Goal: Task Accomplishment & Management: Complete application form

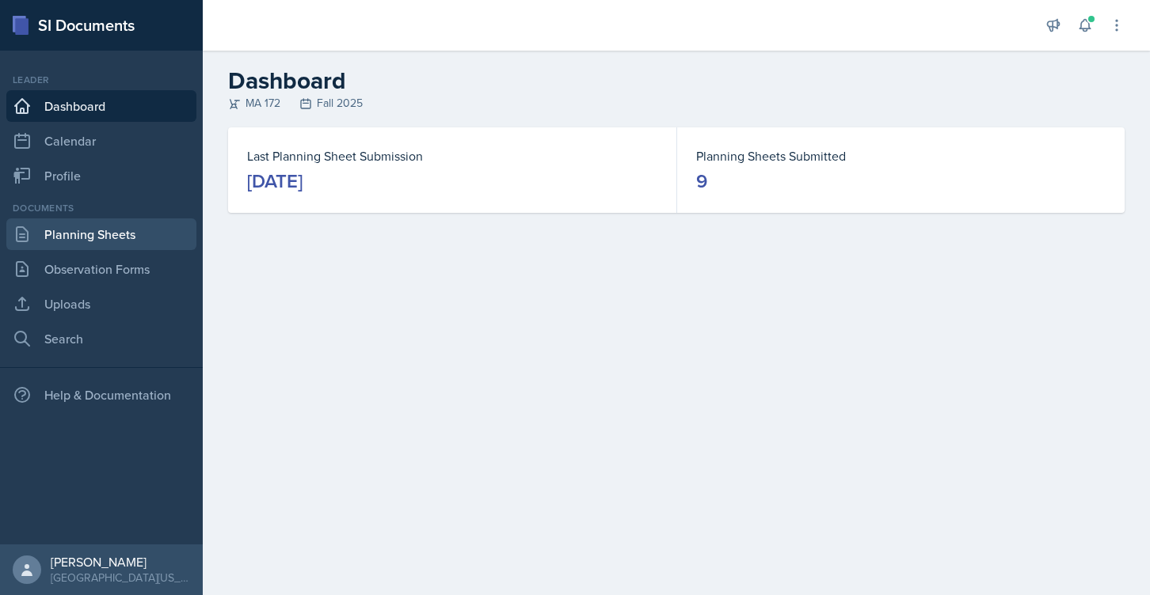
click at [82, 245] on link "Planning Sheets" at bounding box center [101, 235] width 190 height 32
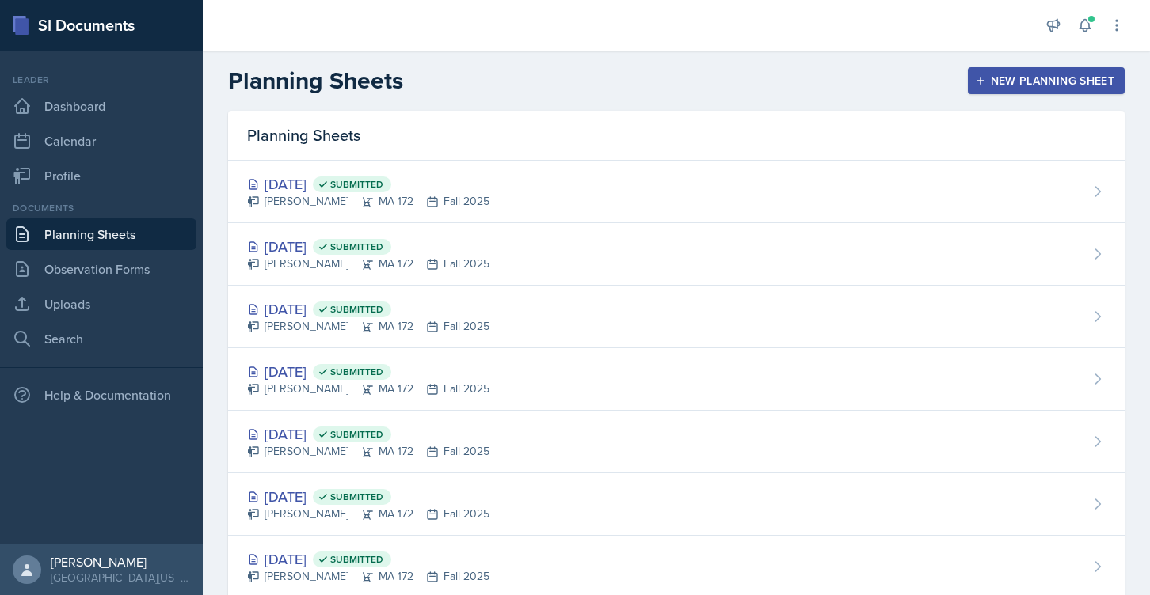
click at [1001, 82] on div "New Planning Sheet" at bounding box center [1046, 80] width 136 height 13
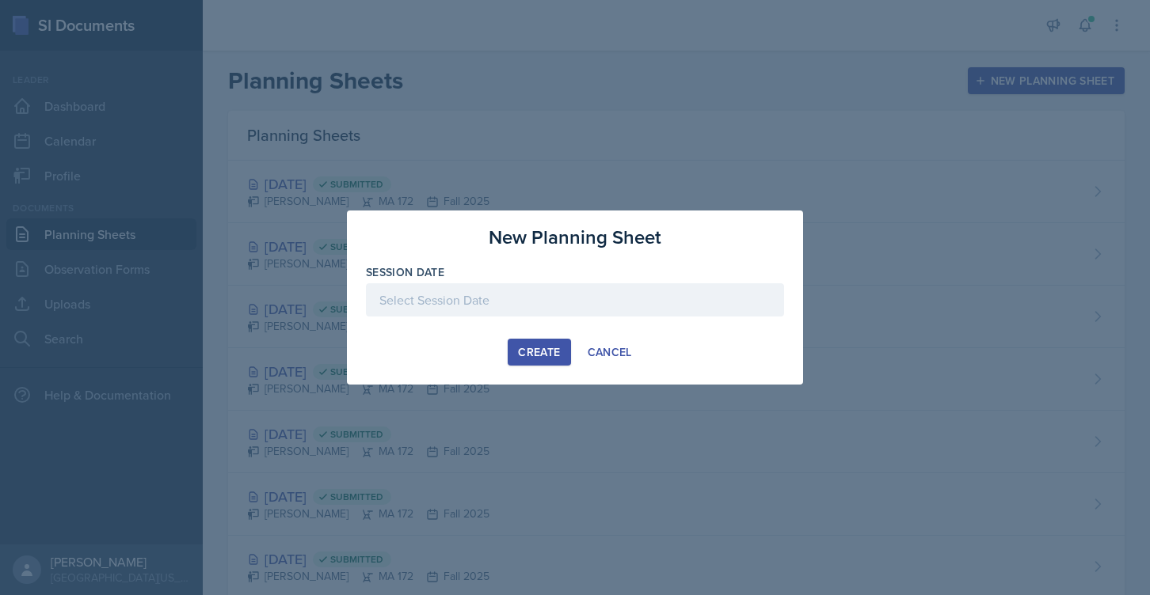
click at [525, 344] on button "Create" at bounding box center [539, 352] width 63 height 27
click at [474, 280] on div "Session Date Required" at bounding box center [575, 298] width 418 height 68
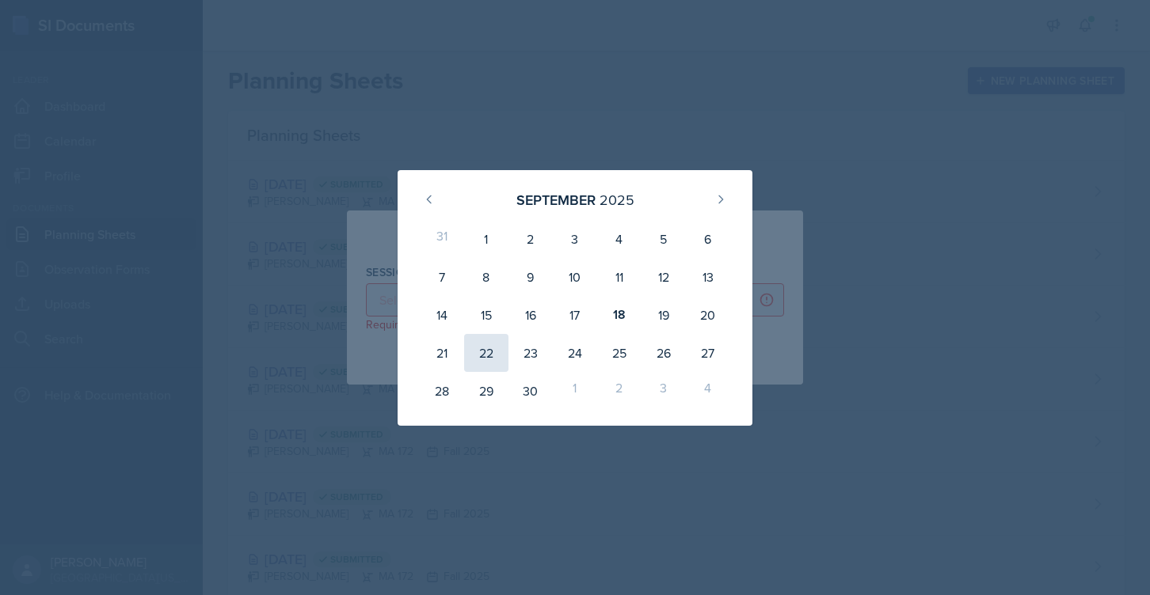
click at [491, 344] on div "22" at bounding box center [486, 353] width 44 height 38
type input "[DATE]"
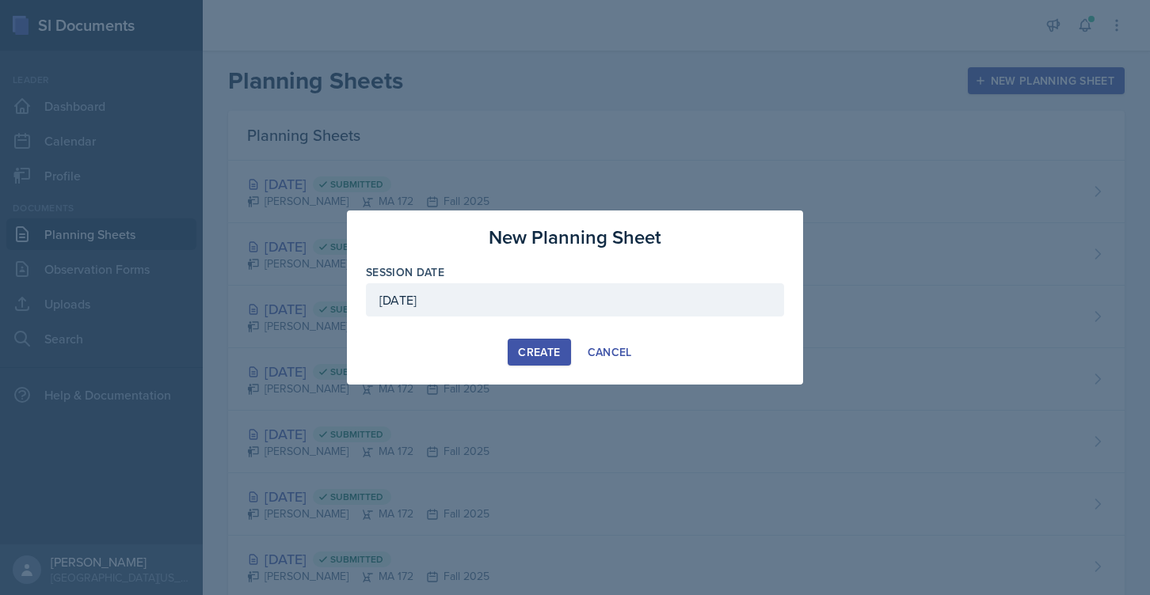
click at [517, 351] on button "Create" at bounding box center [539, 352] width 63 height 27
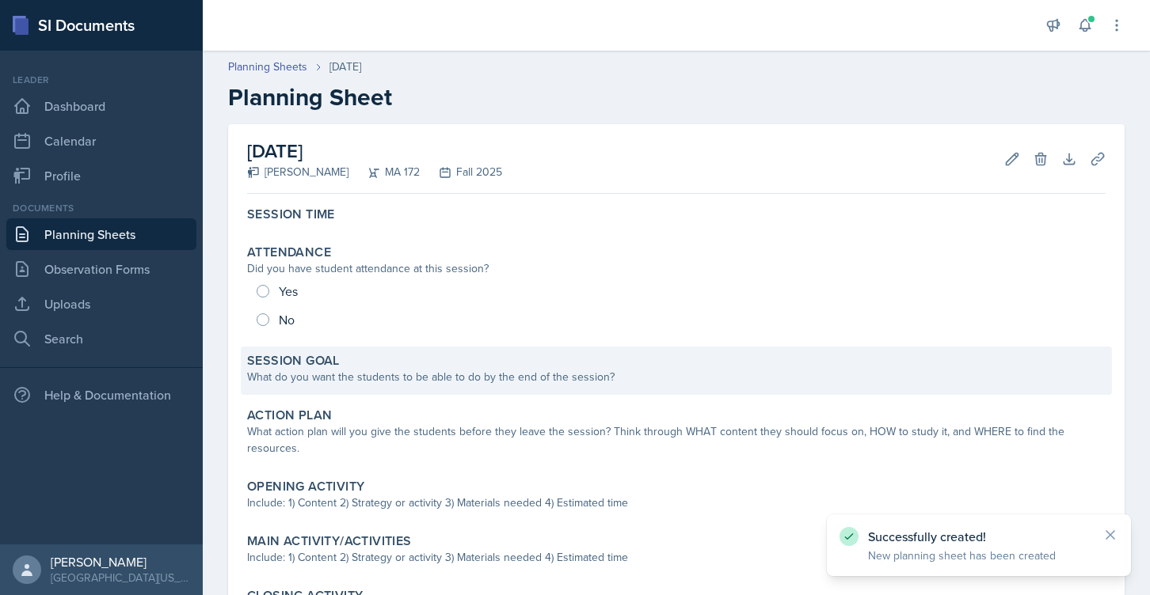
scroll to position [22, 0]
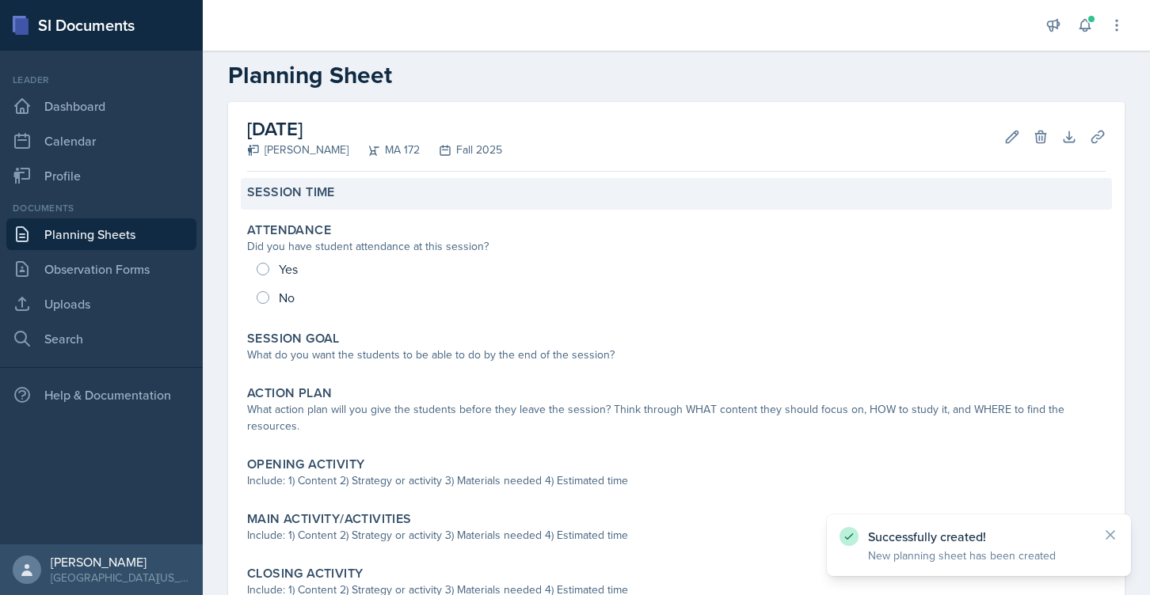
click at [321, 203] on div "Session Time" at bounding box center [676, 194] width 871 height 32
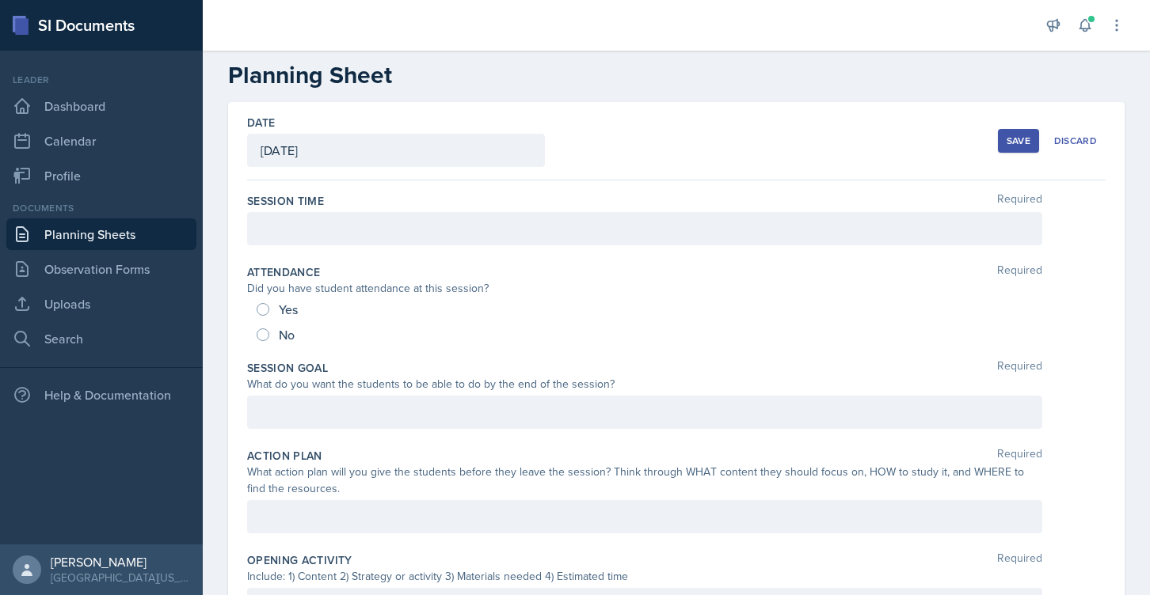
click at [319, 224] on div at bounding box center [644, 228] width 795 height 33
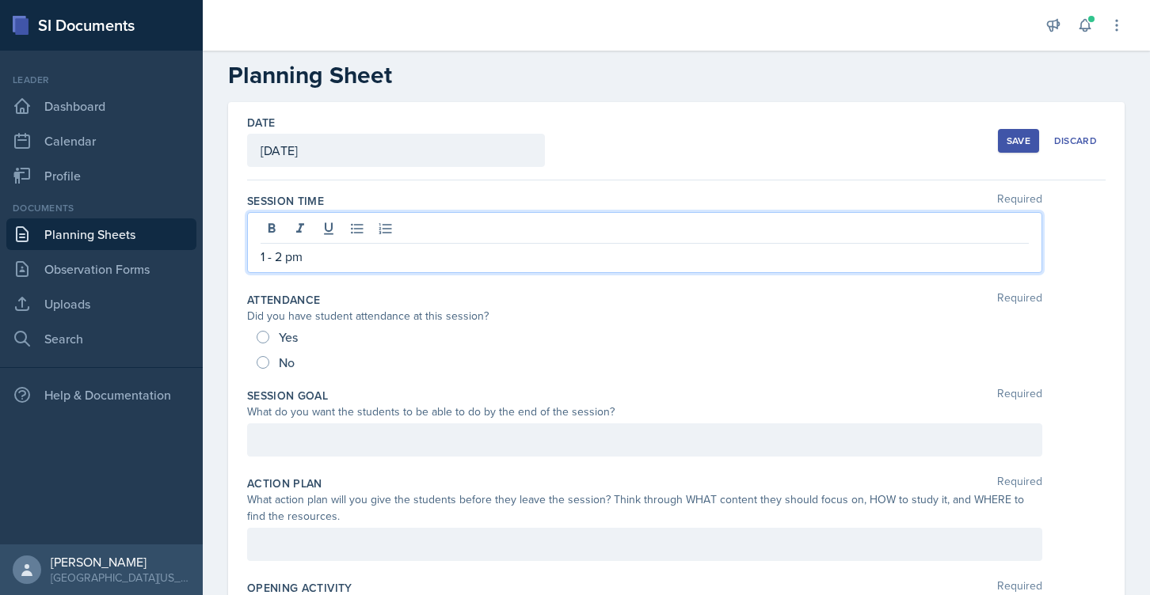
click at [286, 257] on p "1 - 2 pm" at bounding box center [644, 256] width 768 height 19
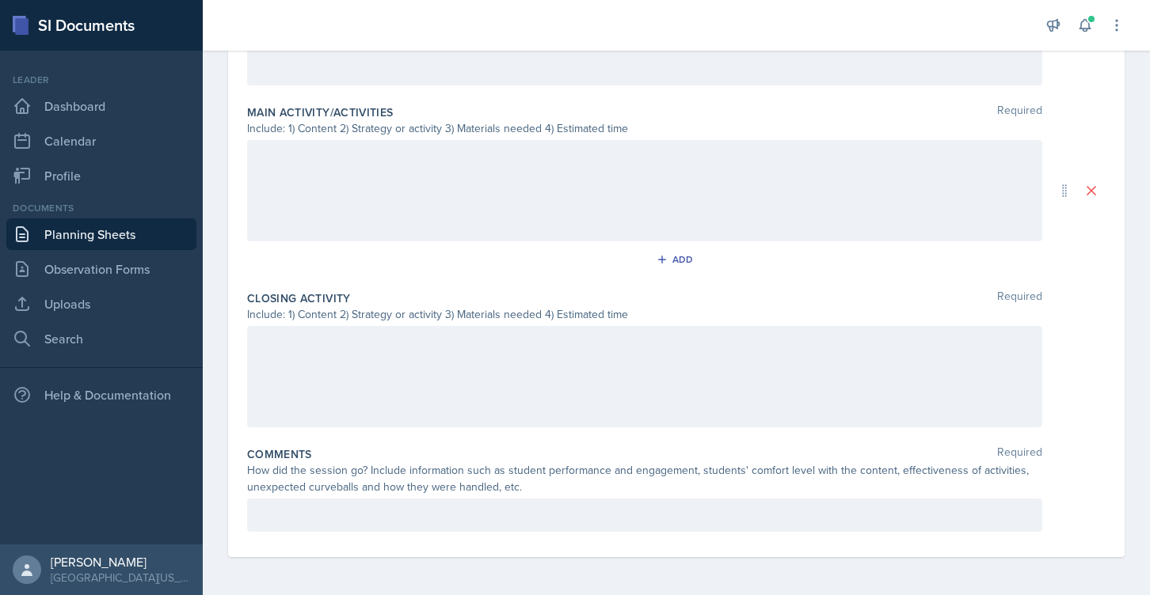
scroll to position [0, 0]
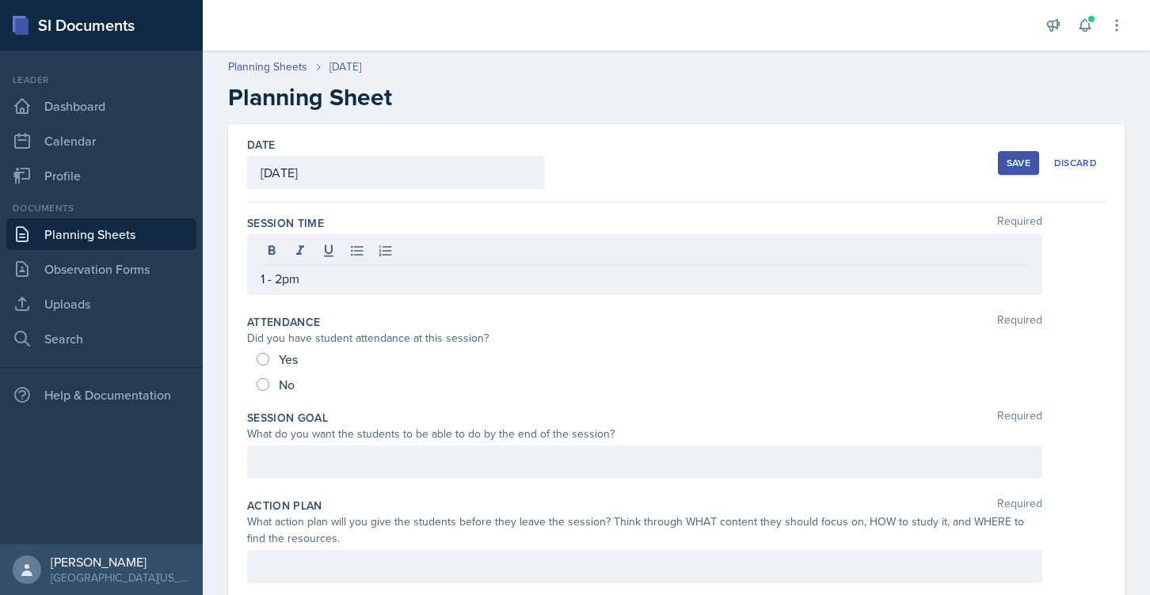
click at [1007, 161] on div "Save" at bounding box center [1018, 163] width 24 height 13
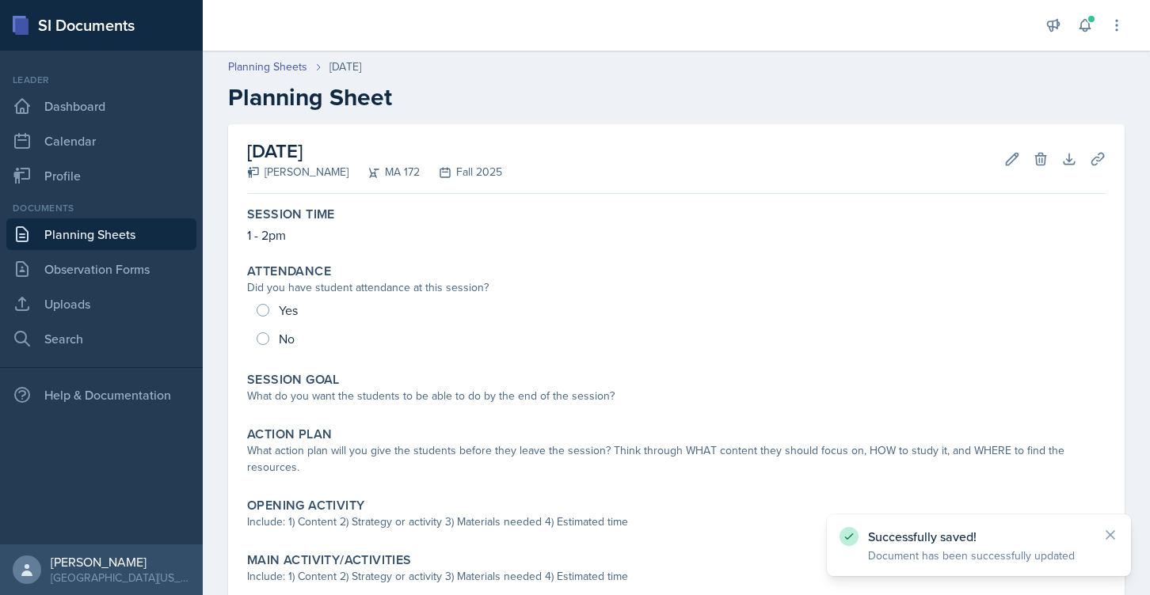
click at [88, 236] on link "Planning Sheets" at bounding box center [101, 235] width 190 height 32
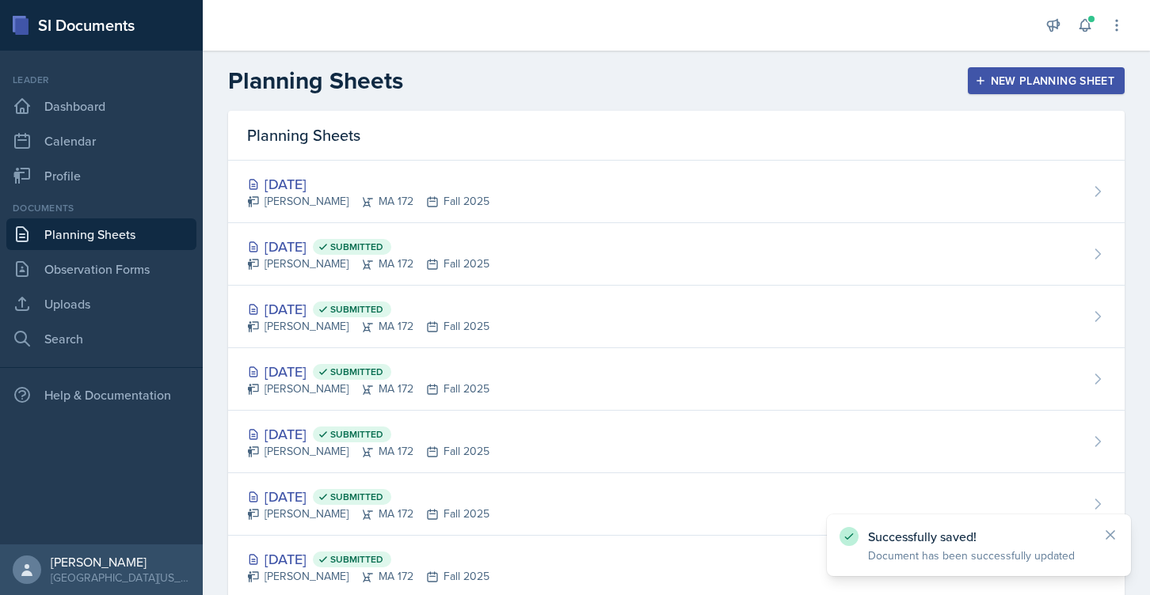
click at [987, 91] on button "New Planning Sheet" at bounding box center [1046, 80] width 157 height 27
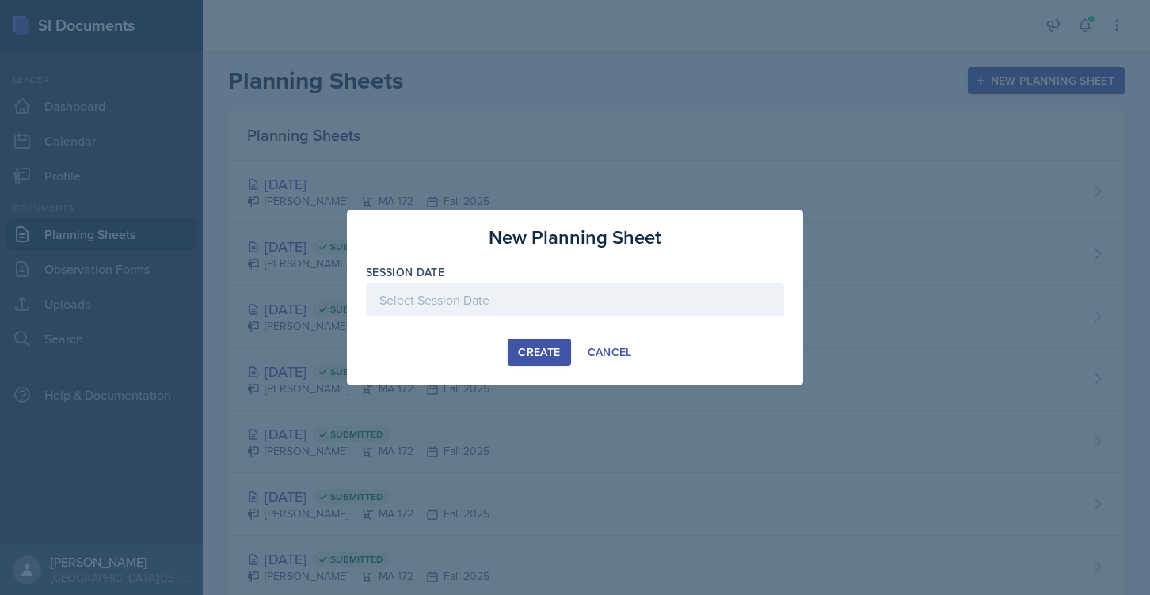
click at [456, 288] on div at bounding box center [575, 299] width 418 height 33
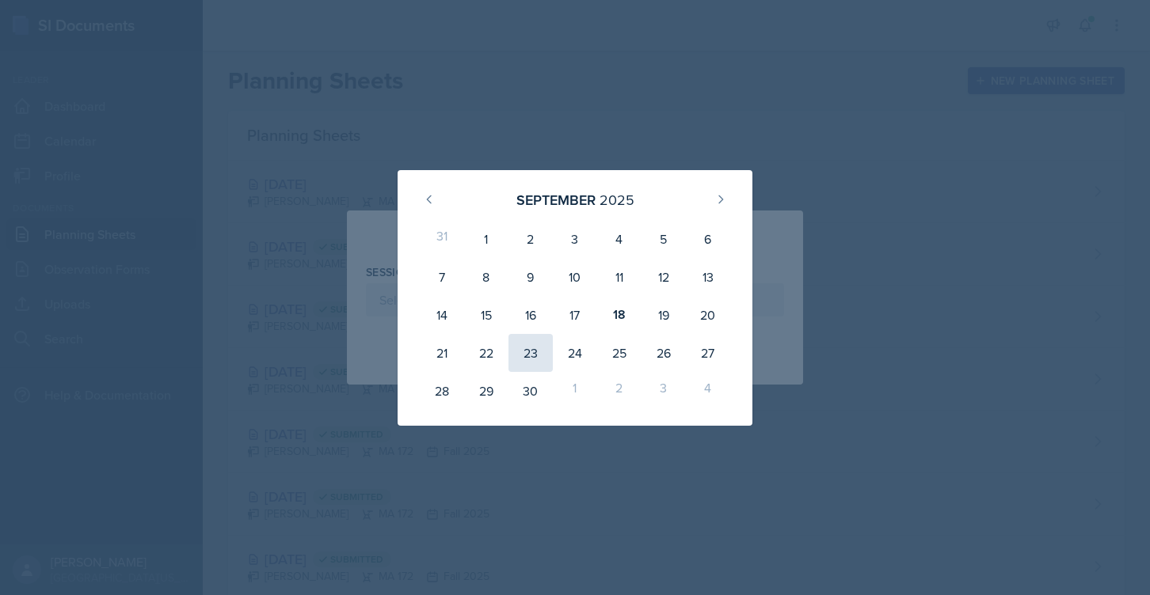
click at [528, 345] on div "23" at bounding box center [530, 353] width 44 height 38
type input "[DATE]"
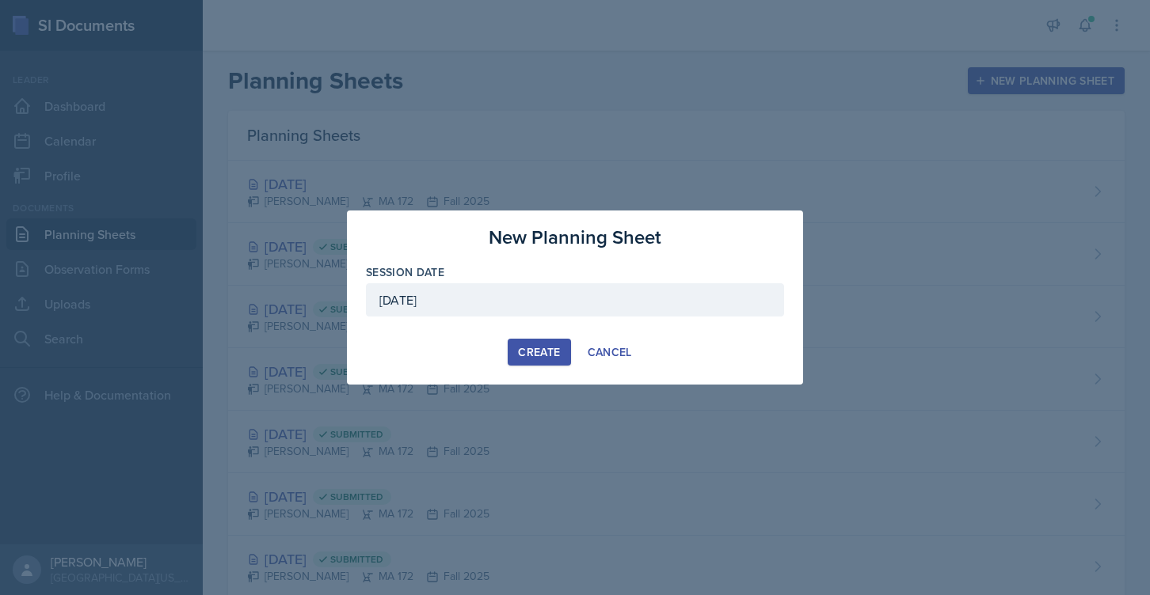
click at [515, 356] on button "Create" at bounding box center [539, 352] width 63 height 27
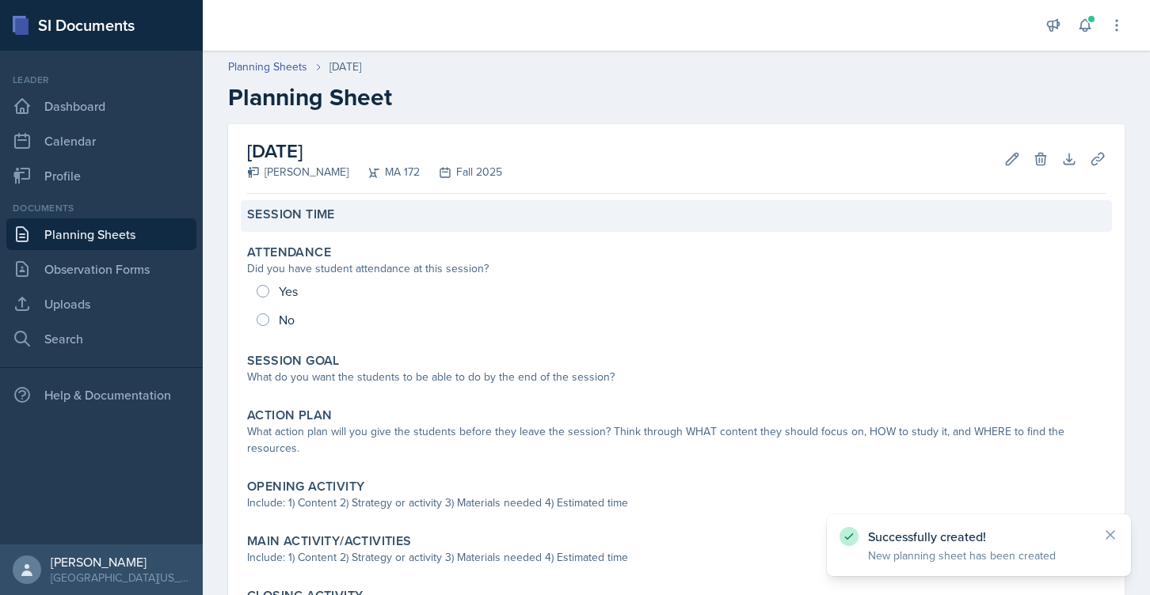
click at [302, 224] on div "Session Time" at bounding box center [676, 216] width 871 height 32
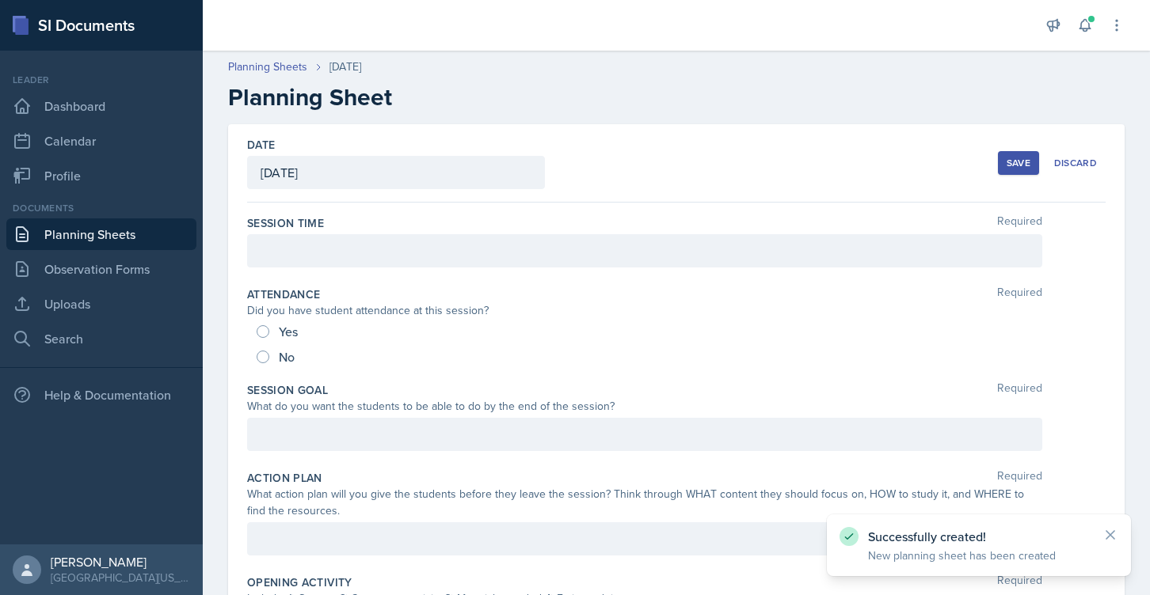
click at [305, 252] on div at bounding box center [644, 250] width 795 height 33
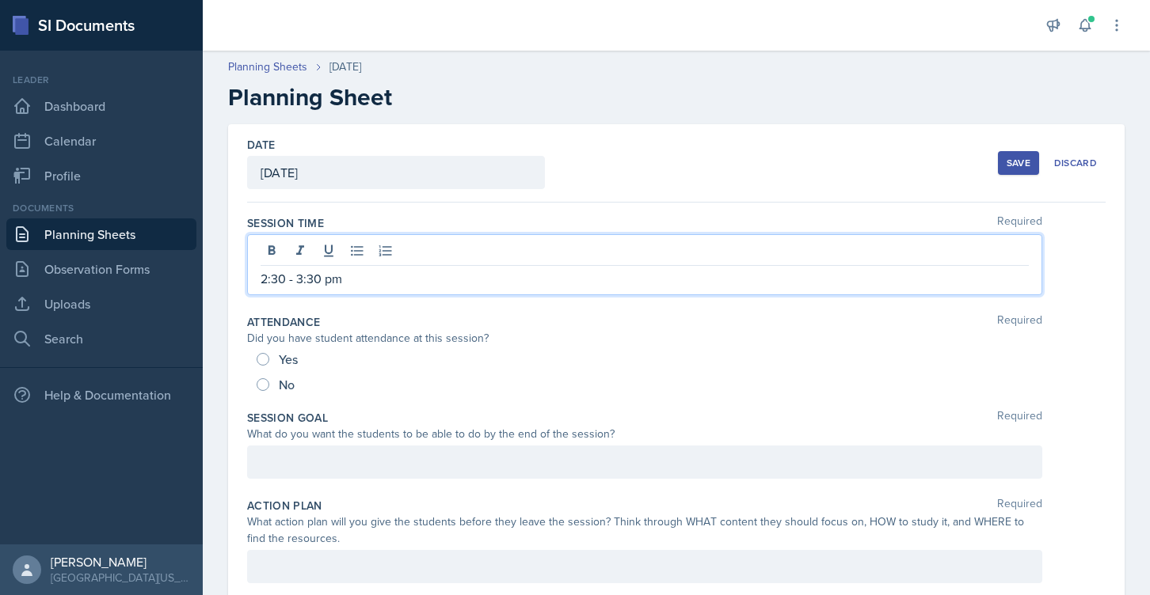
click at [1010, 168] on div "Save" at bounding box center [1018, 163] width 24 height 13
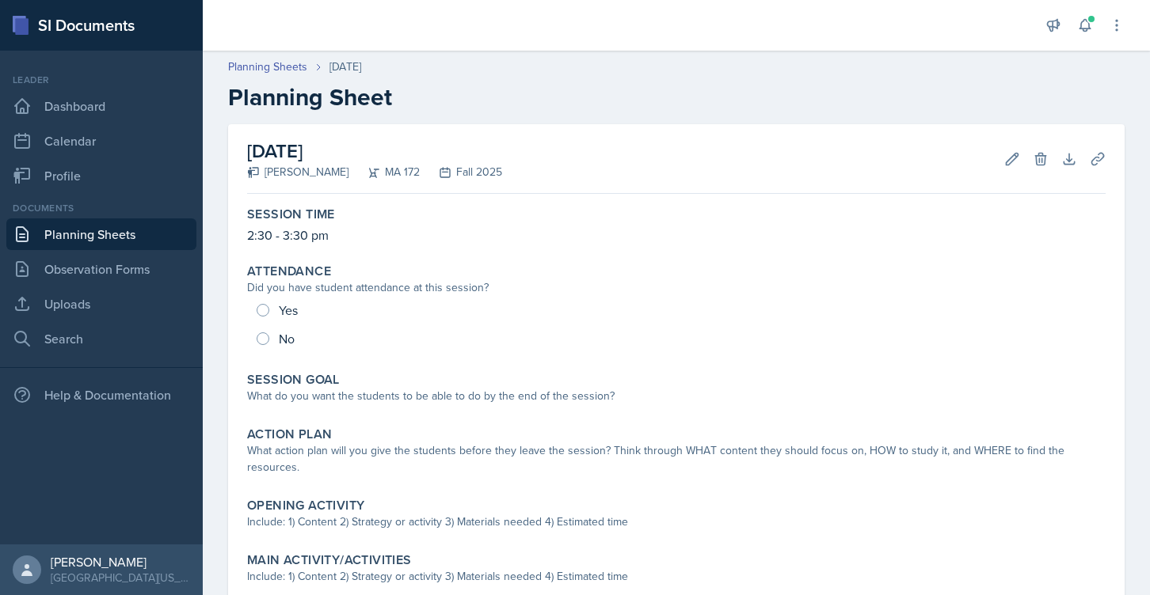
click at [89, 230] on link "Planning Sheets" at bounding box center [101, 235] width 190 height 32
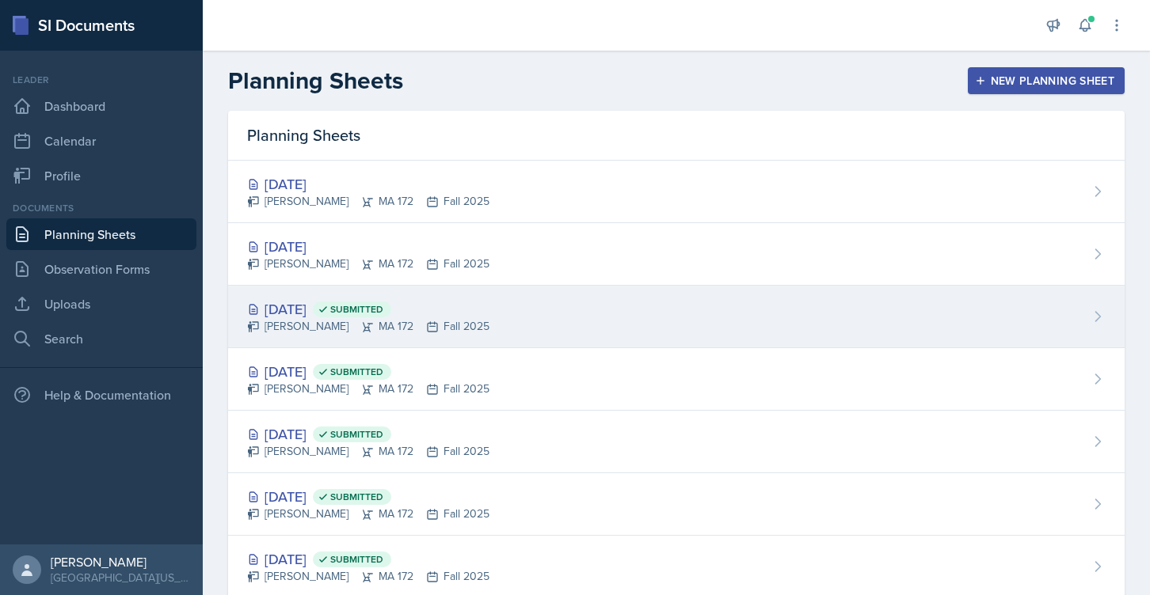
click at [313, 307] on div "[DATE] Submitted" at bounding box center [368, 309] width 242 height 21
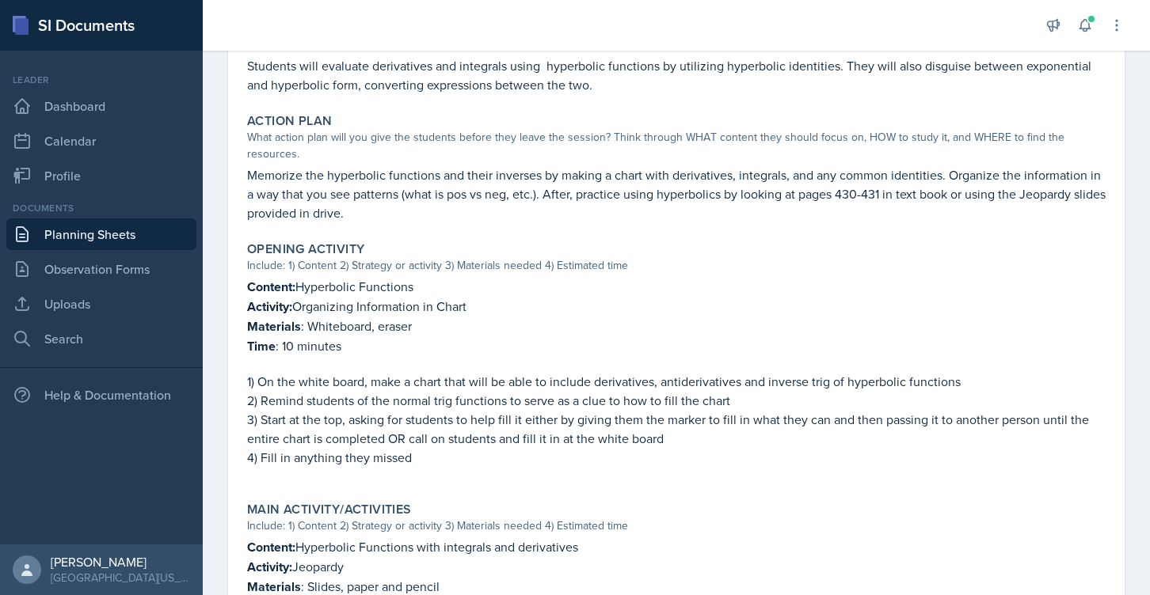
scroll to position [386, 0]
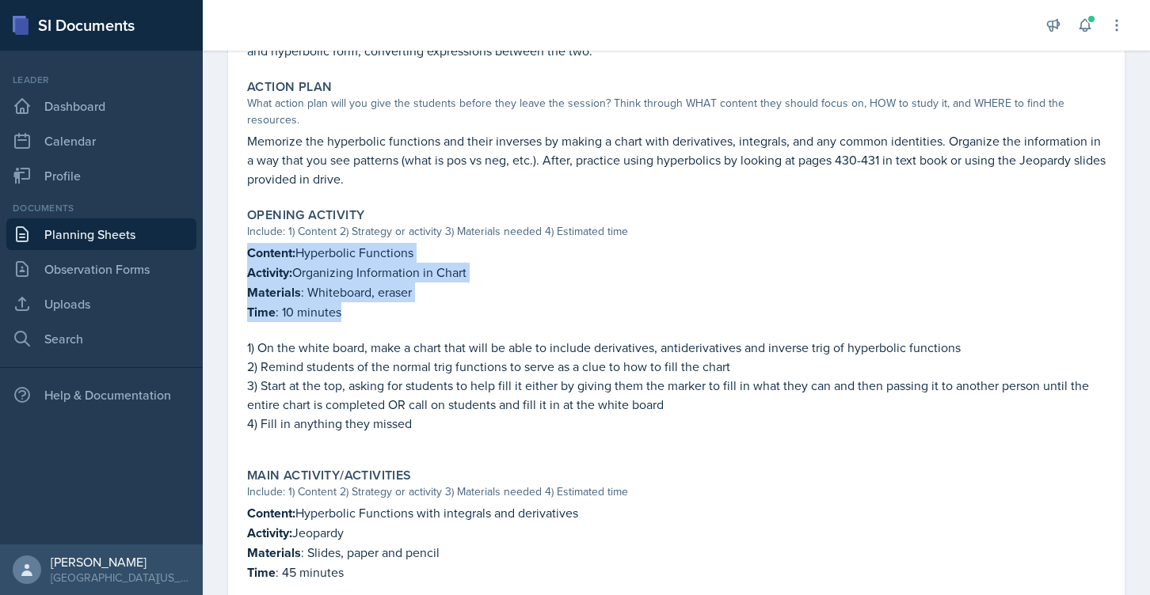
drag, startPoint x: 345, startPoint y: 299, endPoint x: 250, endPoint y: 233, distance: 115.5
click at [250, 243] on div "Content: Hyperbolic Functions Activity: Organizing Information in Chart Materia…" at bounding box center [676, 346] width 858 height 206
copy div "Content: Hyperbolic Functions Activity: Organizing Information in Chart Materia…"
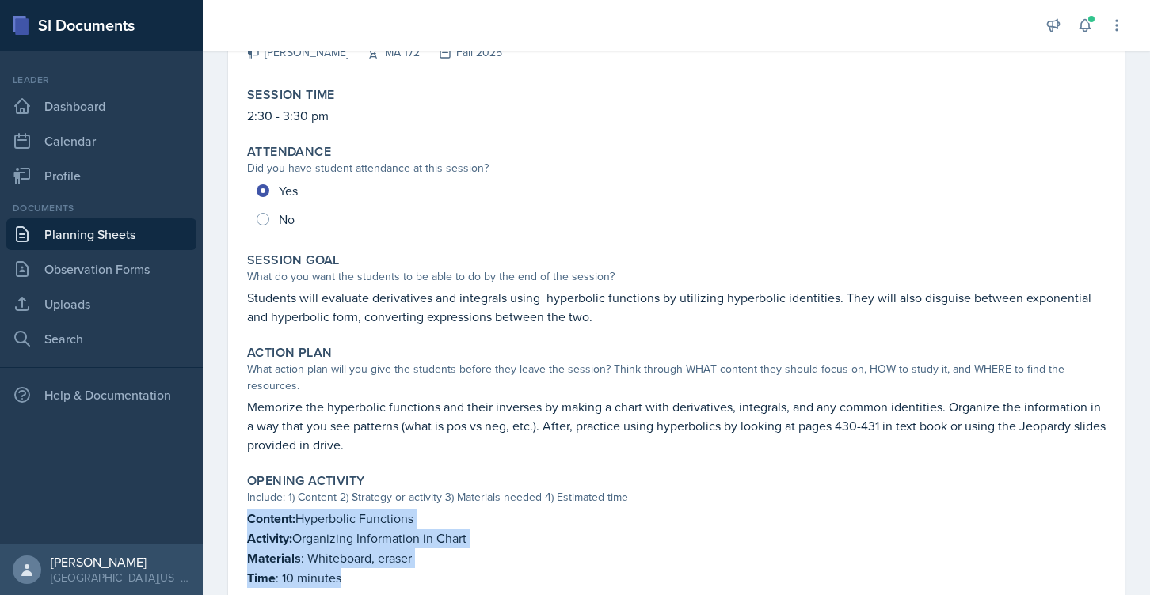
scroll to position [0, 0]
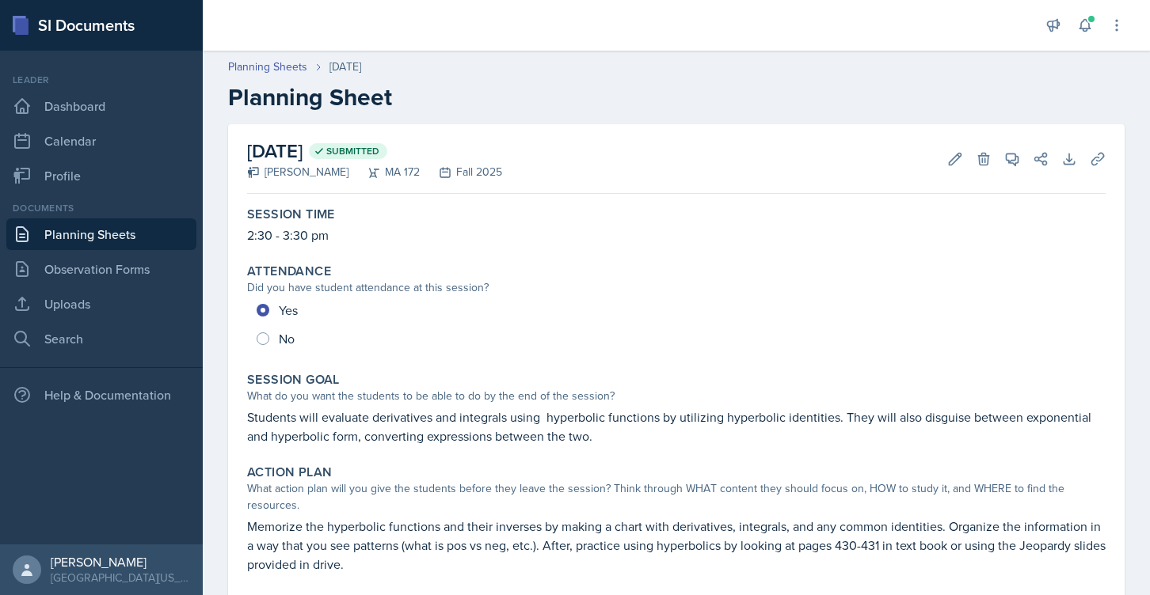
click at [92, 223] on link "Planning Sheets" at bounding box center [101, 235] width 190 height 32
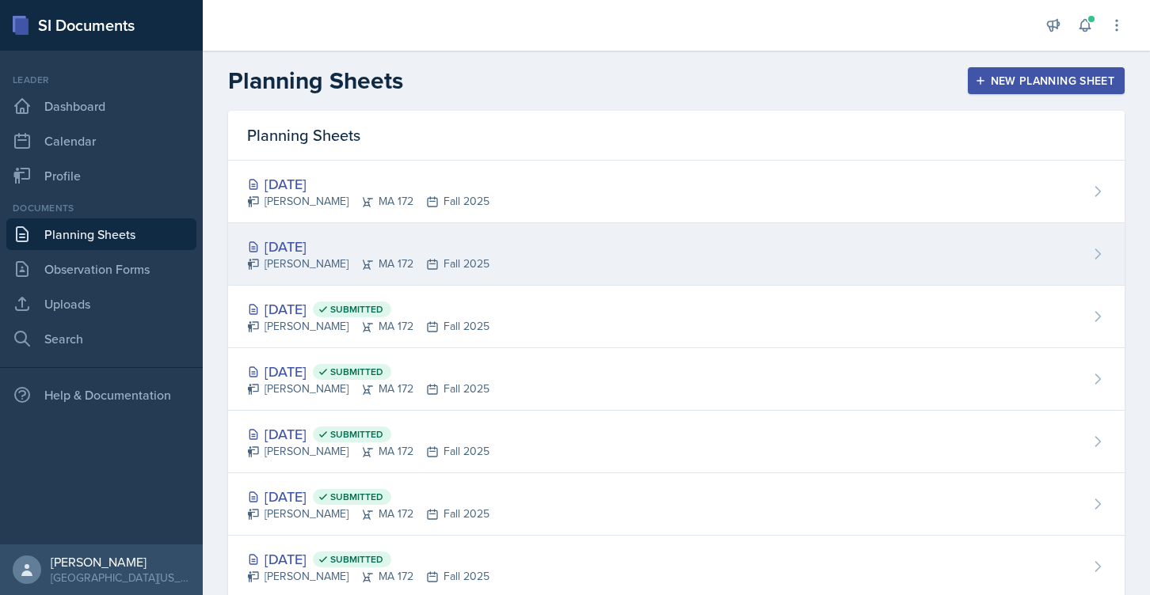
click at [315, 242] on div "[DATE]" at bounding box center [368, 246] width 242 height 21
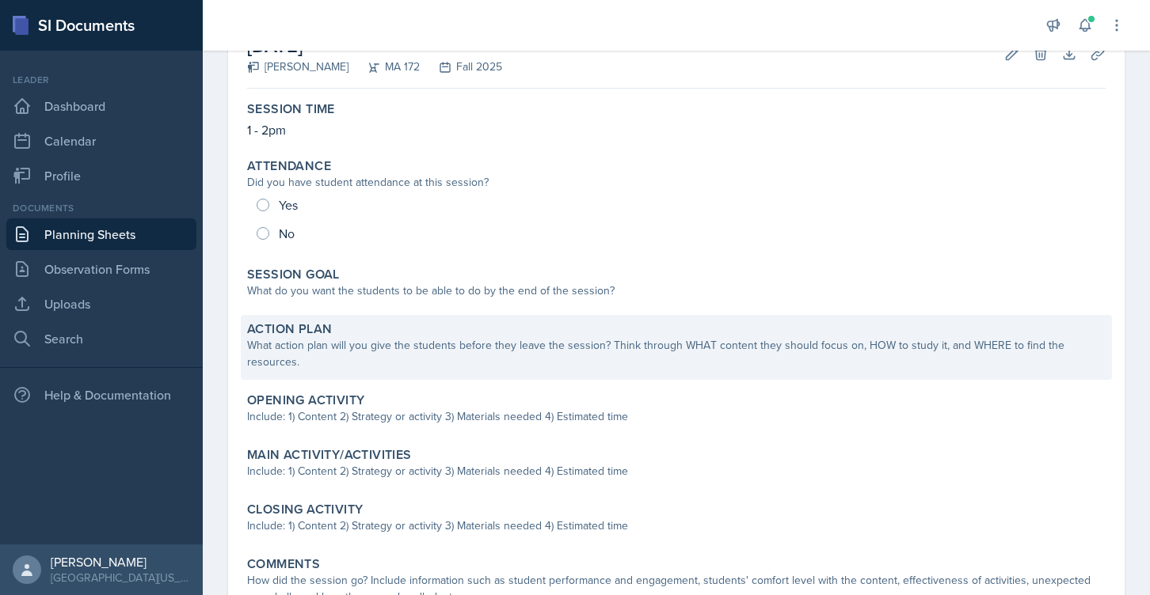
scroll to position [126, 0]
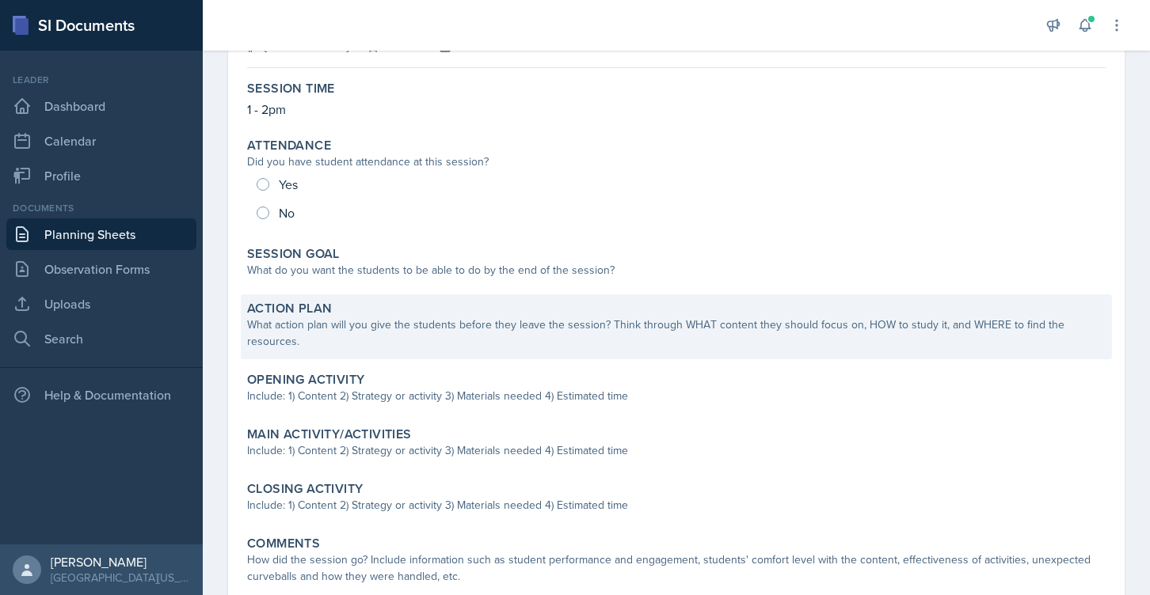
click at [335, 340] on div "Action Plan What action plan will you give the students before they leave the s…" at bounding box center [676, 327] width 871 height 65
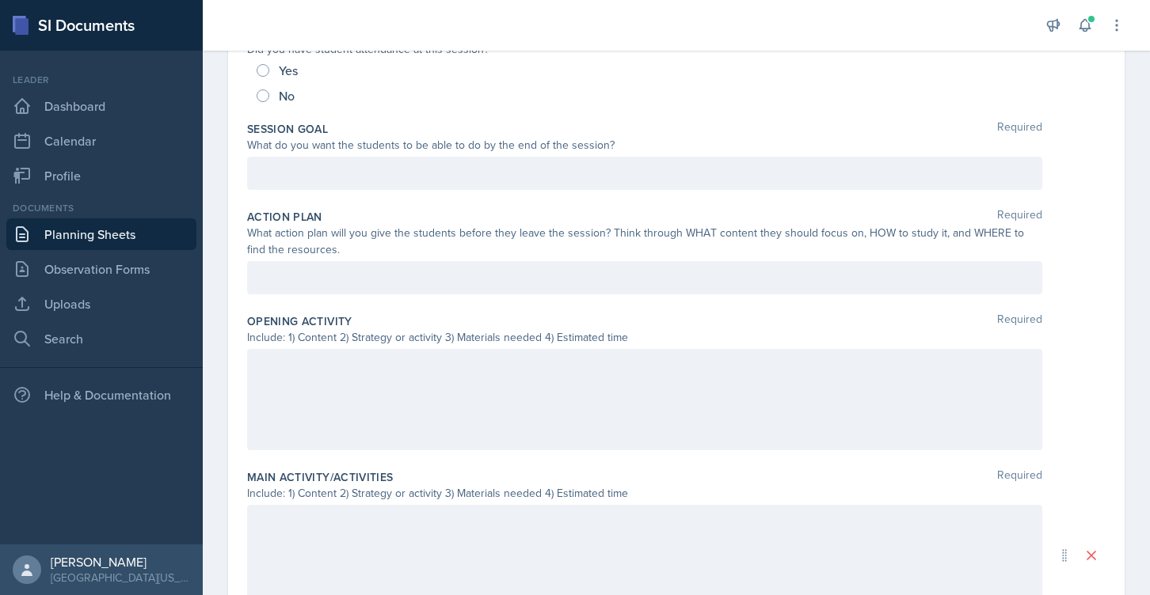
click at [304, 392] on div at bounding box center [644, 399] width 795 height 101
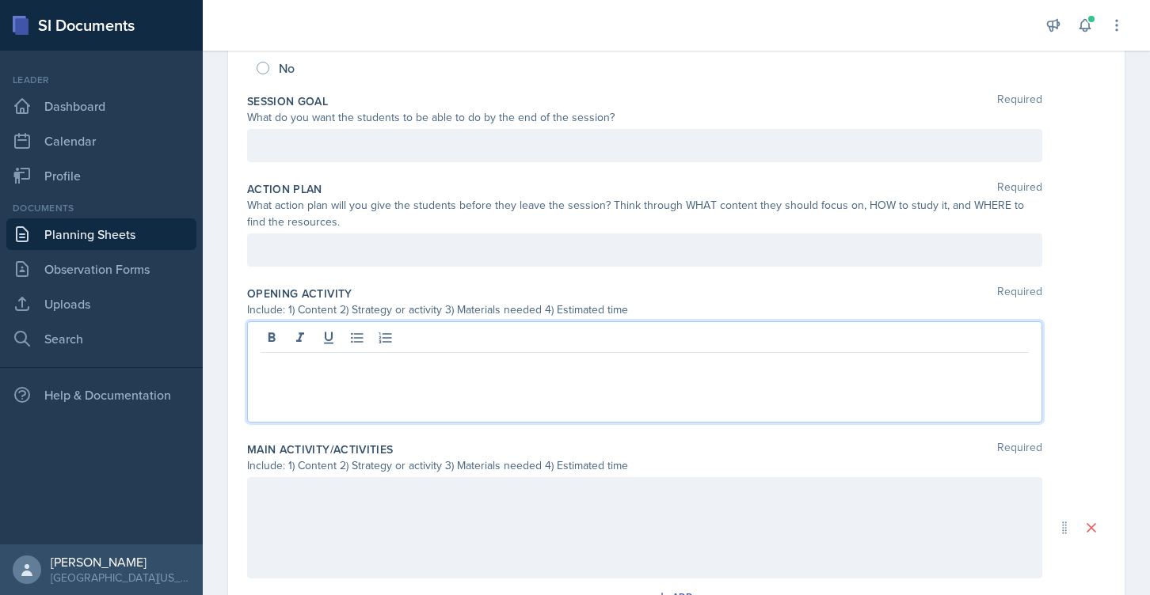
paste div
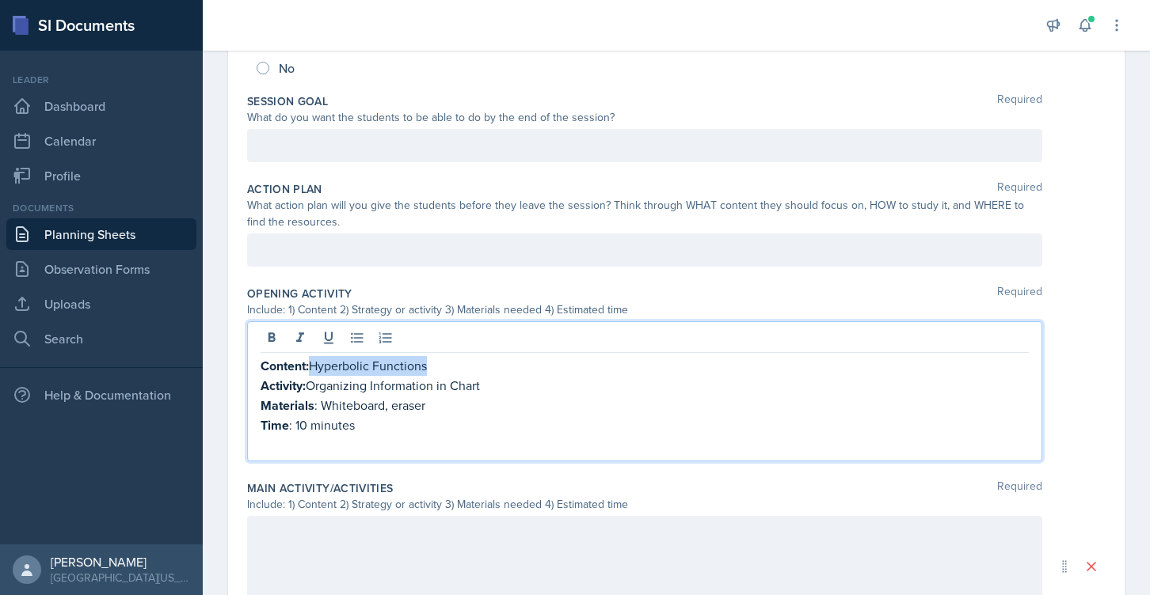
drag, startPoint x: 313, startPoint y: 368, endPoint x: 468, endPoint y: 368, distance: 155.2
click at [468, 368] on p "Content: Hyperbolic Functions" at bounding box center [644, 366] width 768 height 20
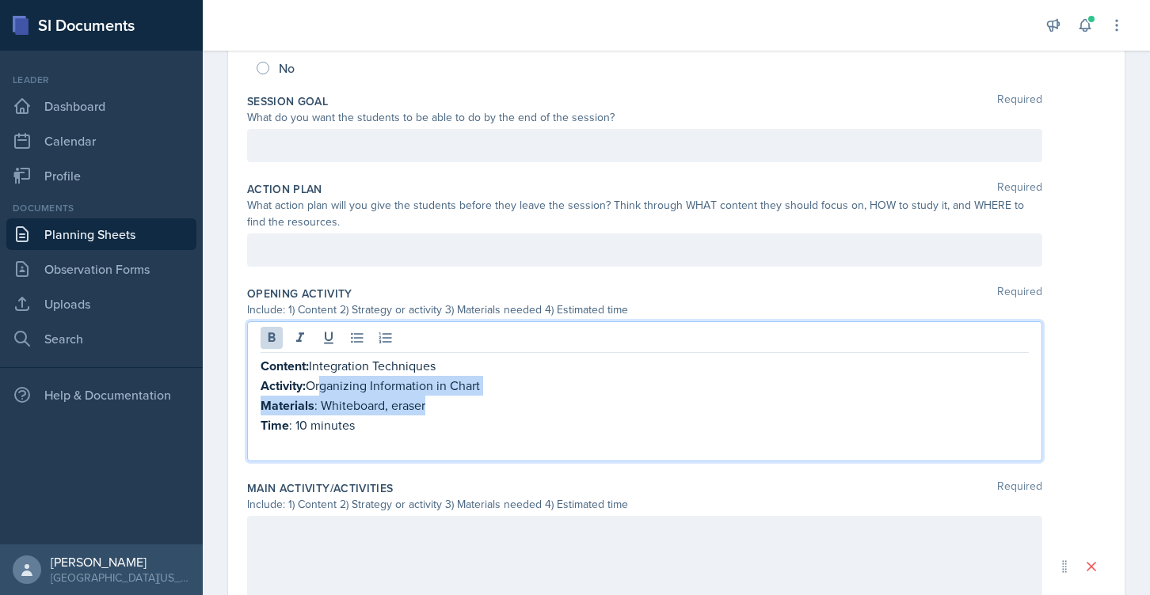
drag, startPoint x: 315, startPoint y: 386, endPoint x: 556, endPoint y: 401, distance: 241.2
click at [556, 401] on div "Content: Integration Techniques Activity: Organizing Information in Chart Mater…" at bounding box center [644, 405] width 768 height 98
click at [553, 401] on p "Materials : Whiteboard, eraser" at bounding box center [644, 406] width 768 height 20
drag, startPoint x: 489, startPoint y: 380, endPoint x: 314, endPoint y: 381, distance: 175.0
click at [314, 381] on p "Activity: Organizing Information in Chart" at bounding box center [644, 386] width 768 height 20
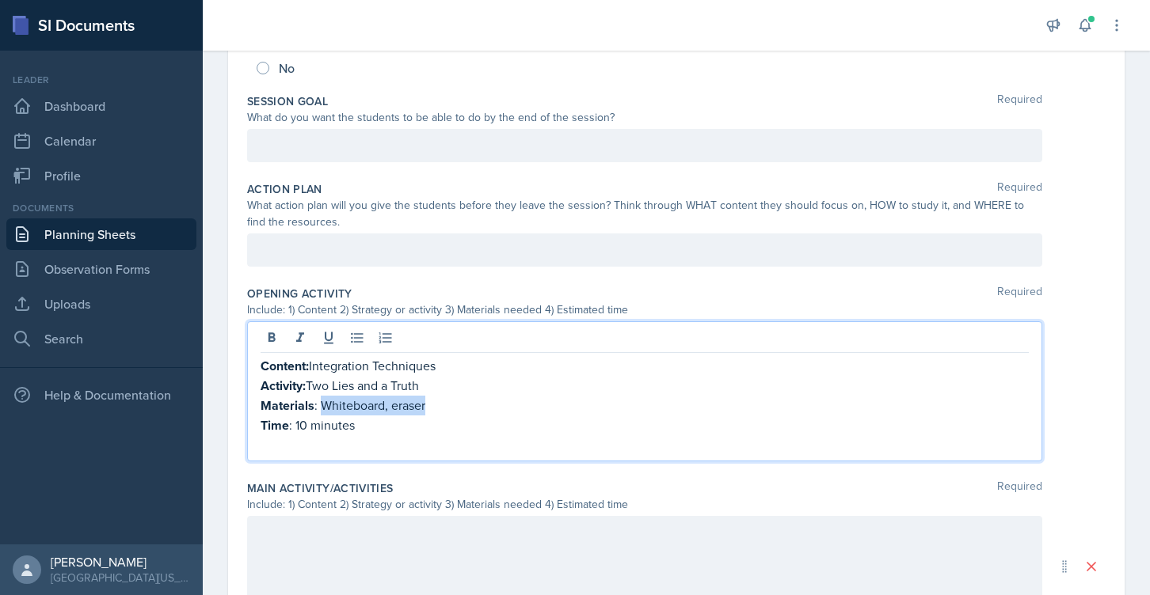
drag, startPoint x: 430, startPoint y: 408, endPoint x: 323, endPoint y: 406, distance: 106.9
click at [323, 406] on p "Materials : Whiteboard, eraser" at bounding box center [644, 406] width 768 height 20
click at [361, 421] on p "Time : 10 minutes" at bounding box center [644, 426] width 768 height 20
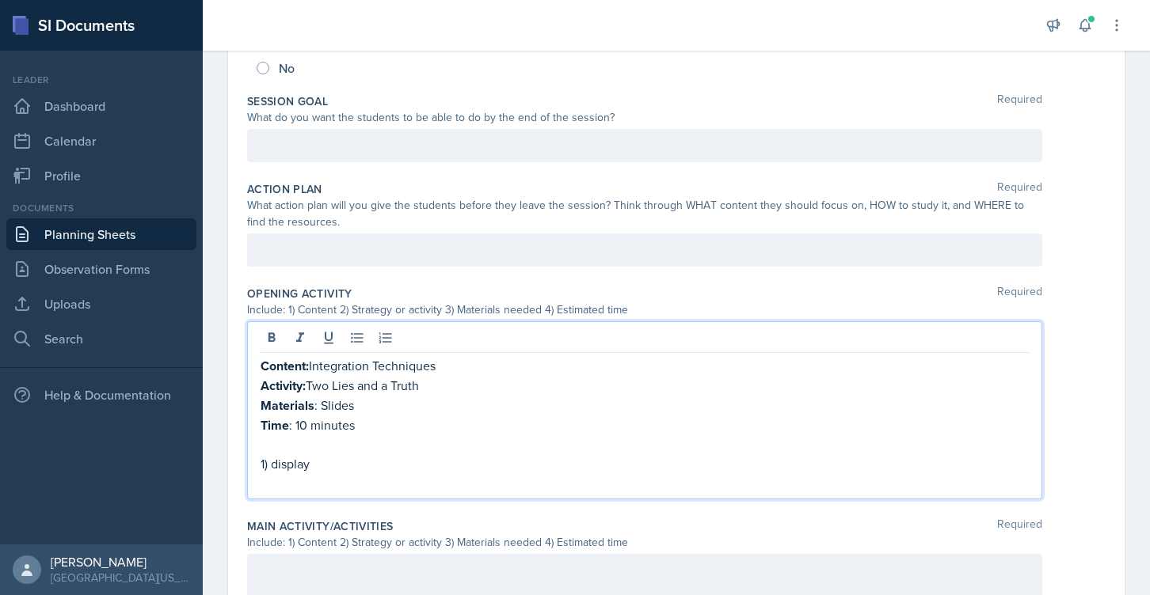
click at [289, 459] on p "1) display" at bounding box center [644, 463] width 768 height 19
drag, startPoint x: 484, startPoint y: 463, endPoint x: 594, endPoint y: 463, distance: 110.1
click at [594, 463] on p "1) Display three integrals on the screen. Only one of them" at bounding box center [644, 463] width 768 height 19
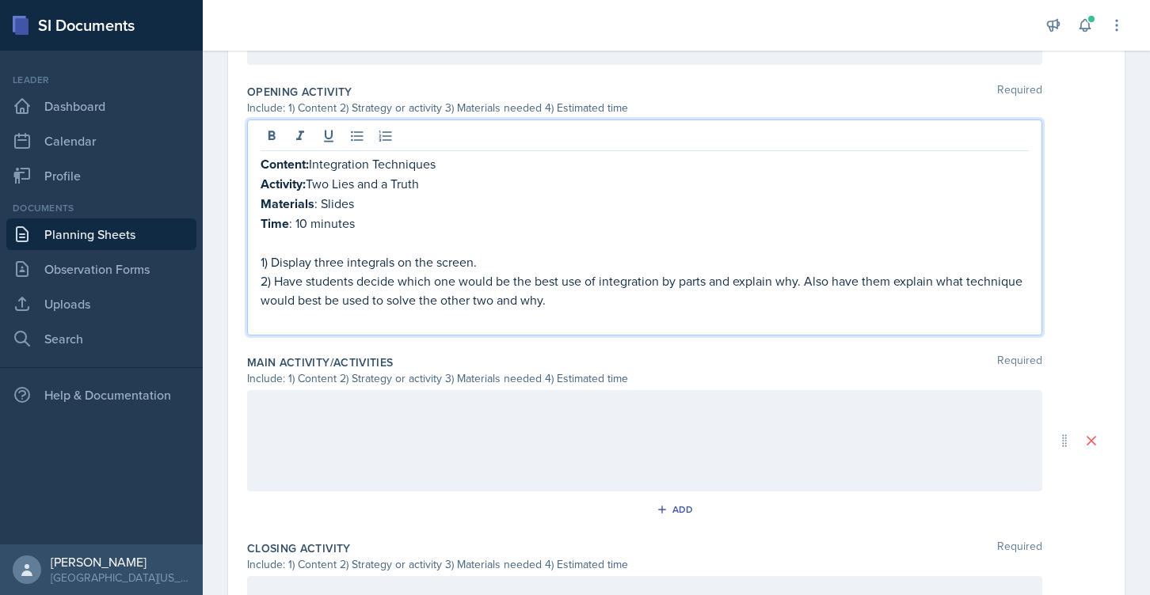
scroll to position [501, 0]
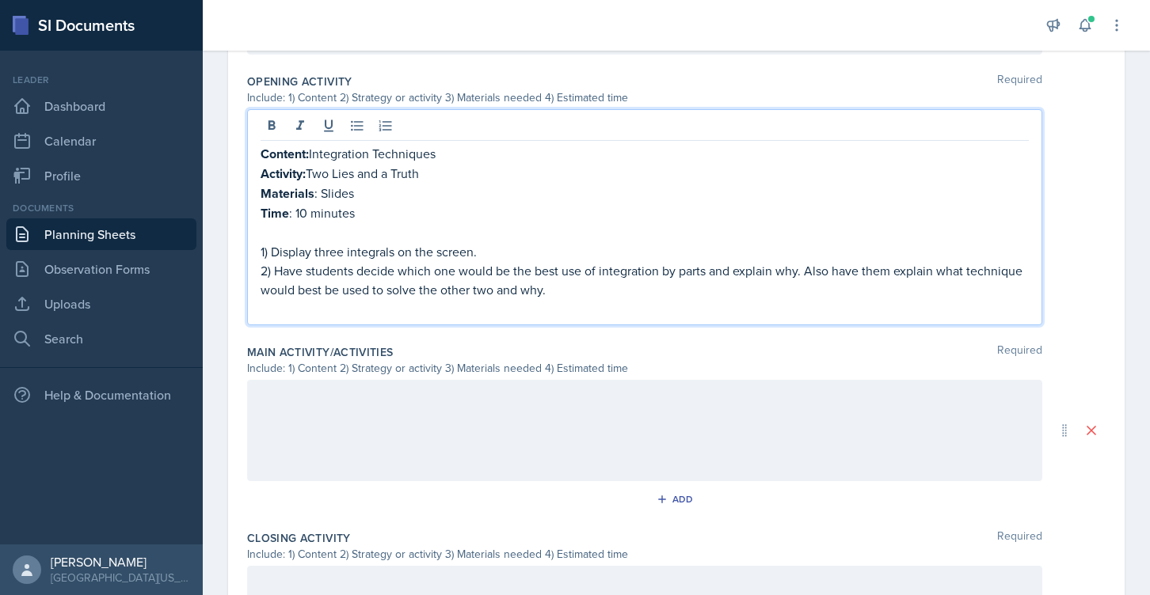
click at [346, 387] on p at bounding box center [644, 396] width 768 height 19
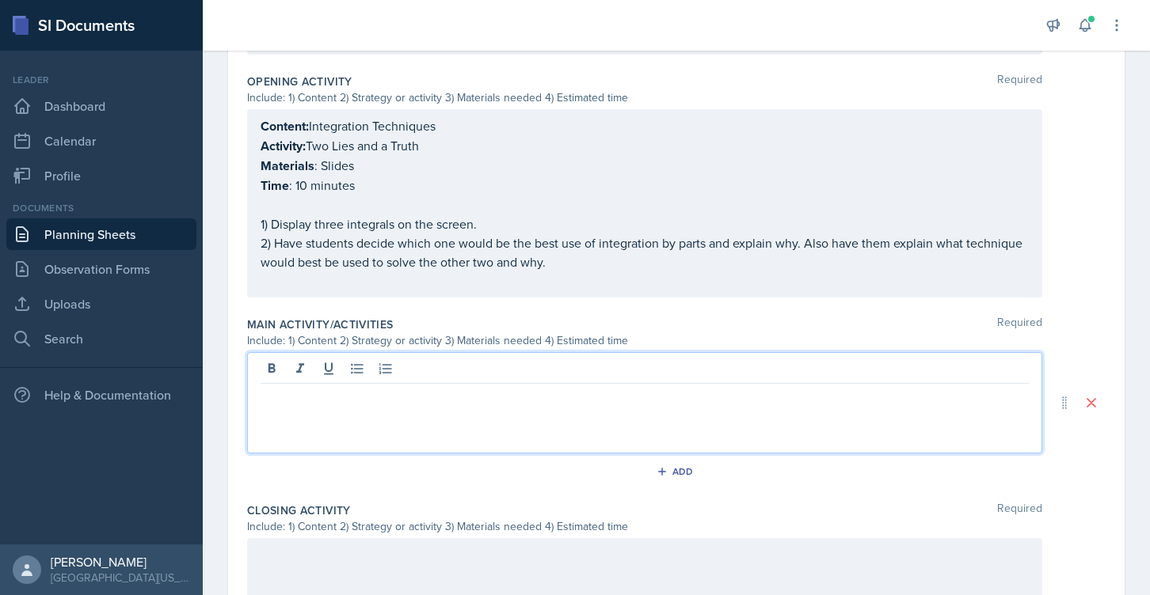
paste div
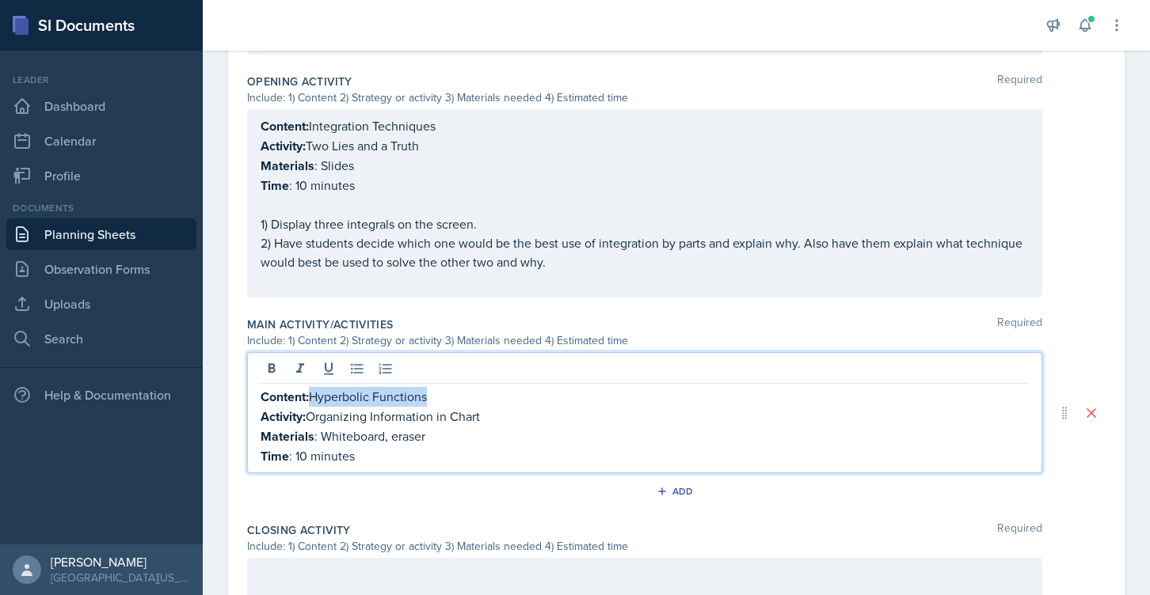
drag, startPoint x: 434, startPoint y: 397, endPoint x: 316, endPoint y: 397, distance: 118.0
click at [316, 397] on p "Content: Hyperbolic Functions" at bounding box center [644, 397] width 768 height 20
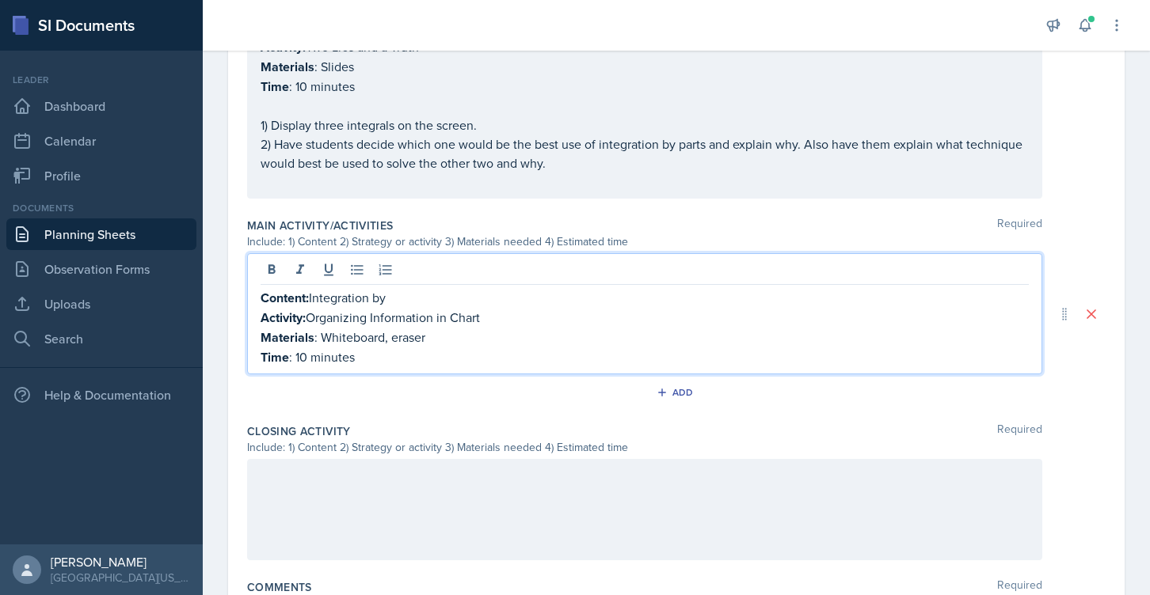
scroll to position [598, 0]
drag, startPoint x: 310, startPoint y: 315, endPoint x: 499, endPoint y: 314, distance: 188.4
click at [499, 314] on p "Activity: Organizing Information in Chart" at bounding box center [644, 320] width 768 height 20
click at [384, 319] on p "Activity: Pass the Problem" at bounding box center [644, 320] width 768 height 20
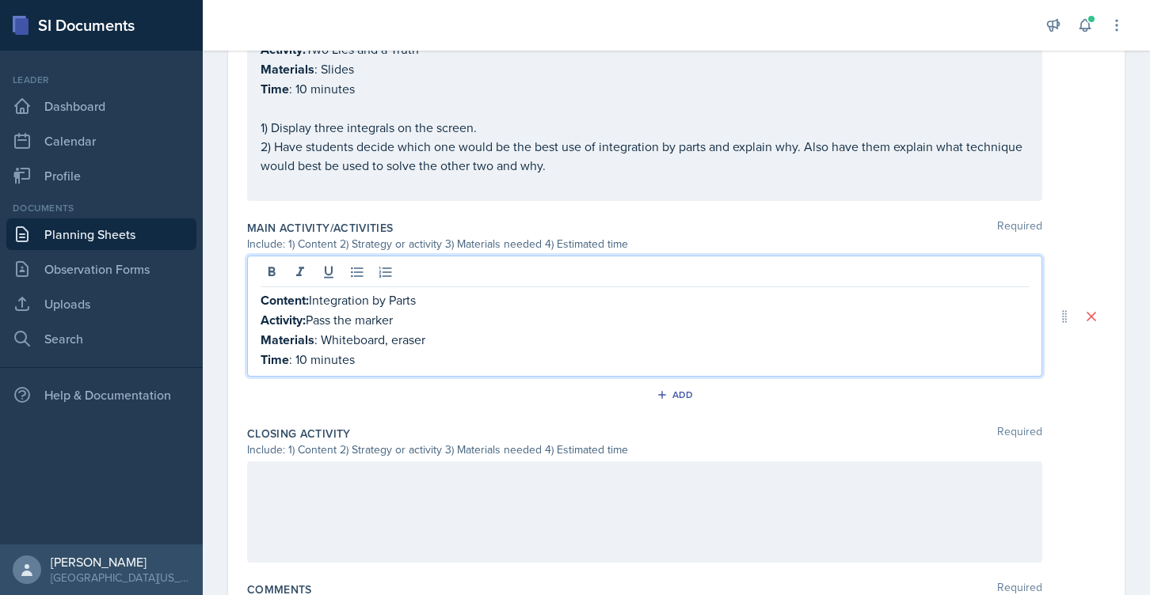
click at [368, 317] on p "Activity: Pass the marker" at bounding box center [644, 320] width 768 height 20
click at [423, 338] on p "Materials : Whiteboard, eraser" at bounding box center [644, 340] width 768 height 20
drag, startPoint x: 379, startPoint y: 360, endPoint x: 295, endPoint y: 359, distance: 83.9
click at [295, 359] on p "Time : 10 minutes" at bounding box center [644, 360] width 768 height 20
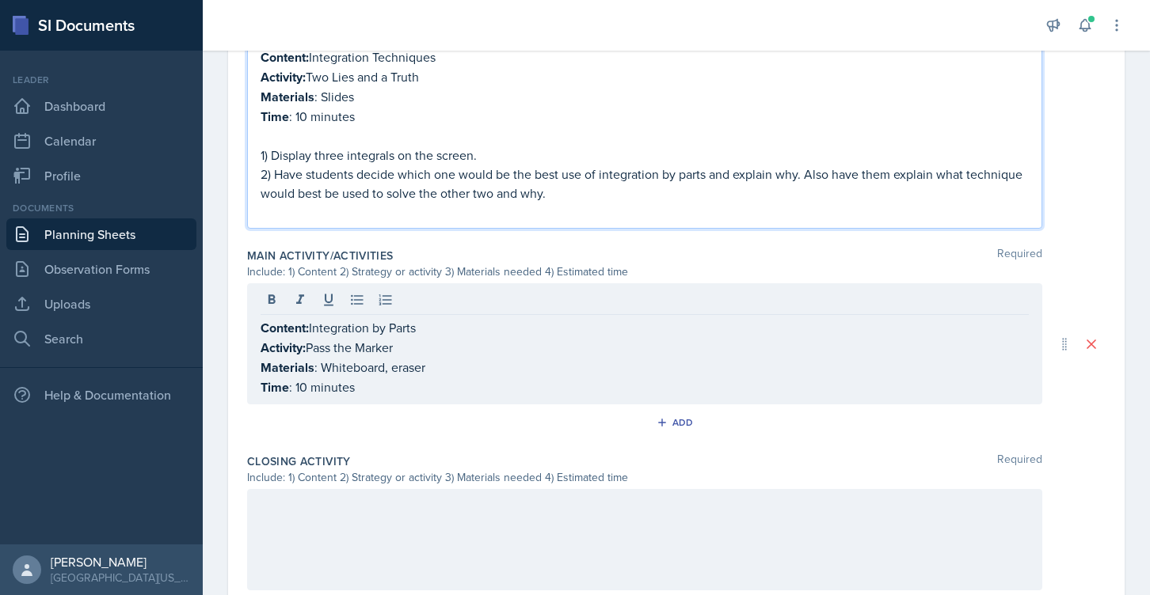
click at [306, 107] on p "Time : 10 minutes" at bounding box center [644, 117] width 768 height 20
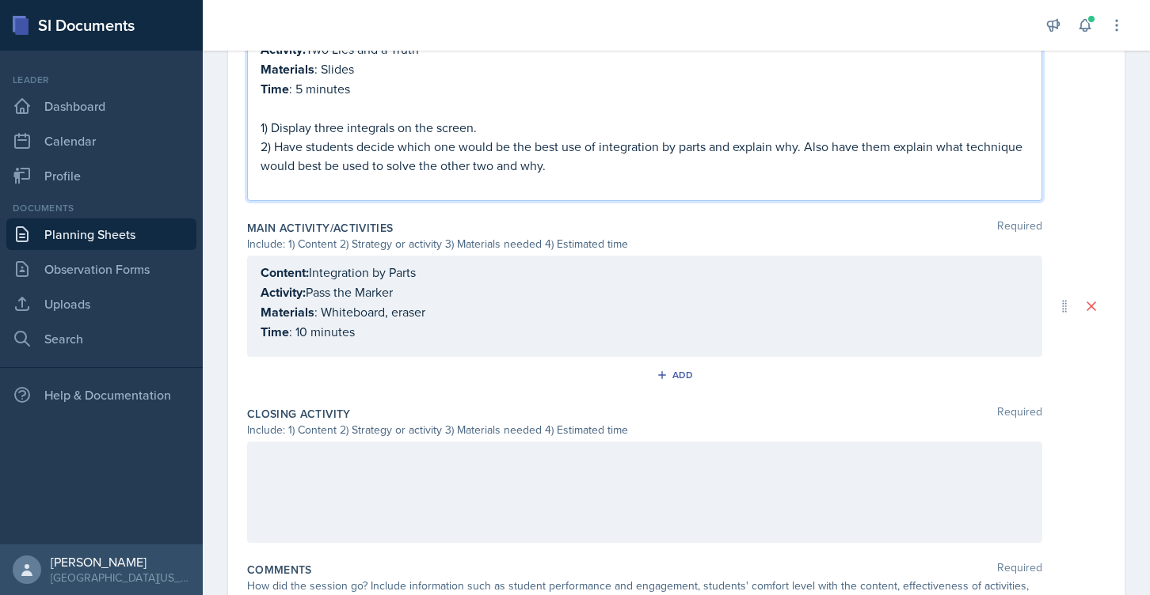
click at [302, 329] on div "Content: Integration by Parts Activity: Pass the Marker Materials : Whiteboard,…" at bounding box center [644, 302] width 768 height 79
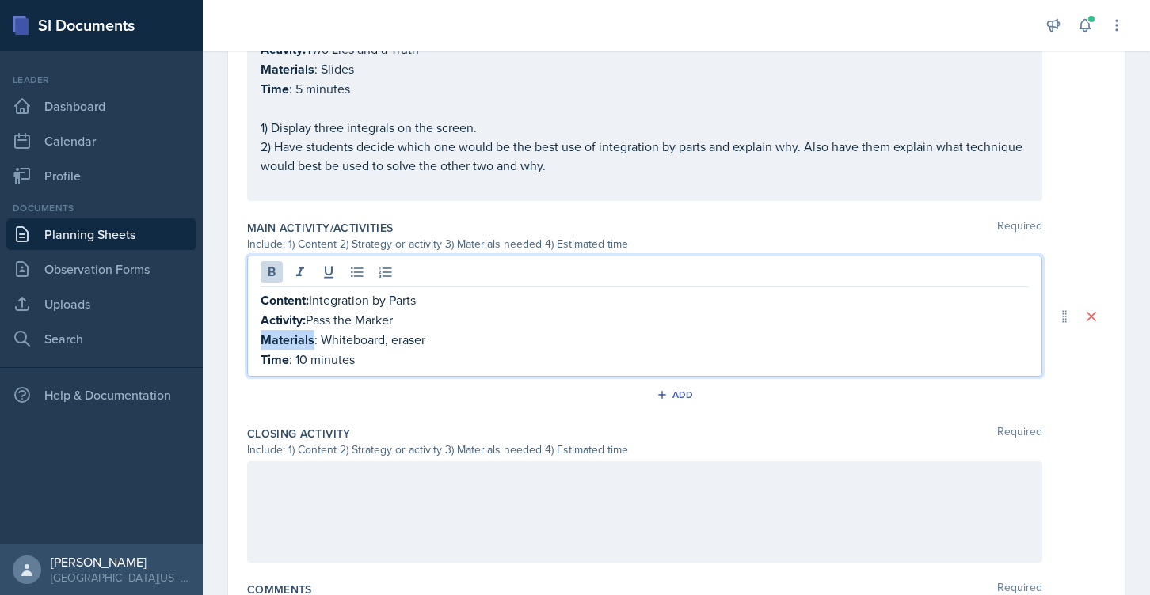
click at [302, 331] on strong "Materials" at bounding box center [287, 340] width 54 height 18
click at [302, 357] on p "Time : 10 minutes" at bounding box center [644, 360] width 768 height 20
click at [305, 361] on p "Time : 10 minutes" at bounding box center [644, 360] width 768 height 20
click at [362, 356] on p "Time : 45 minutes" at bounding box center [644, 360] width 768 height 20
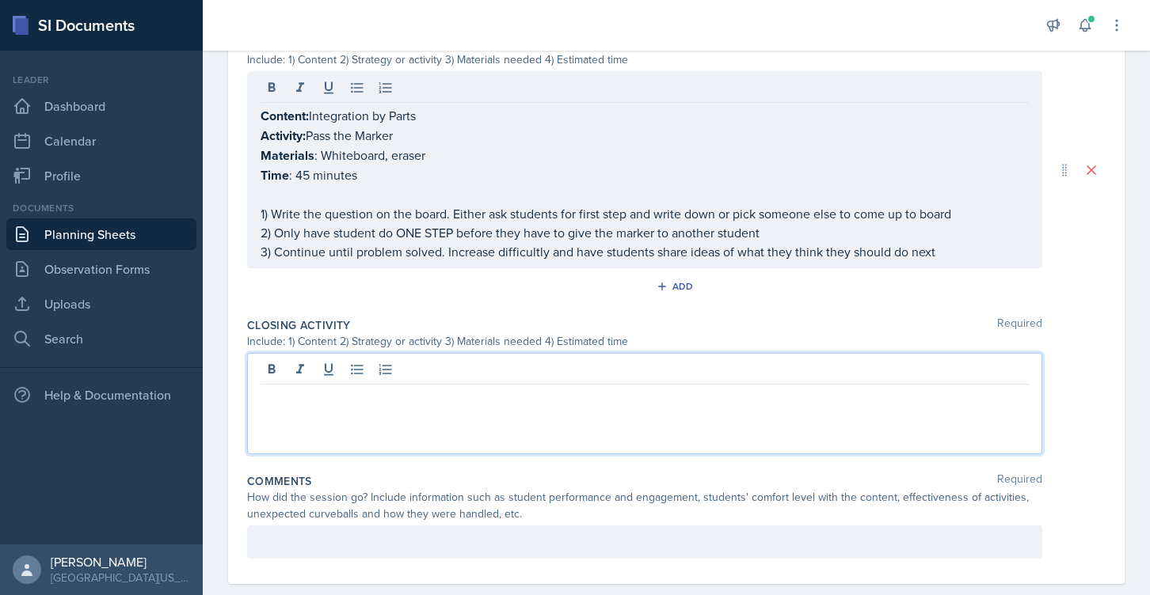
click at [296, 358] on div at bounding box center [644, 403] width 795 height 101
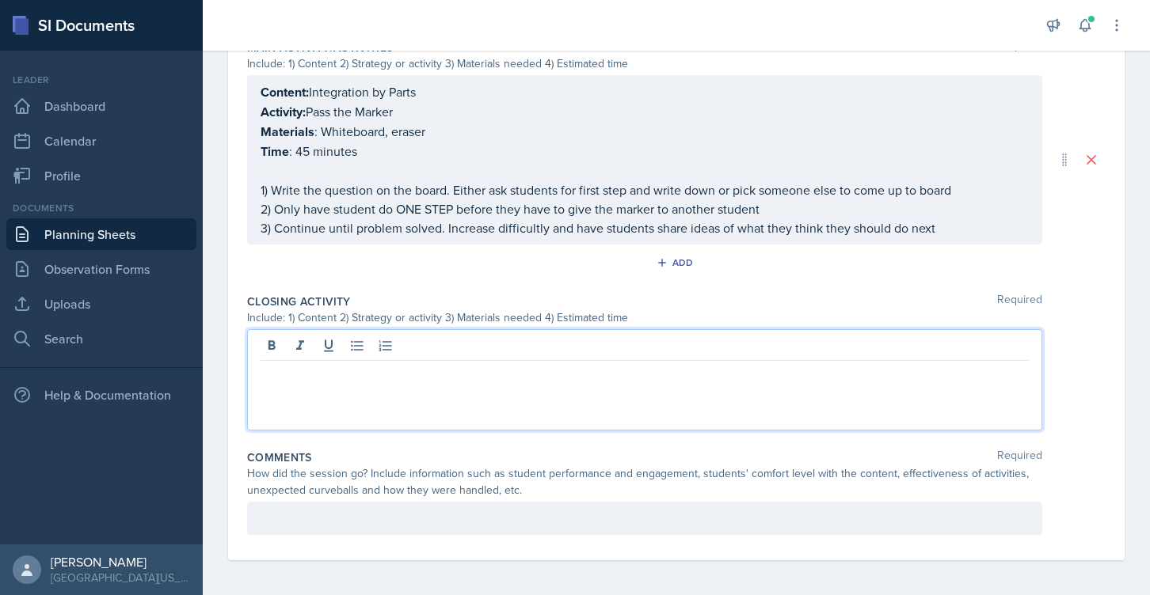
paste div
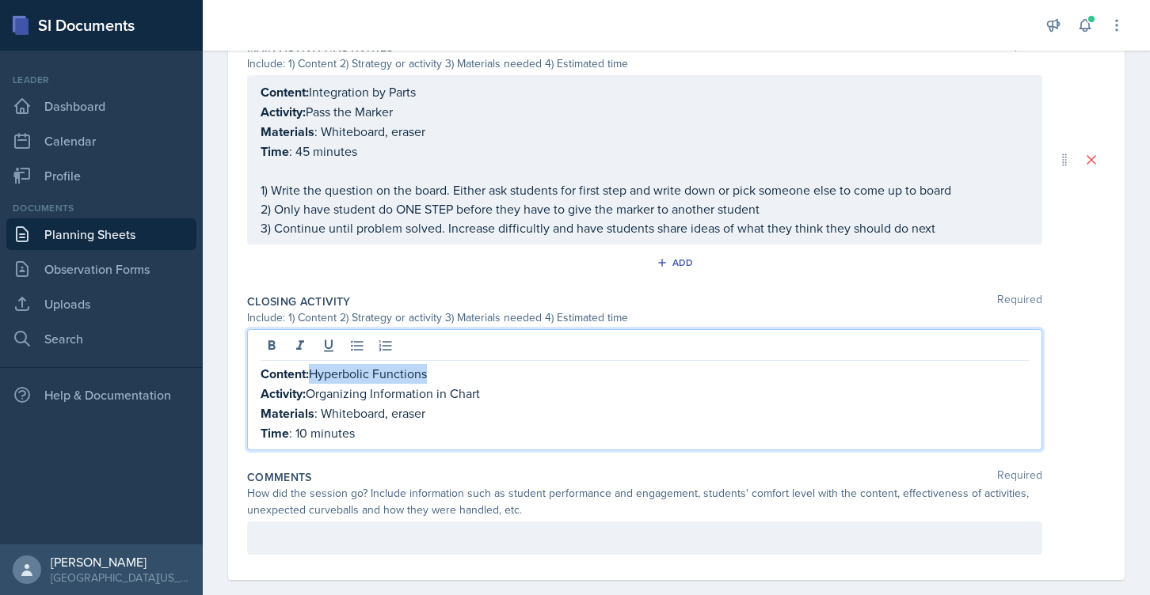
drag, startPoint x: 312, startPoint y: 369, endPoint x: 440, endPoint y: 369, distance: 128.3
click at [440, 369] on p "Content: Hyperbolic Functions" at bounding box center [644, 374] width 768 height 20
drag, startPoint x: 313, startPoint y: 390, endPoint x: 544, endPoint y: 390, distance: 231.2
click at [544, 390] on p "Activity: Organizing Information in Chart" at bounding box center [644, 394] width 768 height 20
click at [339, 385] on p "Activity: informal" at bounding box center [644, 394] width 768 height 20
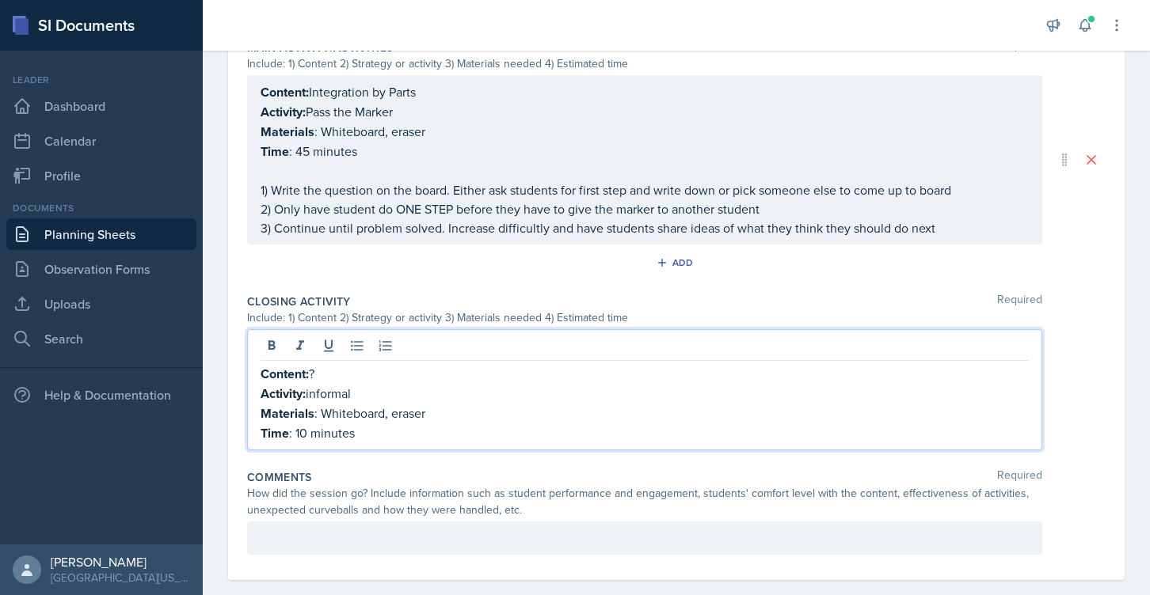
click at [339, 385] on p "Activity: informal" at bounding box center [644, 394] width 768 height 20
click at [319, 369] on p "Content: ?" at bounding box center [644, 374] width 768 height 20
drag, startPoint x: 433, startPoint y: 409, endPoint x: 322, endPoint y: 409, distance: 110.9
click at [322, 409] on p "Materials : Whiteboard, eraser" at bounding box center [644, 414] width 768 height 20
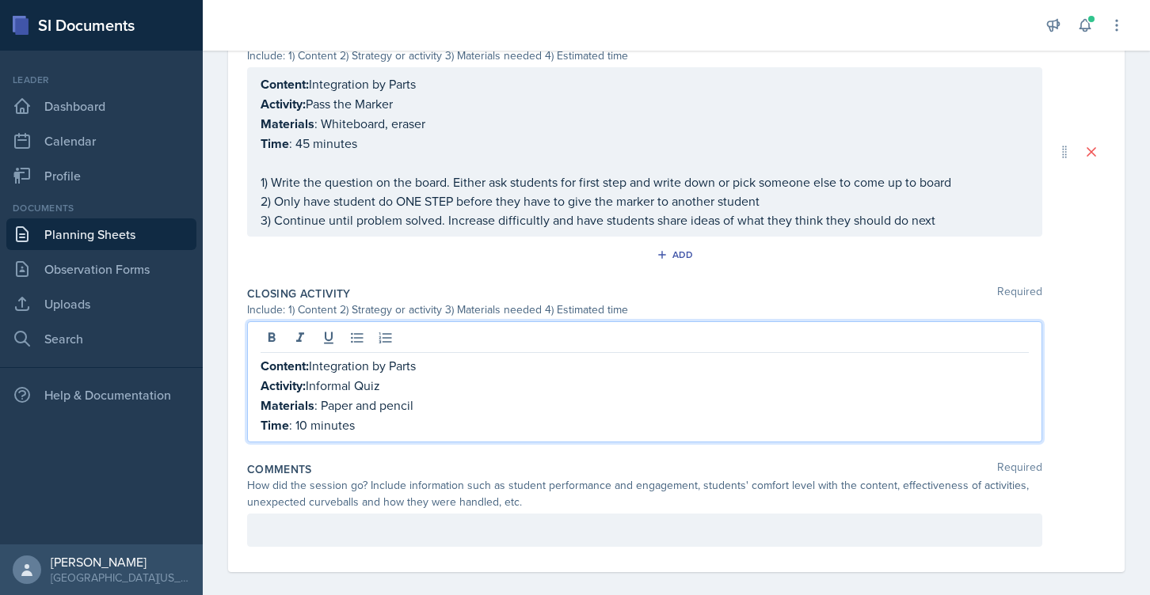
scroll to position [788, 0]
click at [377, 417] on p "Time : 10 minutes" at bounding box center [644, 424] width 768 height 20
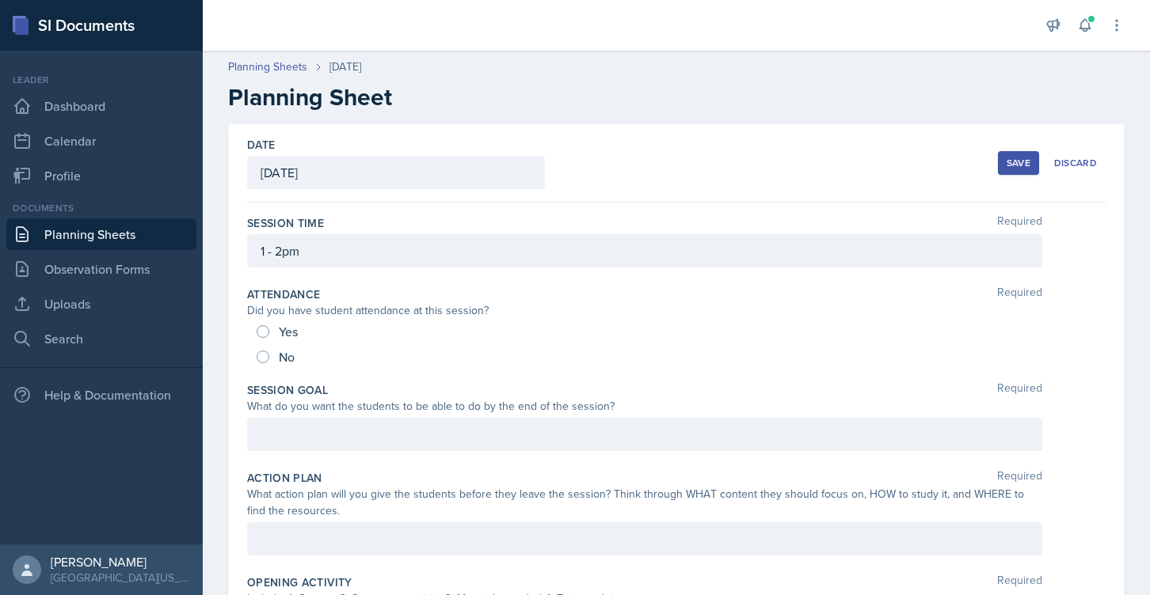
click at [1006, 165] on button "Save" at bounding box center [1018, 163] width 41 height 24
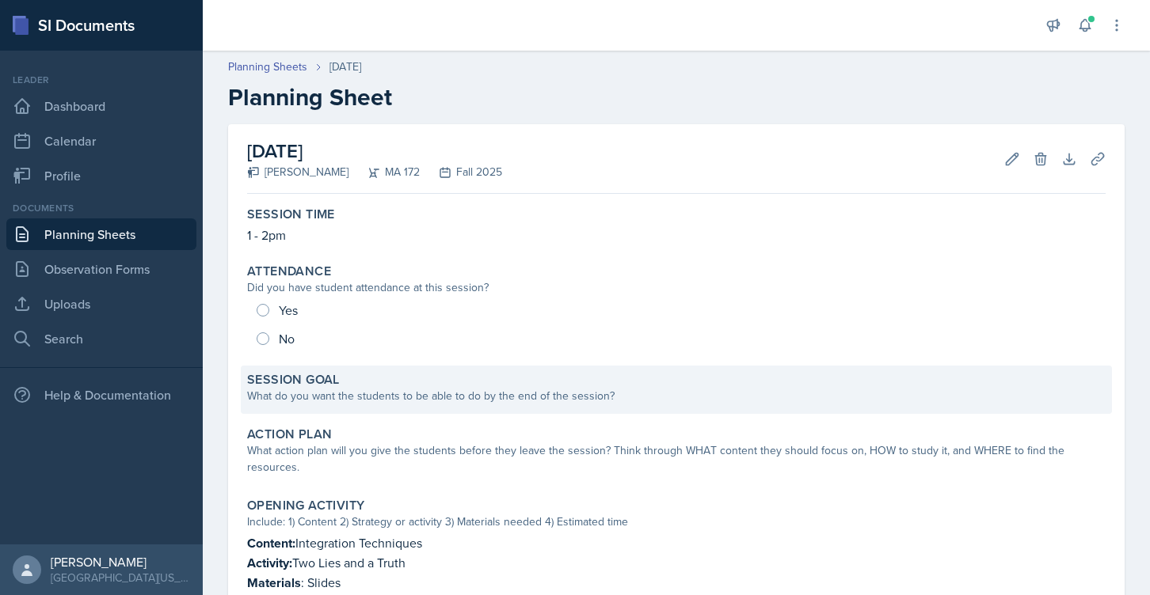
click at [394, 413] on div "Session Goal What do you want the students to be able to do by the end of the s…" at bounding box center [676, 390] width 871 height 48
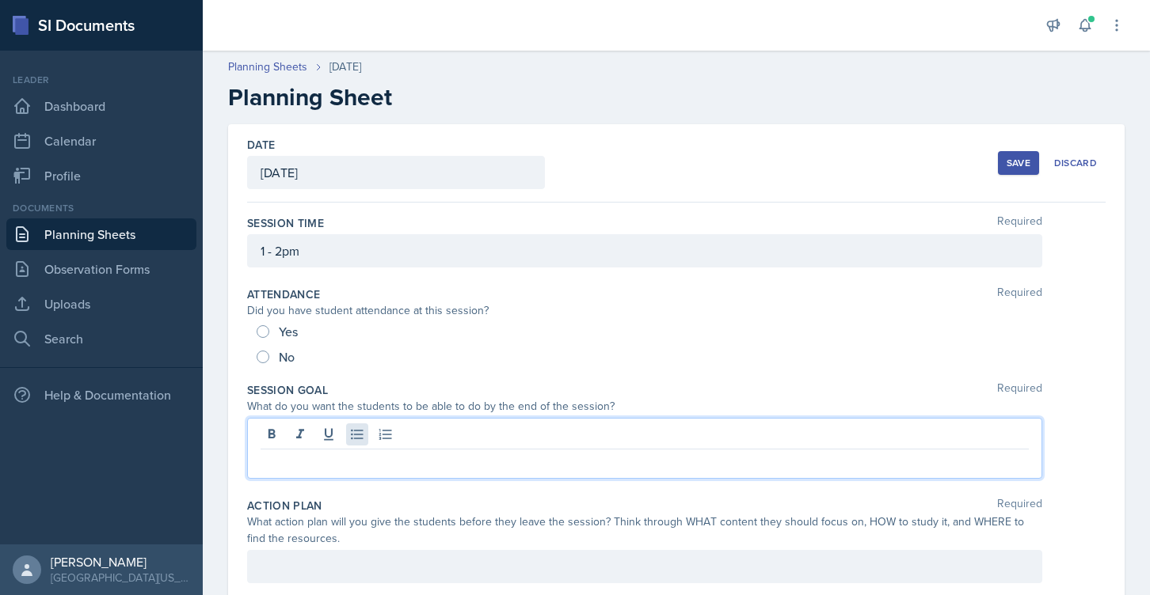
click at [357, 425] on div at bounding box center [644, 448] width 795 height 61
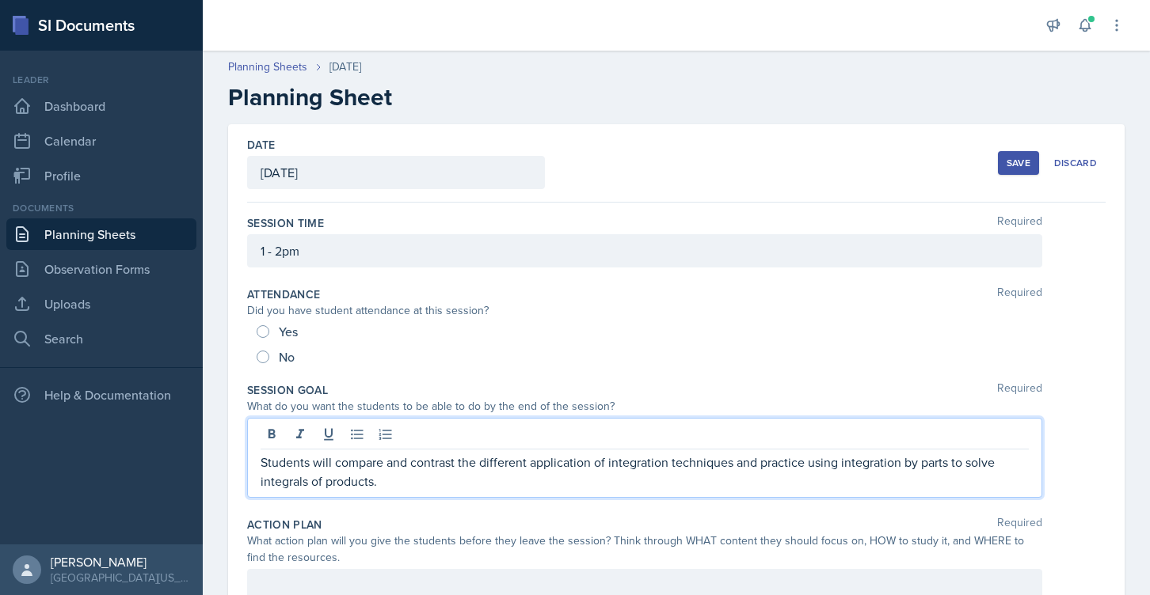
click at [261, 468] on p "Students will compare and contrast the different application of integration tec…" at bounding box center [644, 472] width 768 height 38
click at [1012, 158] on div "Save" at bounding box center [1018, 163] width 24 height 13
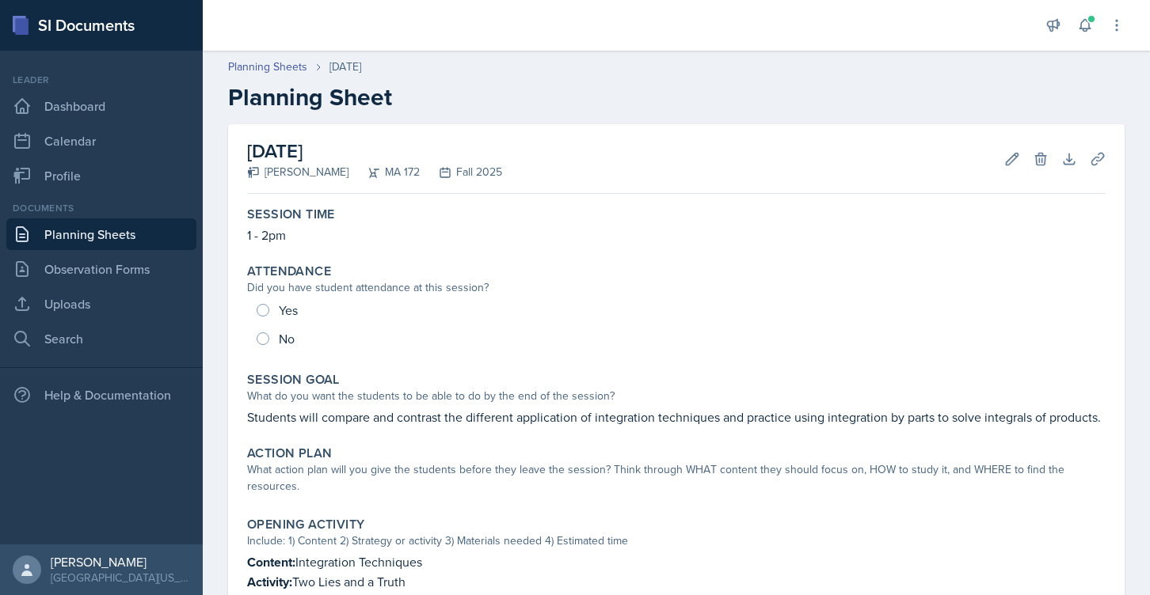
click at [97, 233] on link "Planning Sheets" at bounding box center [101, 235] width 190 height 32
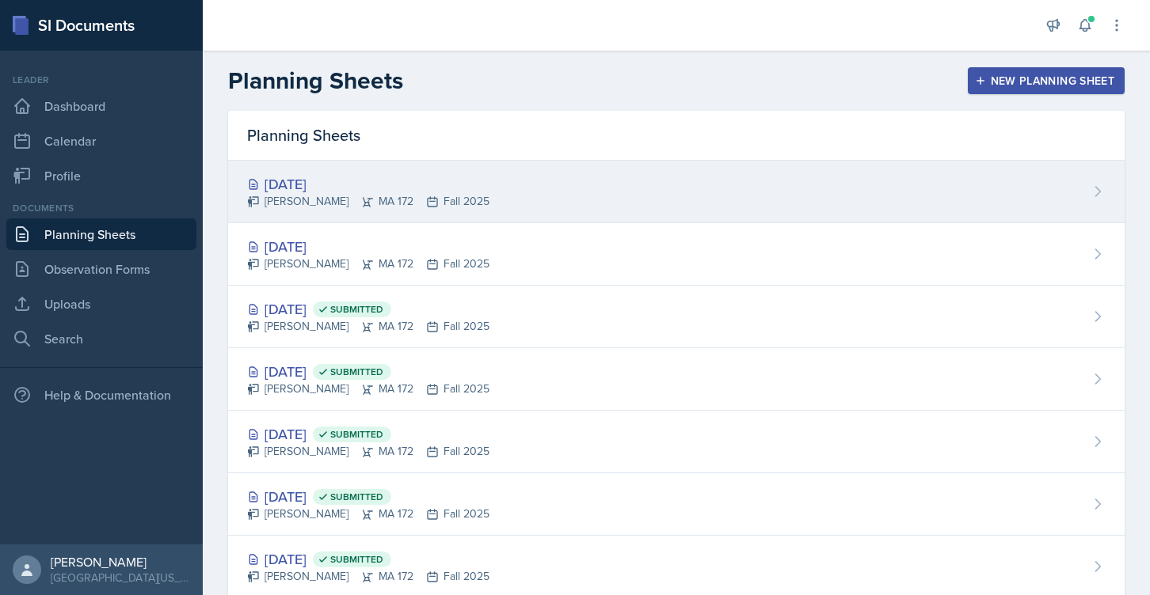
click at [328, 177] on div "[DATE]" at bounding box center [368, 183] width 242 height 21
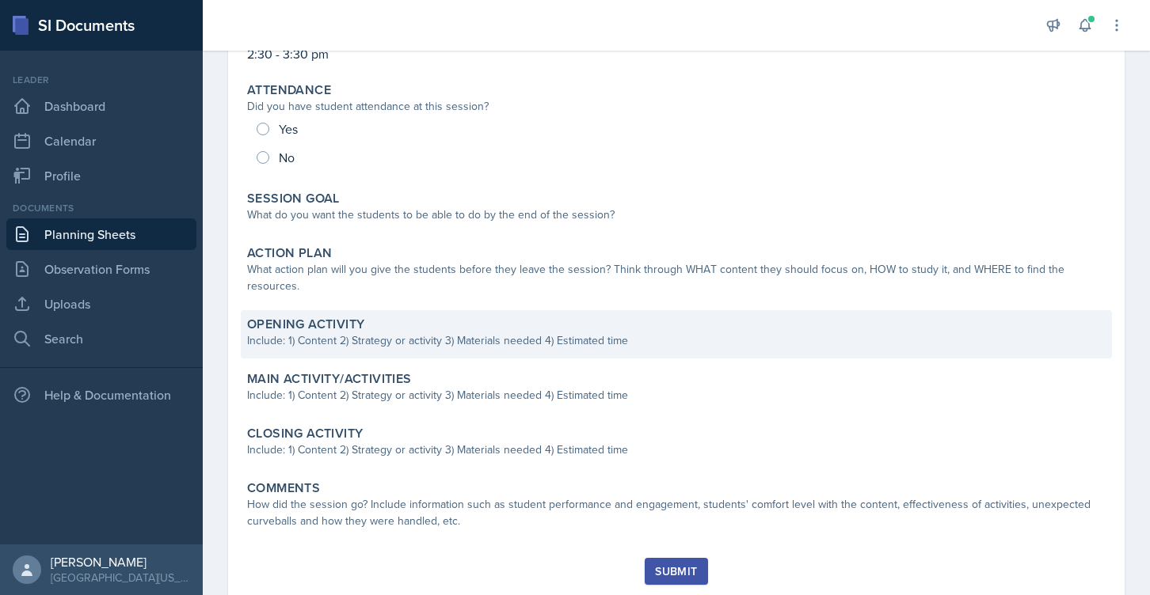
scroll to position [211, 0]
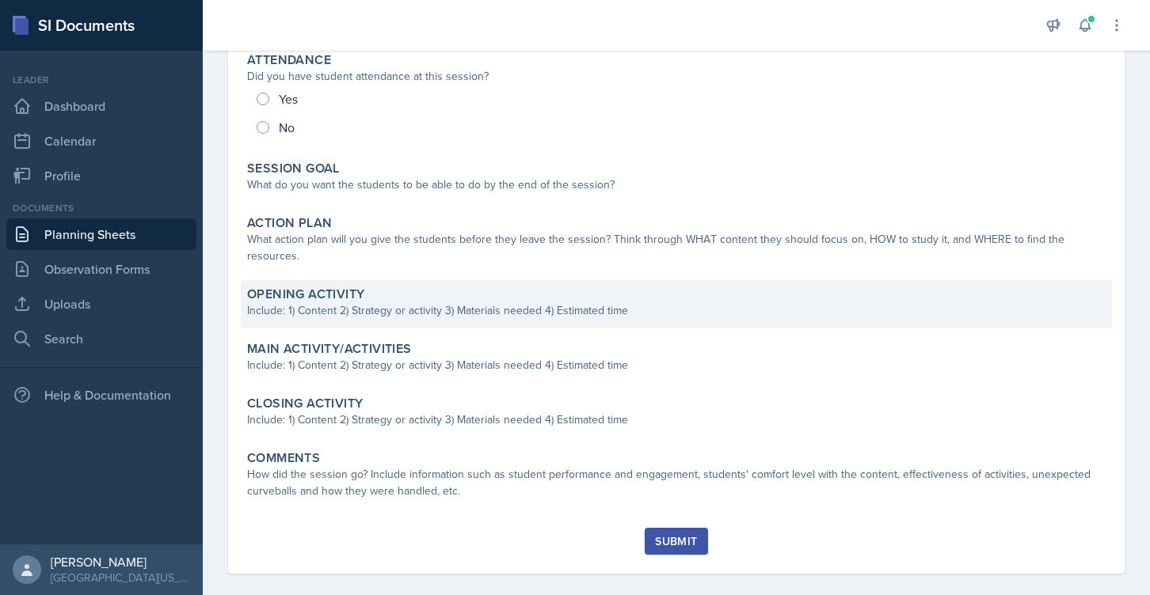
click at [370, 306] on div "Opening Activity Include: 1) Content 2) Strategy or activity 3) Materials neede…" at bounding box center [676, 304] width 871 height 48
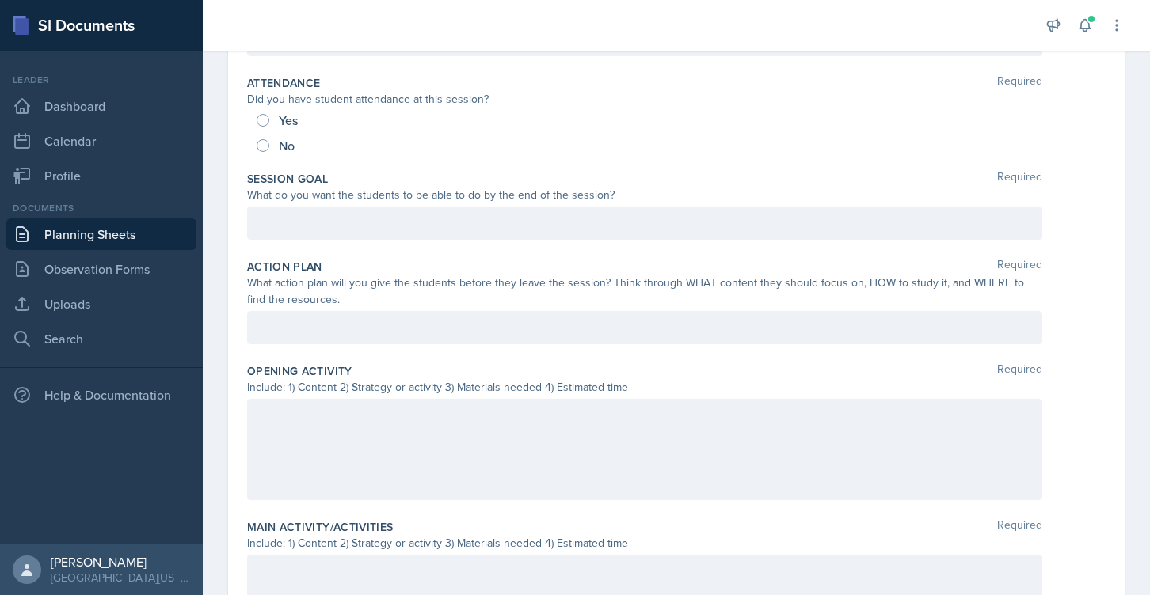
click at [101, 231] on link "Planning Sheets" at bounding box center [101, 235] width 190 height 32
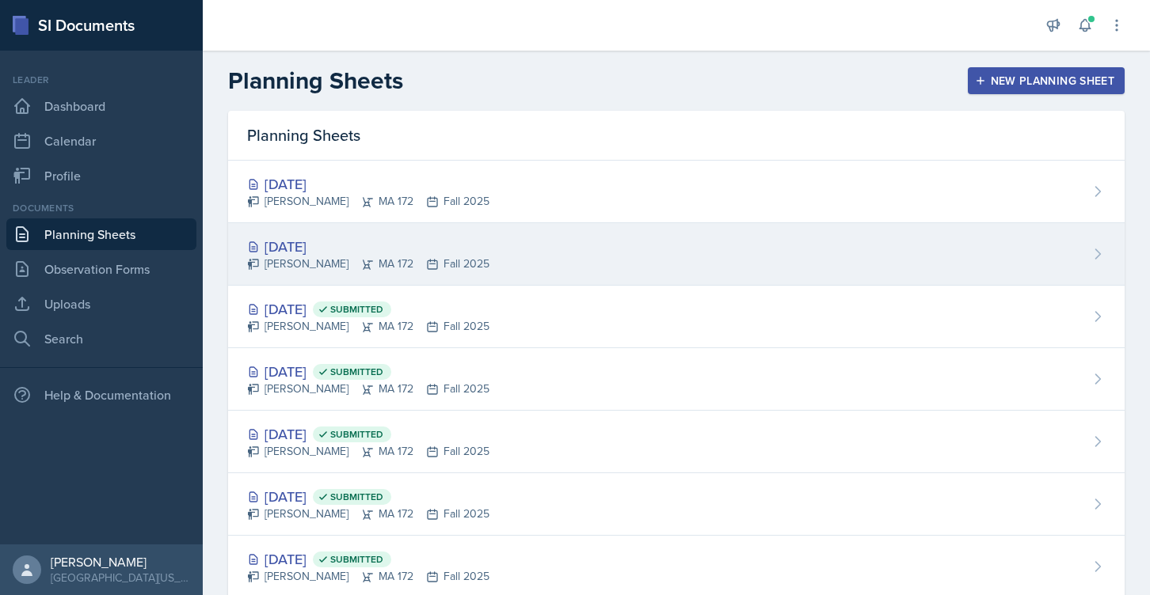
click at [321, 243] on div "[DATE]" at bounding box center [368, 246] width 242 height 21
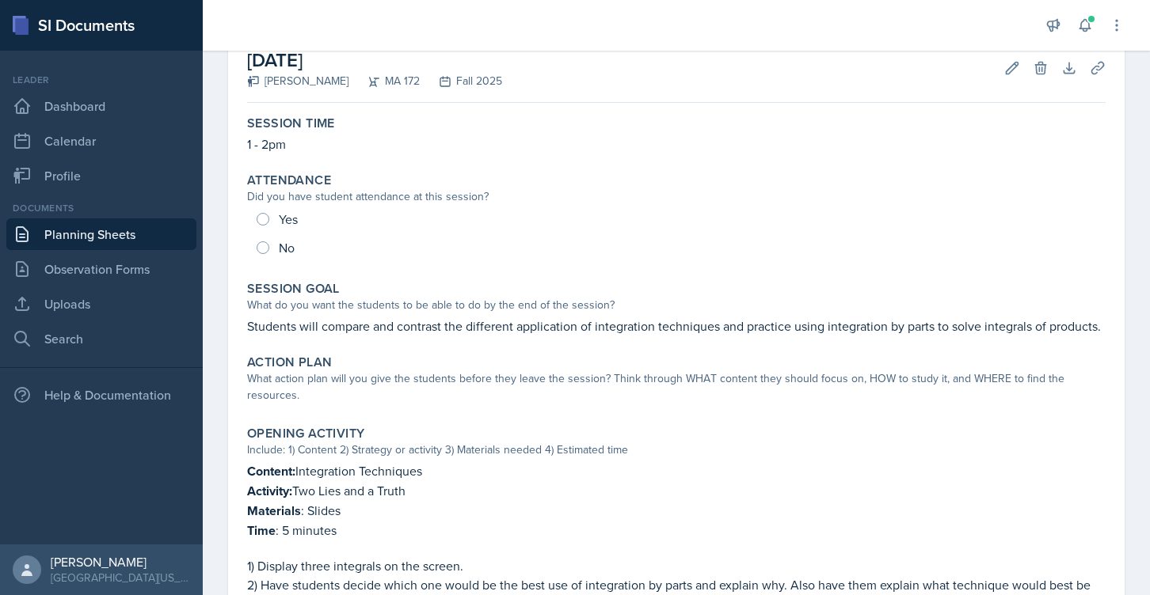
scroll to position [305, 0]
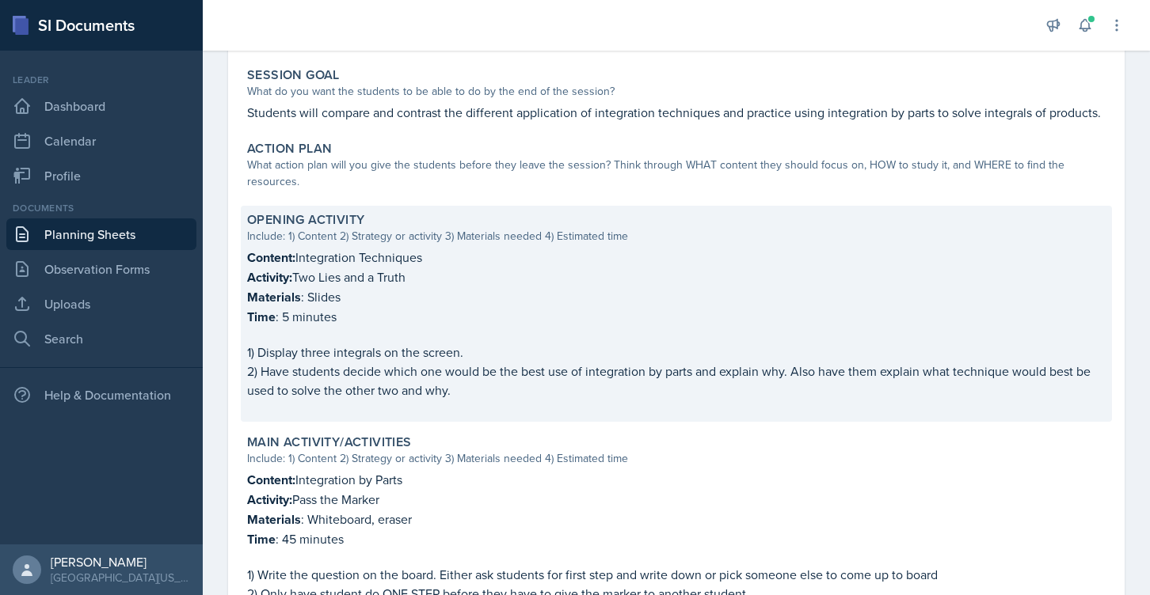
click at [367, 307] on p "Time : 5 minutes" at bounding box center [676, 317] width 858 height 20
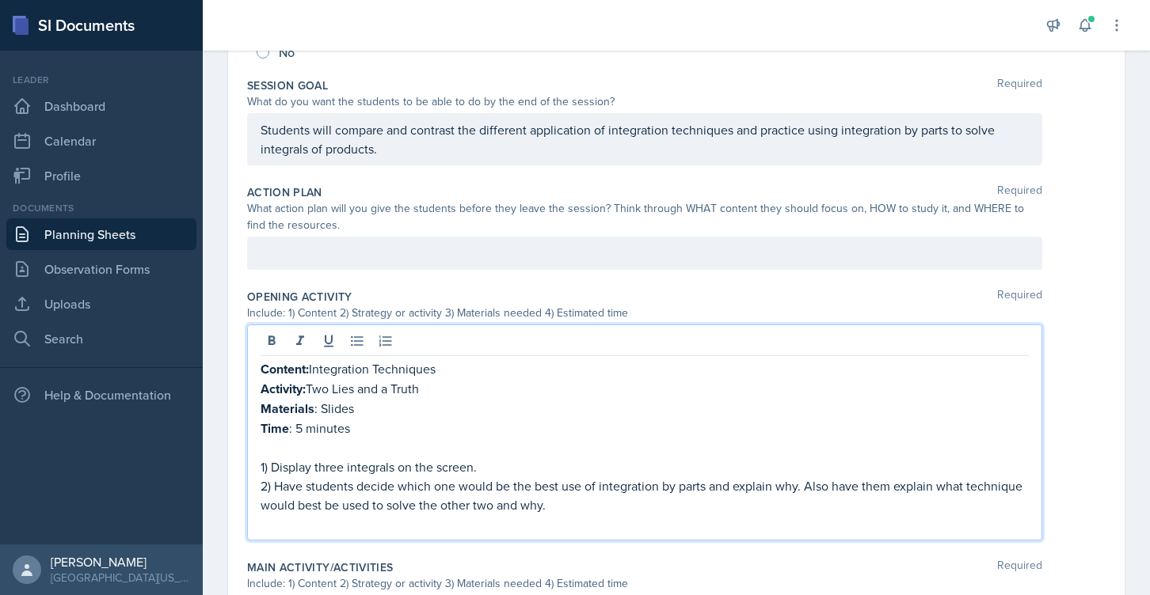
click at [359, 361] on div "Content: Integration Techniques Activity: Two Lies and a Truth Materials : Slid…" at bounding box center [644, 446] width 768 height 174
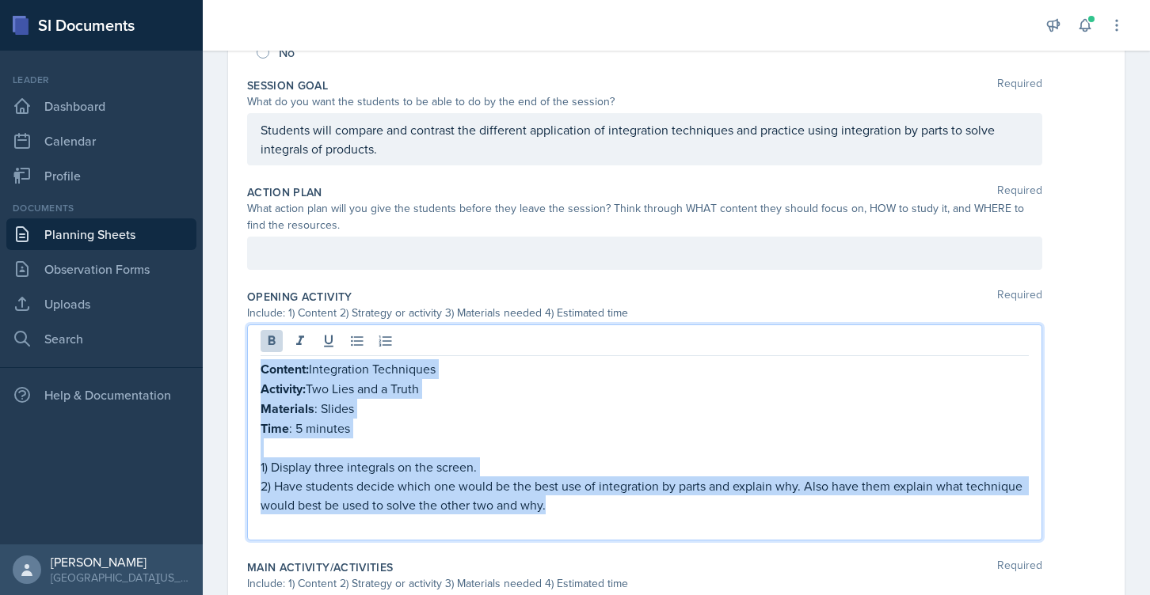
copy div "Content: Integration Techniques Activity: Two Lies and a Truth Materials : Slid…"
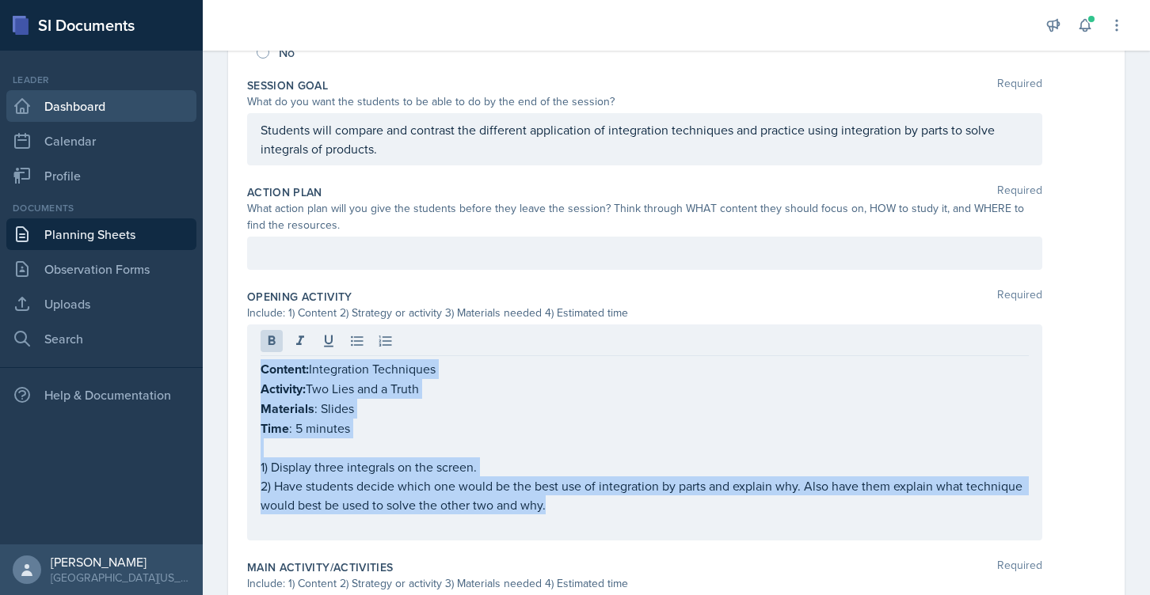
click at [89, 104] on link "Dashboard" at bounding box center [101, 106] width 190 height 32
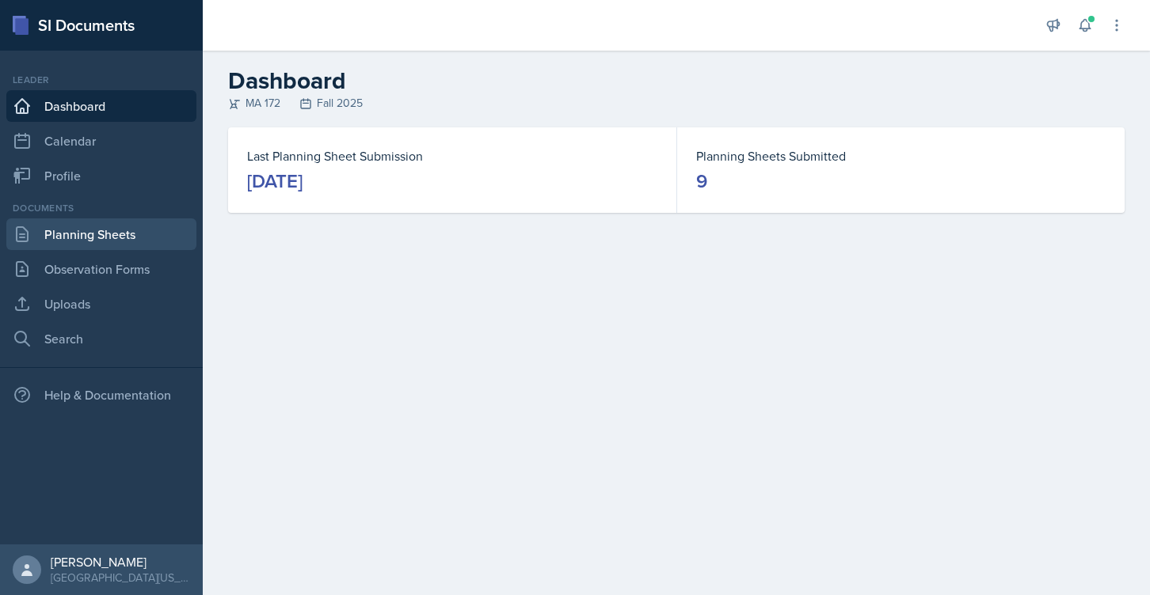
click at [105, 245] on link "Planning Sheets" at bounding box center [101, 235] width 190 height 32
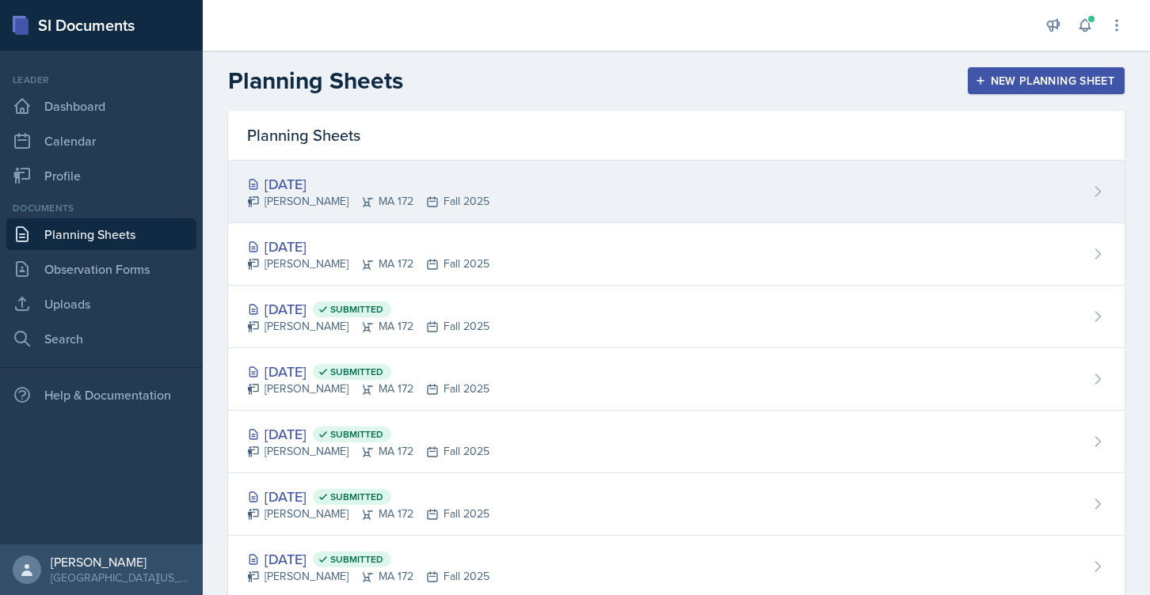
click at [309, 184] on div "[DATE]" at bounding box center [368, 183] width 242 height 21
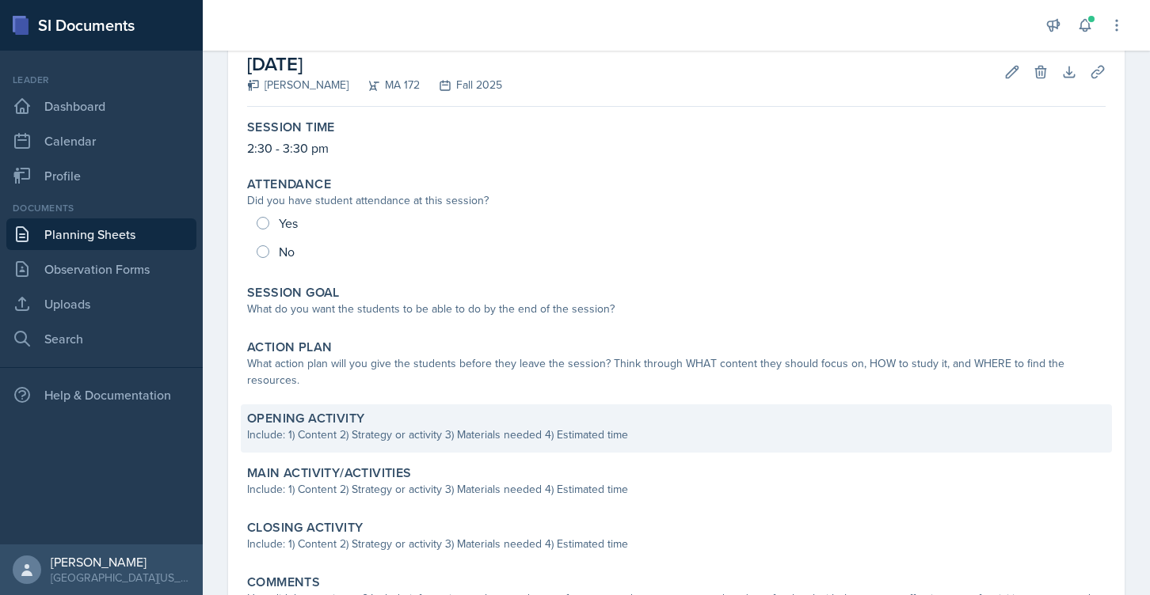
click at [355, 427] on div "Include: 1) Content 2) Strategy or activity 3) Materials needed 4) Estimated ti…" at bounding box center [676, 435] width 858 height 17
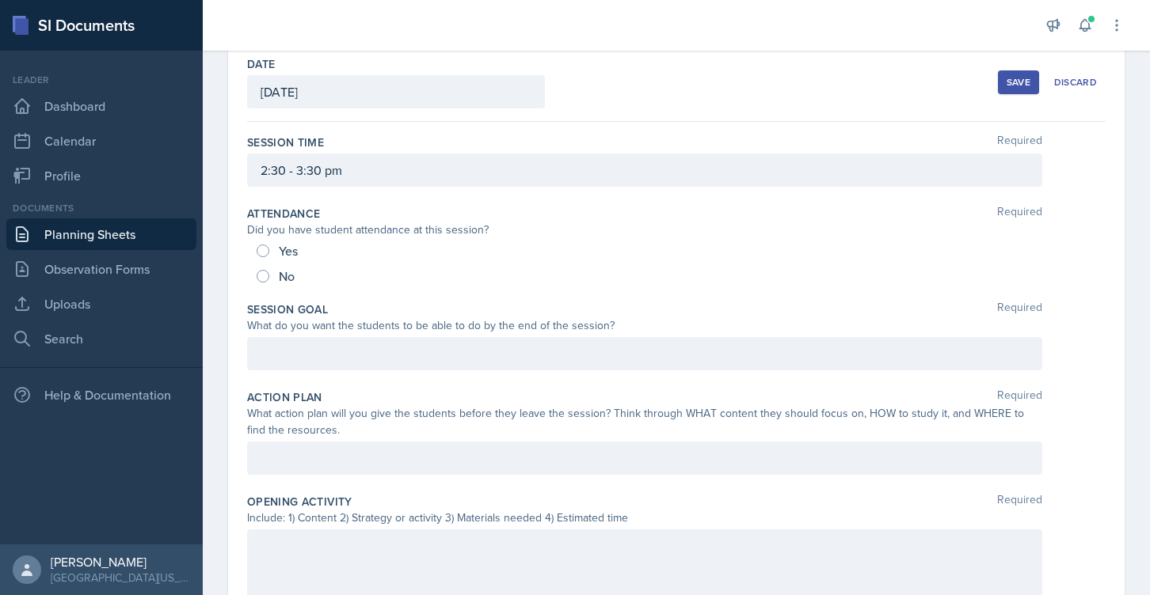
click at [336, 440] on div "Action Plan Required What action plan will you give the students before they le…" at bounding box center [676, 435] width 858 height 105
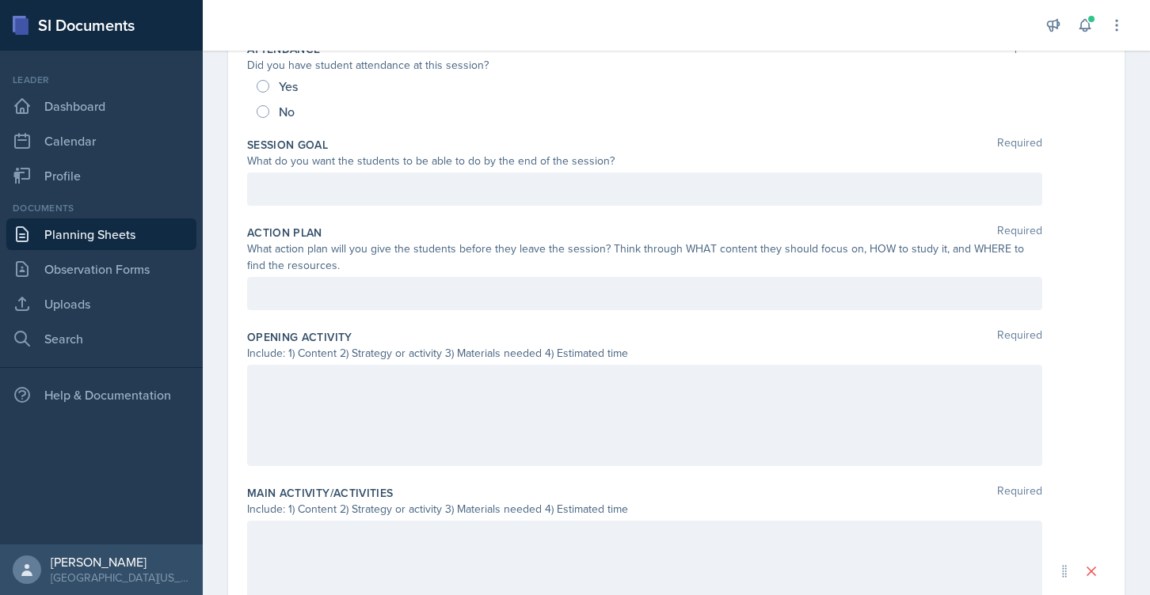
click at [302, 399] on div at bounding box center [644, 415] width 795 height 101
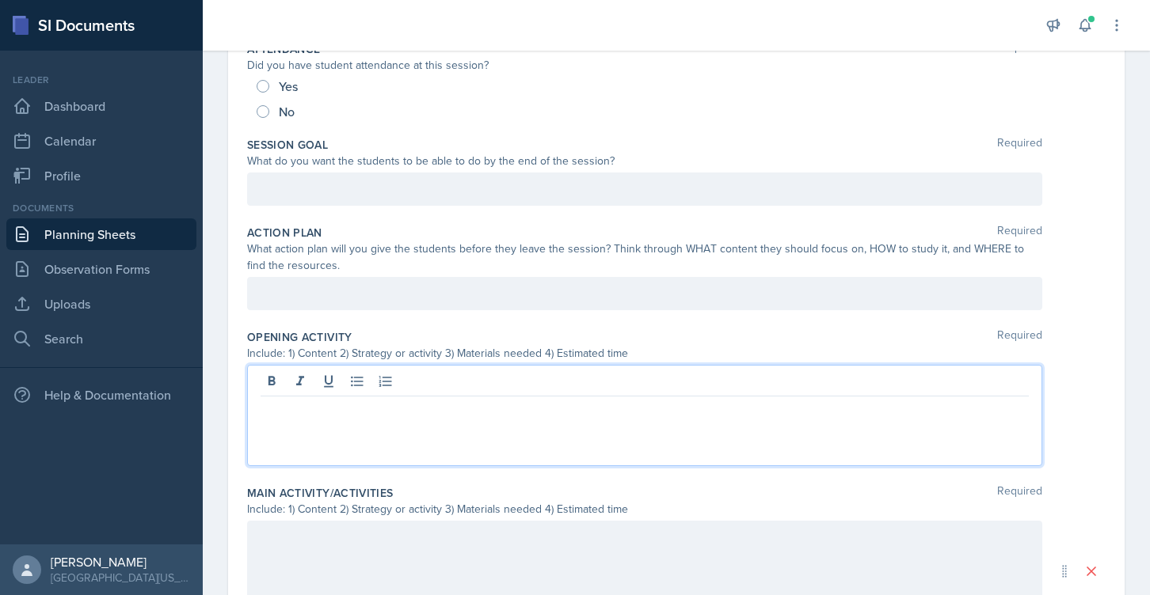
scroll to position [273, 0]
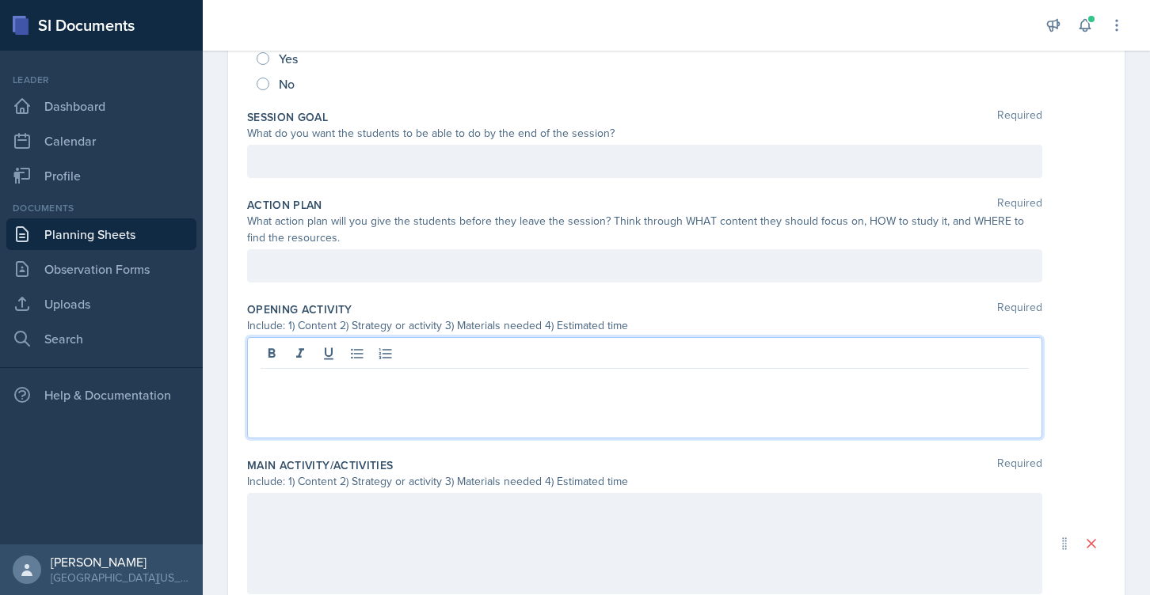
paste div
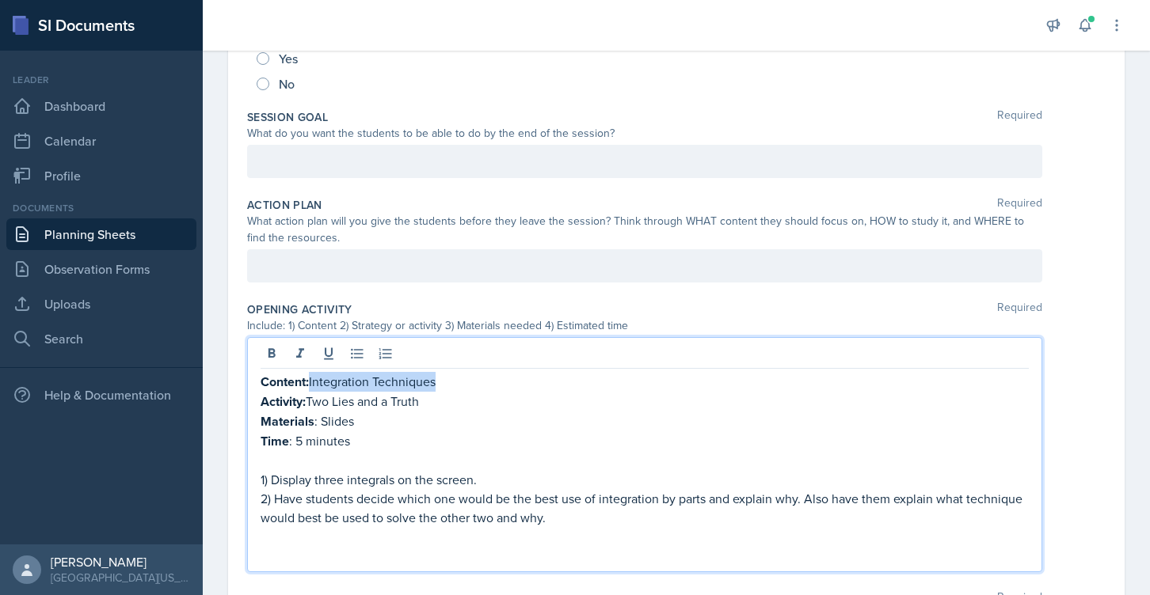
drag, startPoint x: 442, startPoint y: 378, endPoint x: 313, endPoint y: 382, distance: 129.1
click at [313, 382] on p "Content: Integration Techniques" at bounding box center [644, 382] width 768 height 20
drag, startPoint x: 460, startPoint y: 402, endPoint x: 311, endPoint y: 399, distance: 148.9
click at [311, 399] on p "Activity: Two Lies and a Truth" at bounding box center [644, 402] width 768 height 20
click at [333, 422] on p "Materials : Slides" at bounding box center [644, 422] width 768 height 20
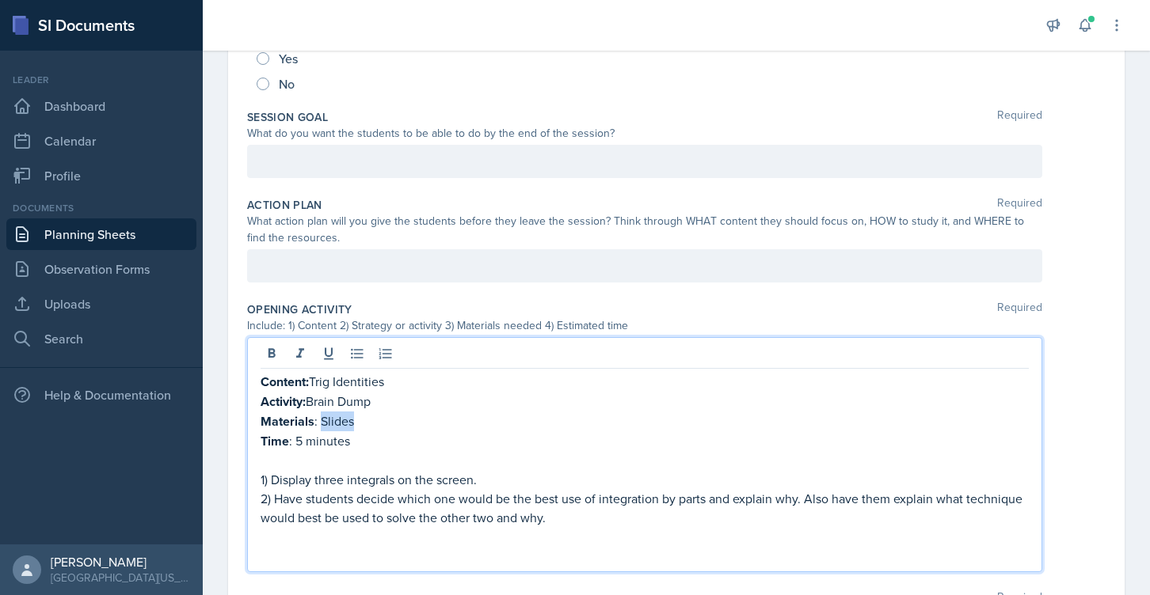
click at [333, 422] on p "Materials : Slides" at bounding box center [644, 422] width 768 height 20
click at [438, 427] on p "Materials : Paper, pecnil, whiteborad, marker" at bounding box center [644, 422] width 768 height 20
click at [435, 420] on p "Materials : Paper, pecnil, whiteborad, marker" at bounding box center [644, 422] width 768 height 20
click at [375, 418] on p "Materials : Paper, pecnil, whiteborad, marker" at bounding box center [644, 422] width 768 height 20
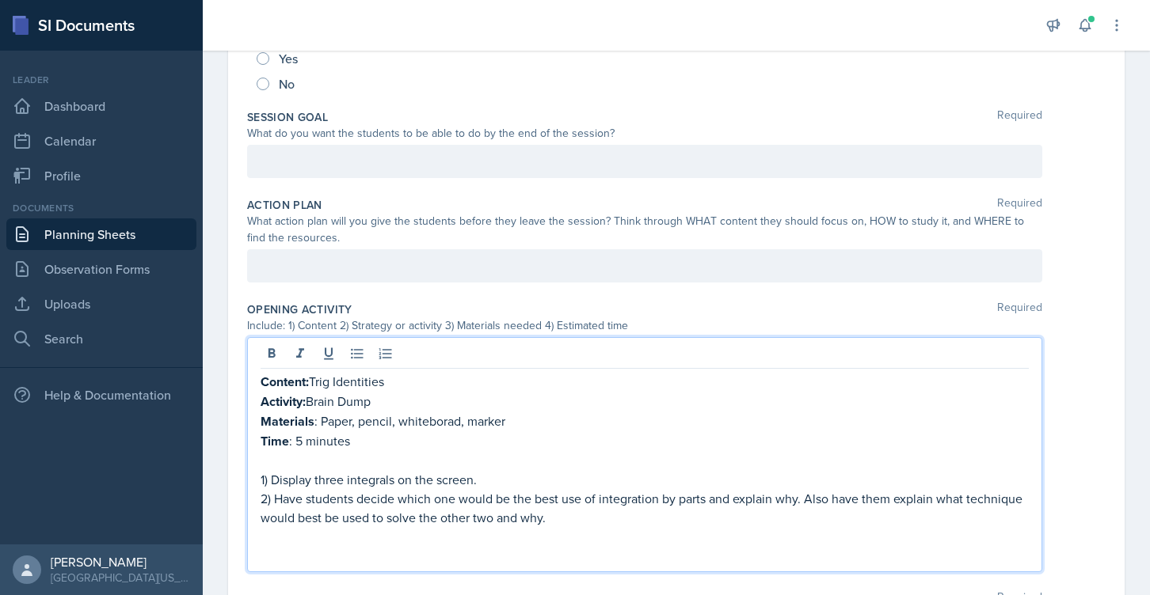
click at [409, 417] on p "Materials : Paper, pencil, whiteborad, marker" at bounding box center [644, 422] width 768 height 20
click at [442, 420] on p "Materials : Paper, pencil, whiteborad, marker" at bounding box center [644, 422] width 768 height 20
click at [299, 439] on p "Time : 5 minutes" at bounding box center [644, 442] width 768 height 20
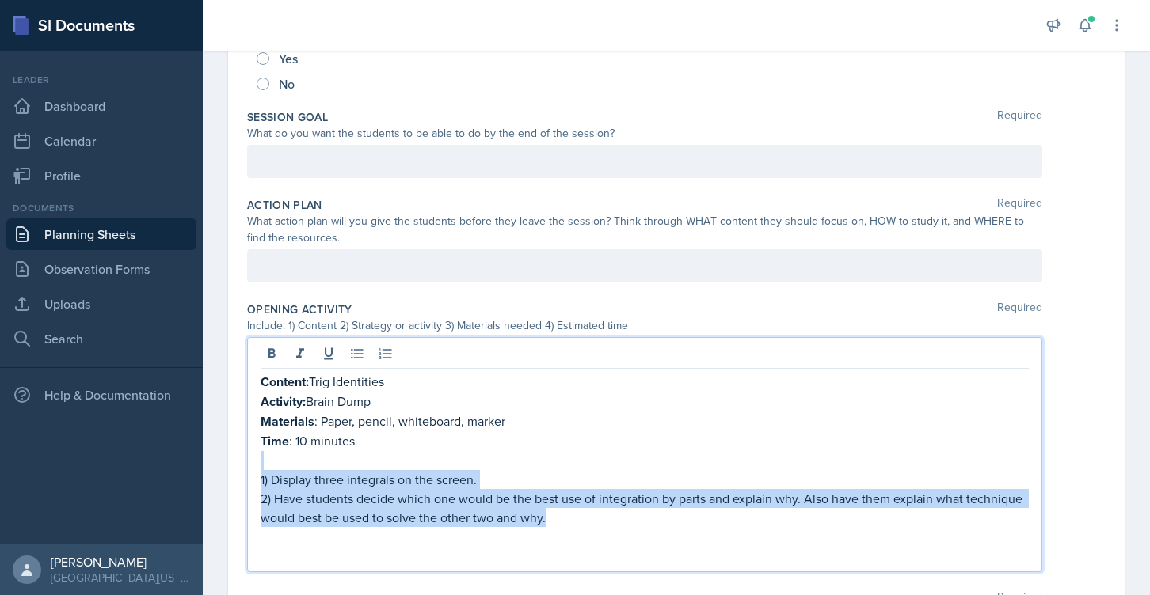
drag, startPoint x: 599, startPoint y: 523, endPoint x: 256, endPoint y: 466, distance: 348.3
click at [256, 466] on div "Content: Trig Identities Activity: Brain Dump Materials : Paper, pencil, whiteb…" at bounding box center [644, 454] width 795 height 235
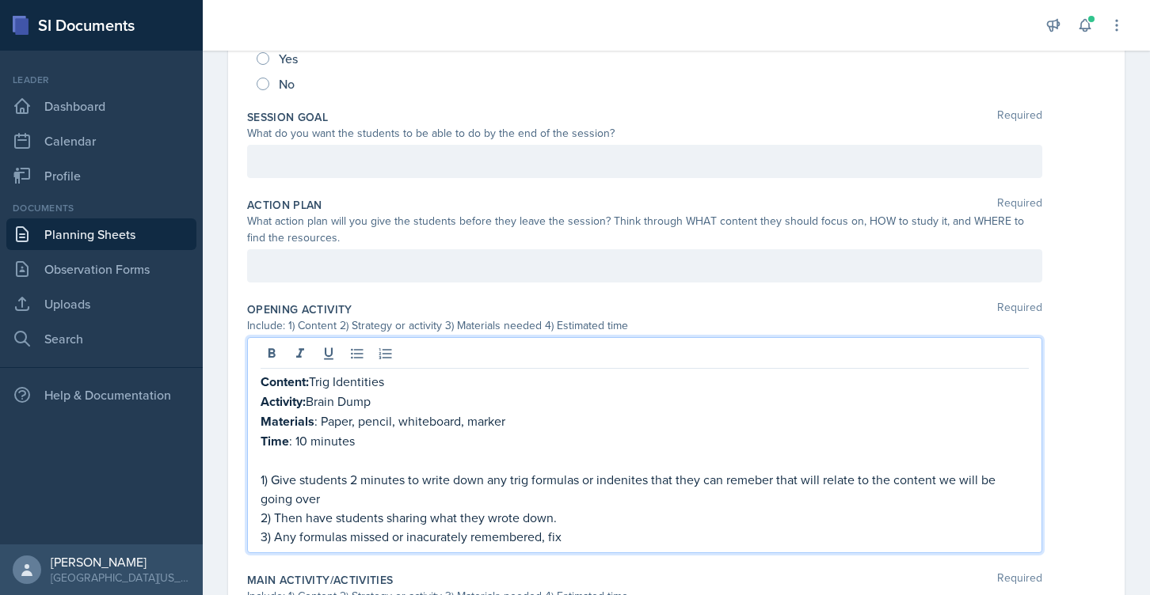
click at [448, 538] on p "3) Any formulas missed or inacurately remembered, fix" at bounding box center [644, 536] width 768 height 19
click at [579, 538] on p "3) Any formulas missed or inaccurately remembered, fix" at bounding box center [644, 536] width 768 height 19
click at [636, 472] on p "1) Give students 2 minutes to write down any trig formulas or indenites that th…" at bounding box center [644, 489] width 768 height 38
click at [615, 487] on p "1) Give students 2 minutes to write down any trig formulas or indenites that th…" at bounding box center [644, 489] width 768 height 38
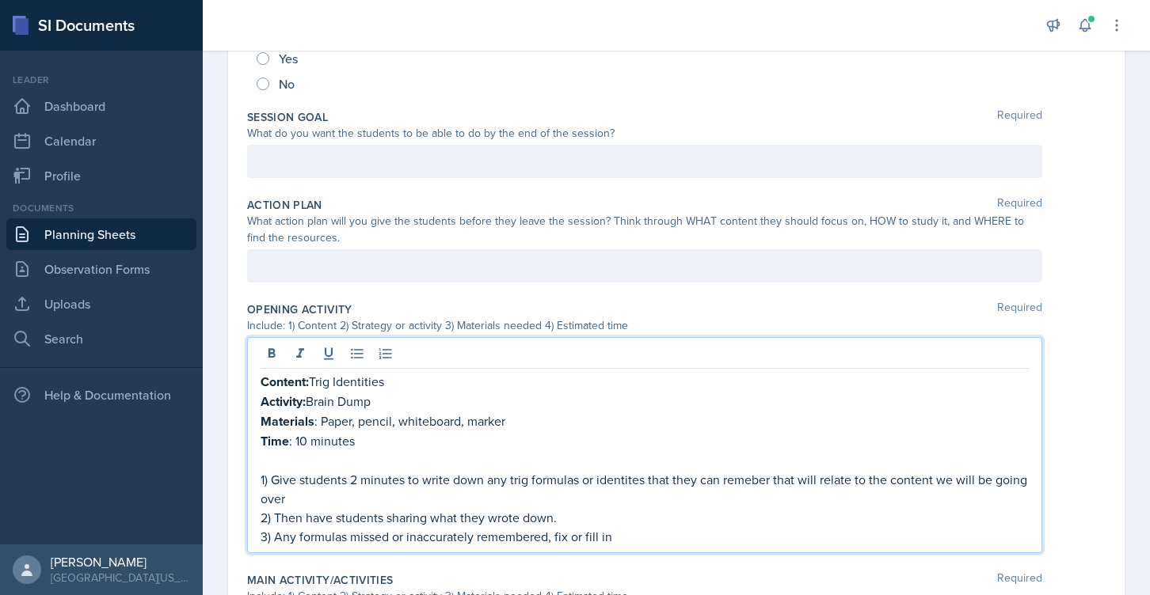
click at [605, 510] on p "2) Then have students sharing what they wrote down." at bounding box center [644, 517] width 768 height 19
click at [742, 476] on p "1) Give students 2 minutes to write down any trig formulas or identites that th…" at bounding box center [644, 489] width 768 height 38
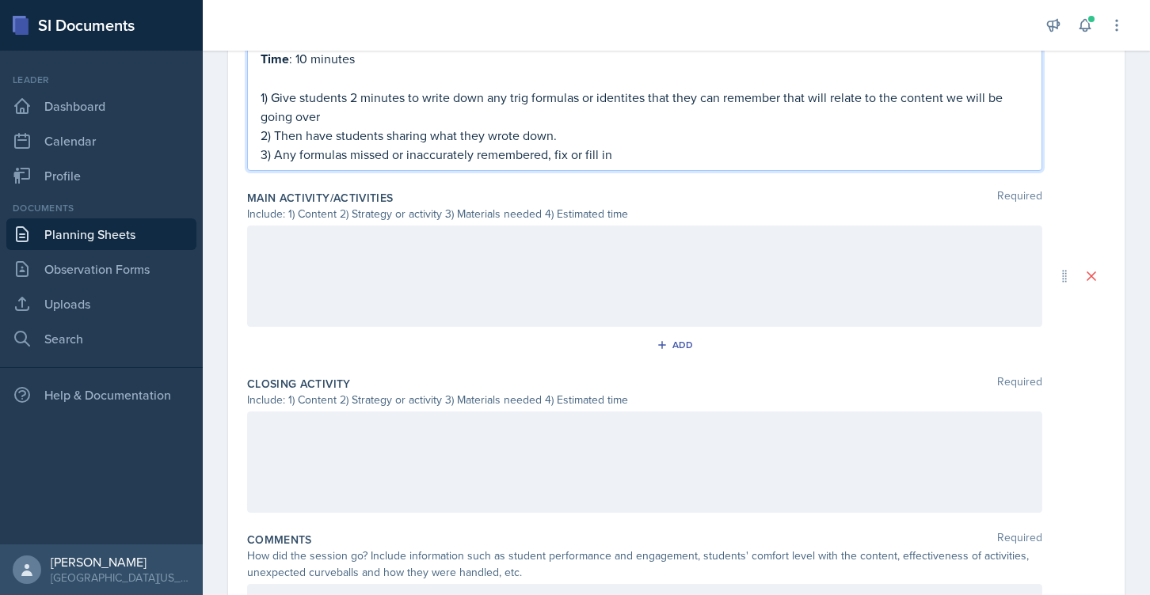
click at [481, 174] on div "Opening Activity Required Include: 1) Content 2) Strategy or activity 3) Materi…" at bounding box center [676, 48] width 858 height 271
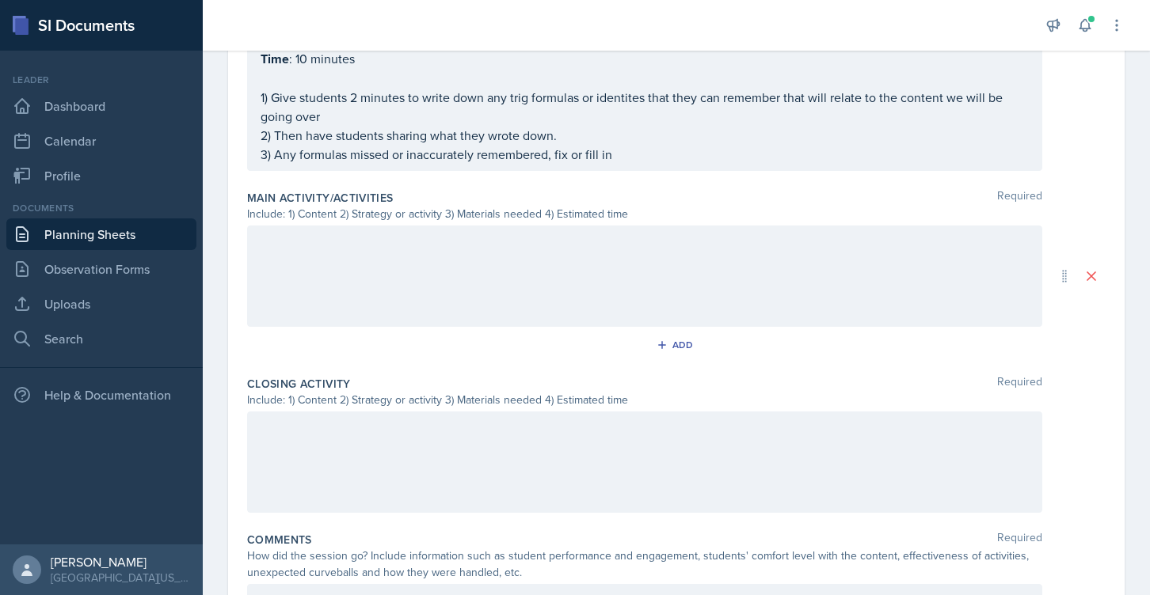
click at [451, 264] on div at bounding box center [644, 276] width 795 height 101
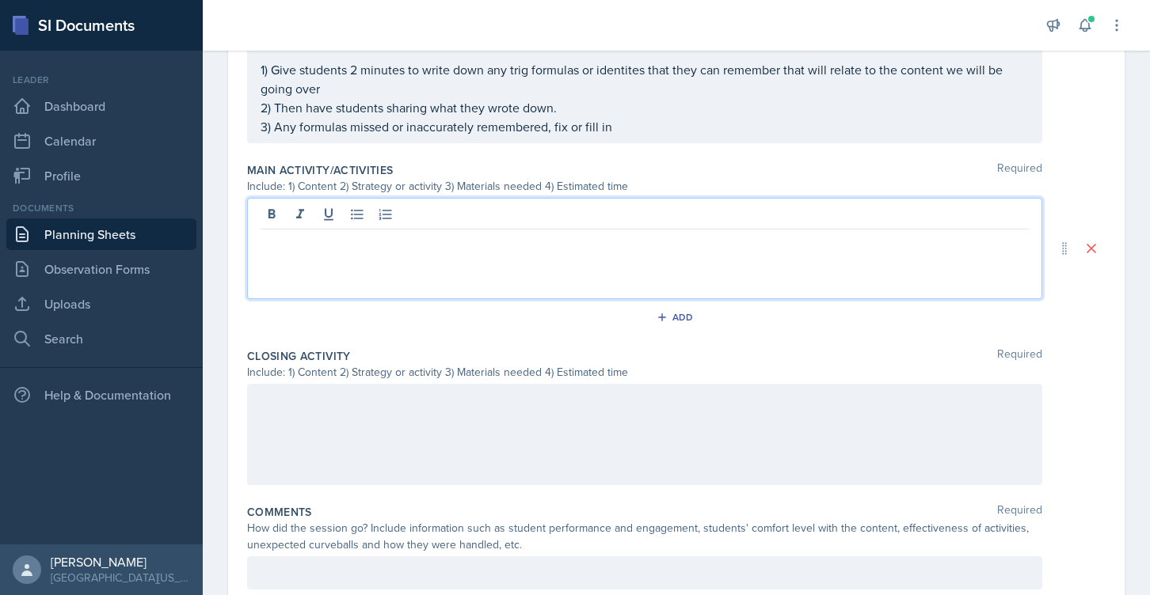
paste div
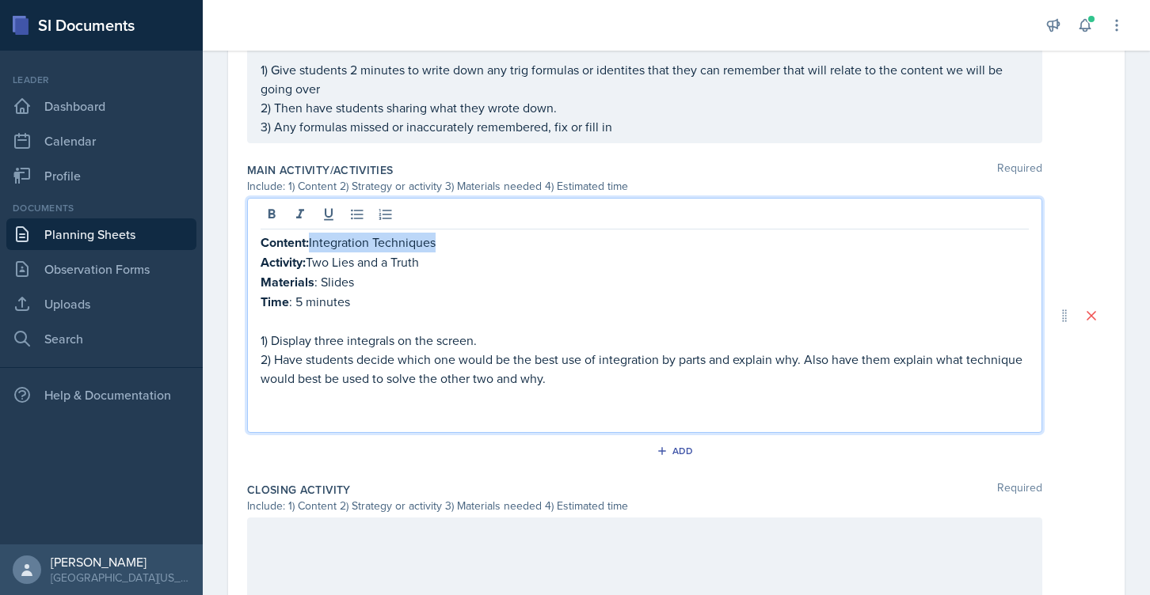
drag, startPoint x: 314, startPoint y: 242, endPoint x: 503, endPoint y: 241, distance: 189.2
click at [503, 241] on p "Content: Integration Techniques" at bounding box center [644, 243] width 768 height 20
click at [311, 260] on p "Activity: Two Lies and a Truth" at bounding box center [644, 263] width 768 height 20
drag, startPoint x: 314, startPoint y: 244, endPoint x: 457, endPoint y: 242, distance: 143.3
click at [457, 242] on p "Content: Pass the Marker?" at bounding box center [644, 243] width 768 height 20
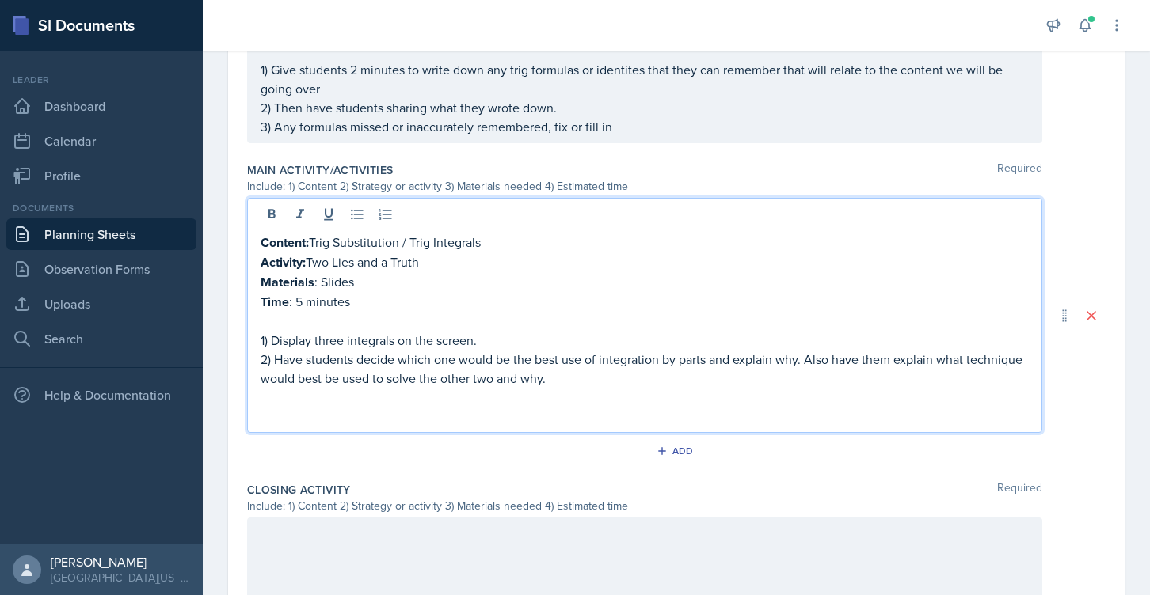
drag, startPoint x: 441, startPoint y: 260, endPoint x: 313, endPoint y: 260, distance: 128.3
click at [313, 260] on p "Activity: Two Lies and a Truth" at bounding box center [644, 263] width 768 height 20
click at [341, 282] on p "Materials : Slides" at bounding box center [644, 282] width 768 height 20
click at [455, 288] on div "Content: Trig Substitution / Trig Integrals Activity: ?? Materials : Whiteboard…" at bounding box center [644, 329] width 768 height 193
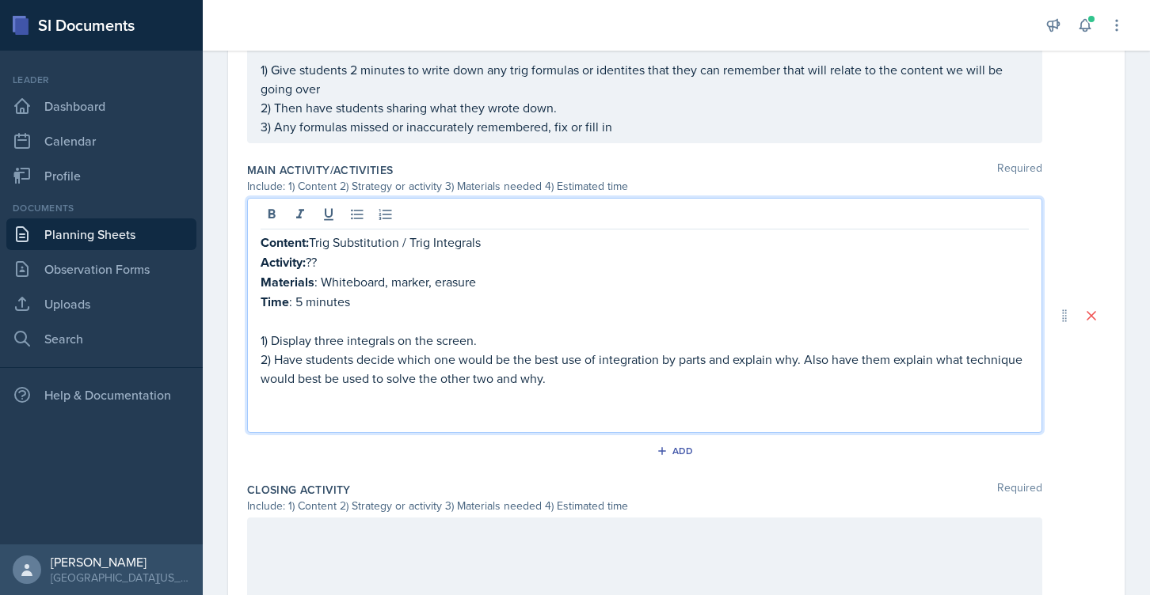
click at [456, 279] on p "Materials : Whiteboard, marker, erasure" at bounding box center [644, 282] width 768 height 20
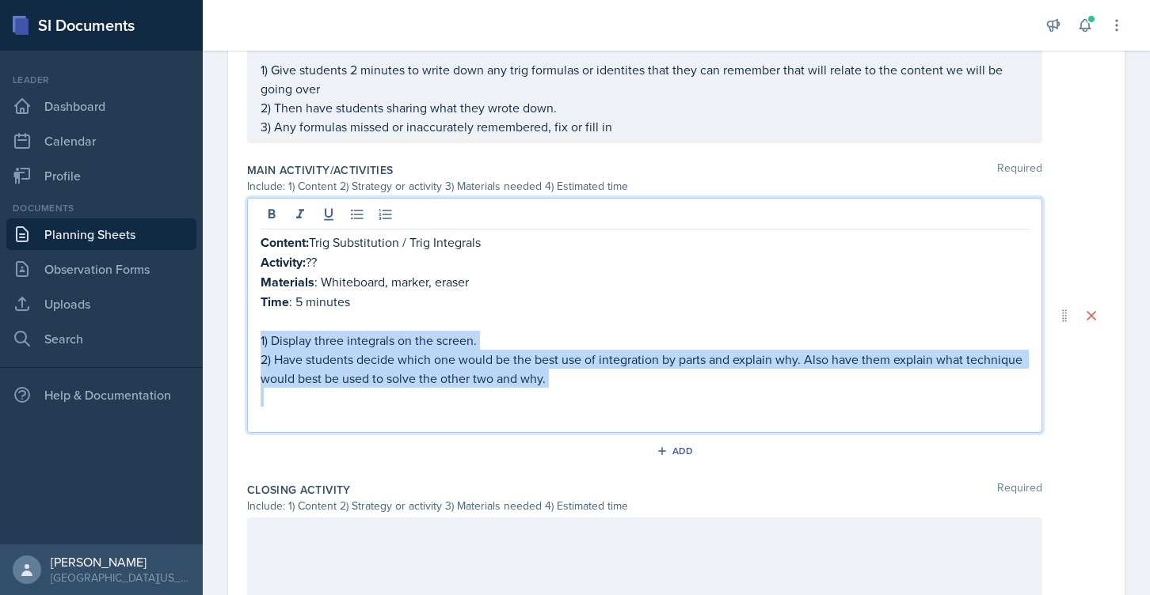
drag, startPoint x: 561, startPoint y: 398, endPoint x: 250, endPoint y: 330, distance: 318.5
click at [250, 330] on div "Content: Trig Substitution / Trig Integrals Activity: ?? Materials : Whiteboard…" at bounding box center [644, 315] width 795 height 235
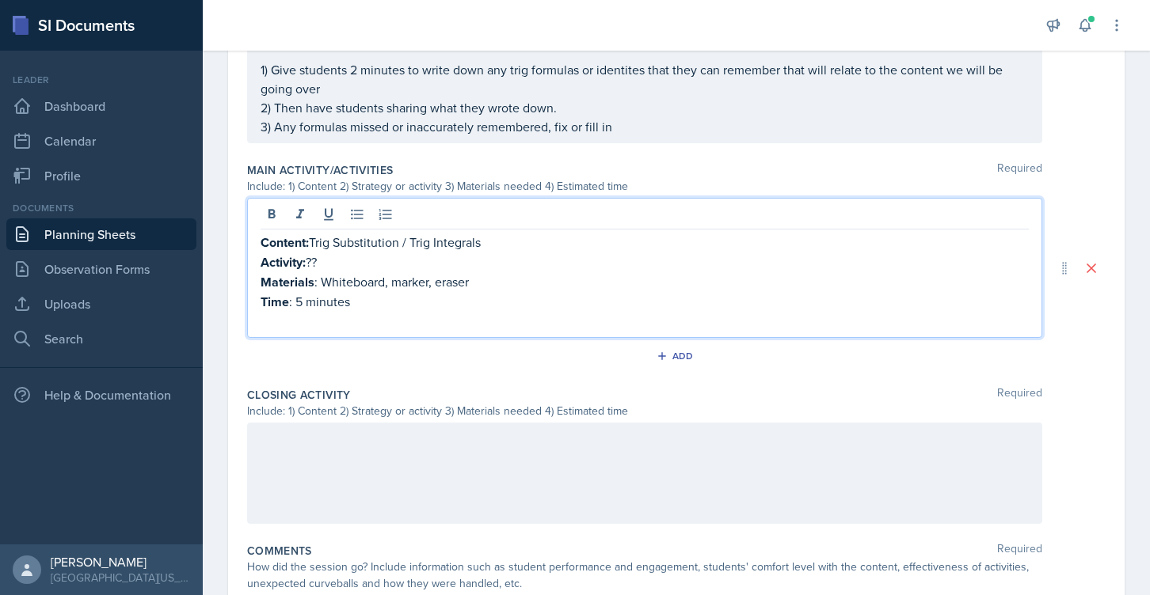
click at [298, 299] on p "Time : 5 minutes" at bounding box center [644, 302] width 768 height 20
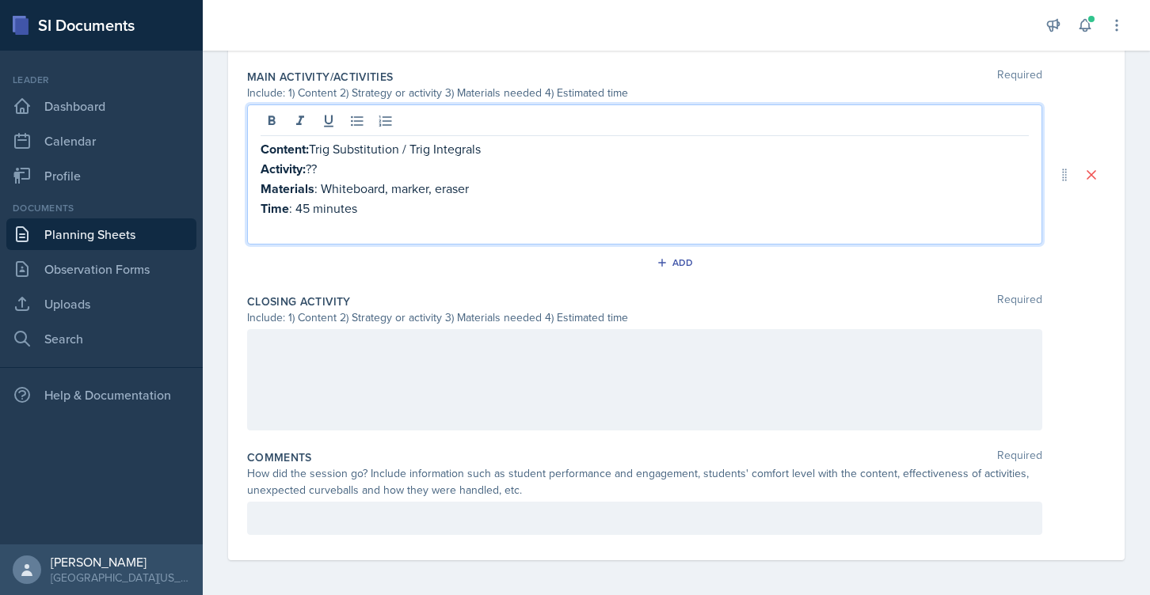
click at [333, 360] on div at bounding box center [644, 379] width 795 height 101
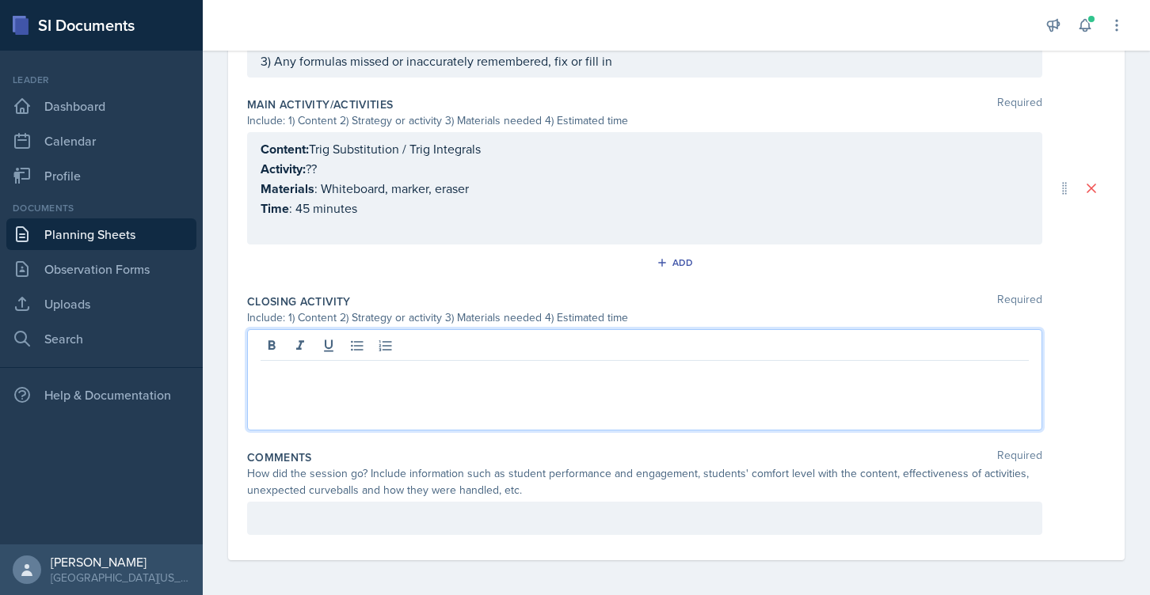
paste div
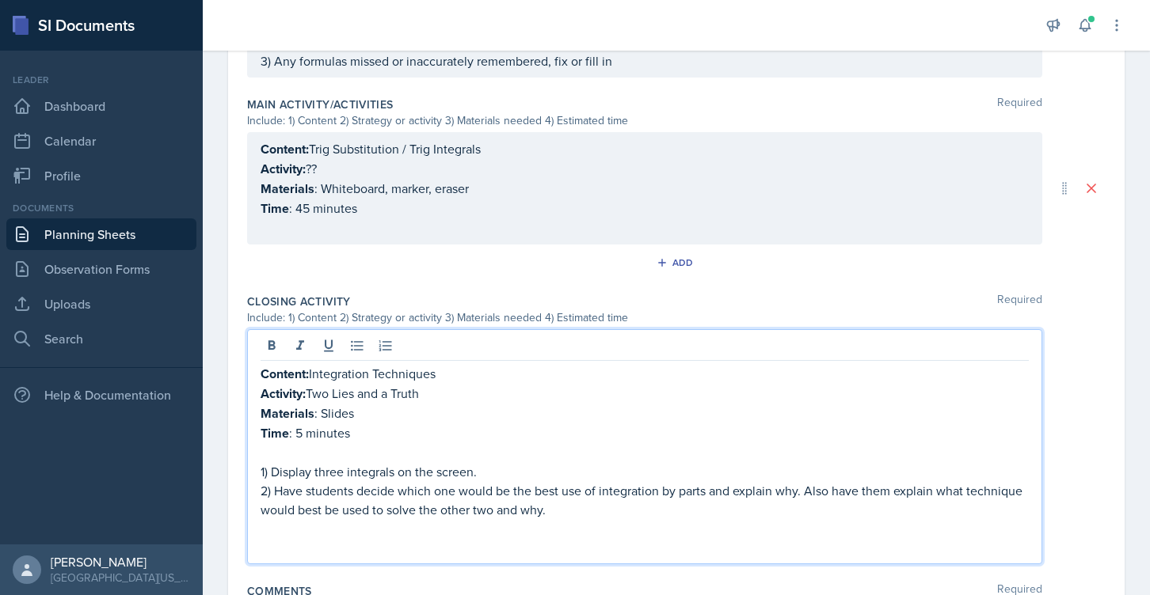
scroll to position [749, 0]
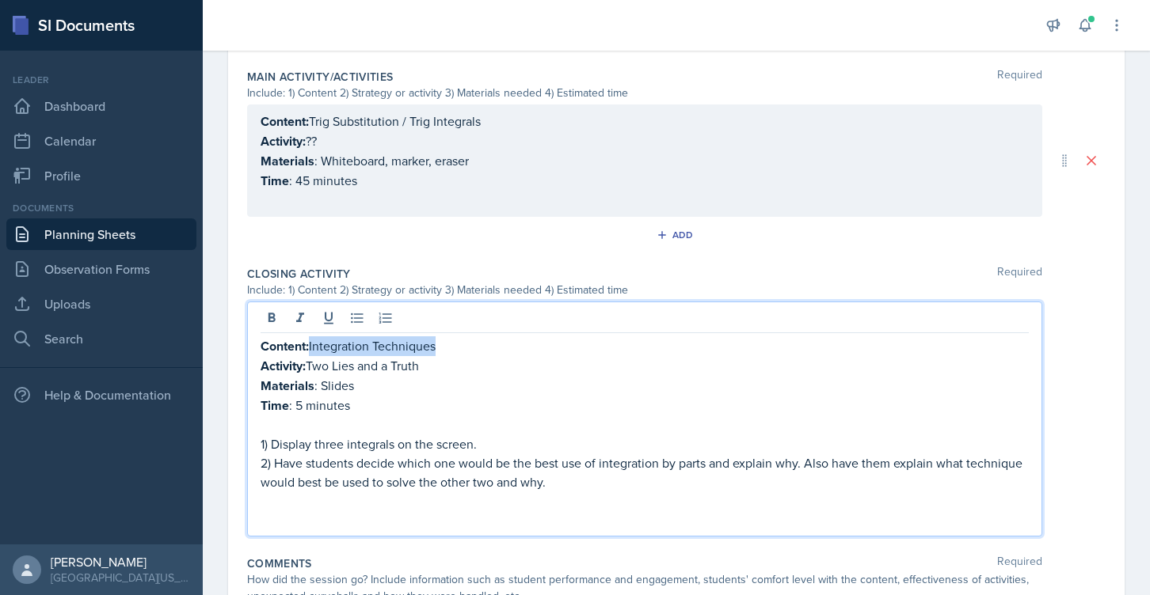
drag, startPoint x: 454, startPoint y: 346, endPoint x: 313, endPoint y: 346, distance: 140.9
click at [313, 346] on p "Content: Integration Techniques" at bounding box center [644, 347] width 768 height 20
drag, startPoint x: 311, startPoint y: 359, endPoint x: 478, endPoint y: 359, distance: 167.1
click at [477, 359] on p "Activity: Two Lies and a Truth" at bounding box center [644, 366] width 768 height 20
click at [325, 376] on p "Materials : Slides" at bounding box center [644, 386] width 768 height 20
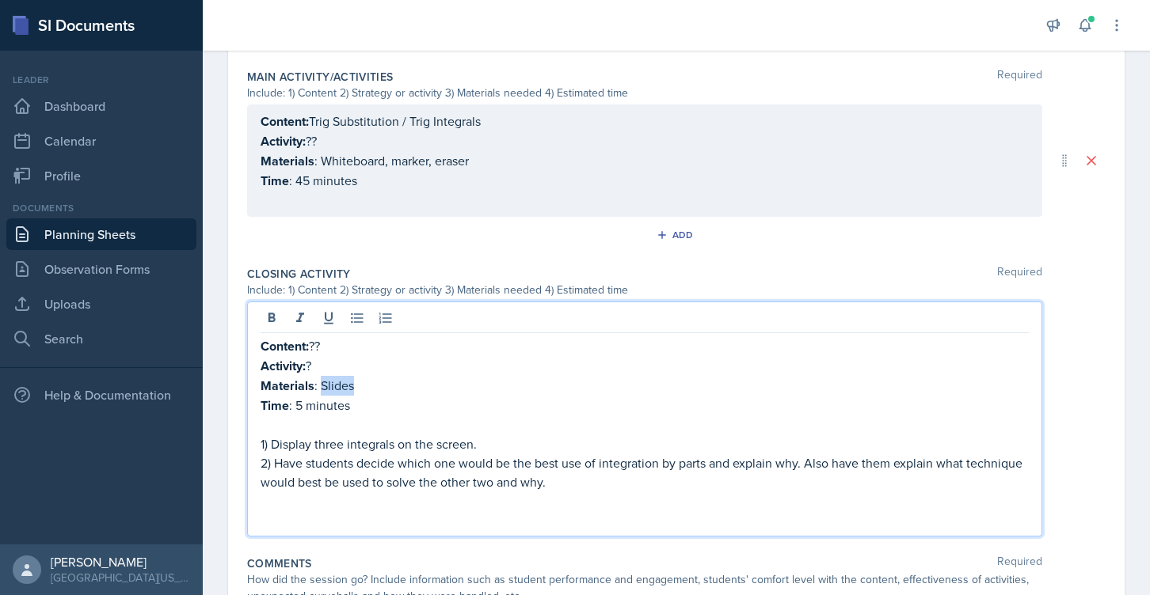
click at [325, 376] on p "Materials : Slides" at bounding box center [644, 386] width 768 height 20
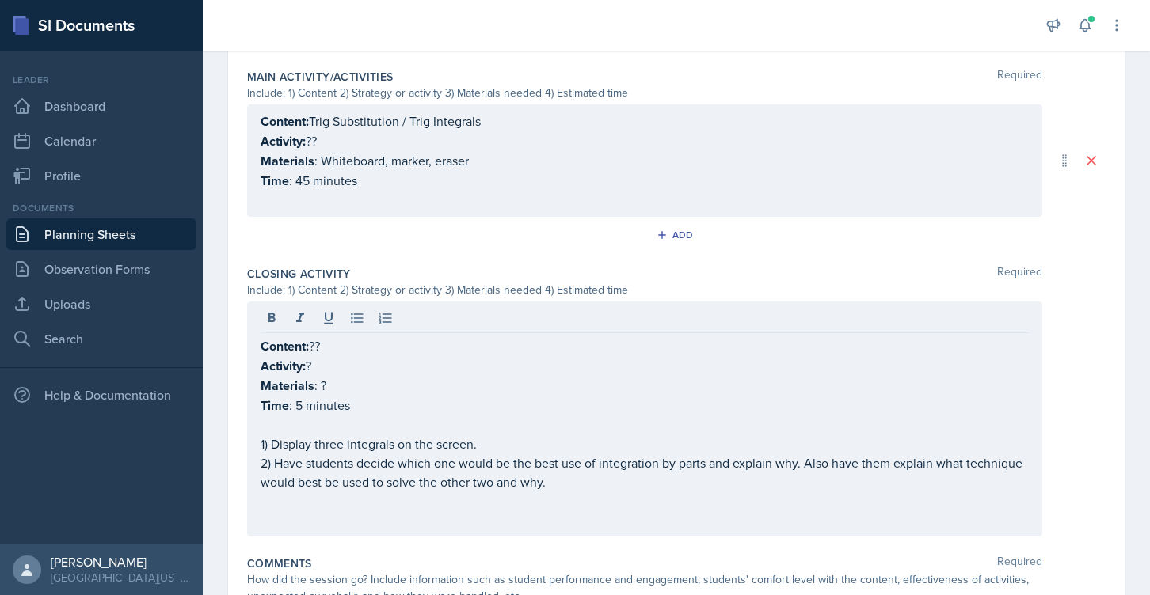
drag, startPoint x: 284, startPoint y: 534, endPoint x: 248, endPoint y: 435, distance: 105.5
click at [248, 435] on div "Closing Activity Required Include: 1) Content 2) Strategy or activity 3) Materi…" at bounding box center [676, 405] width 858 height 290
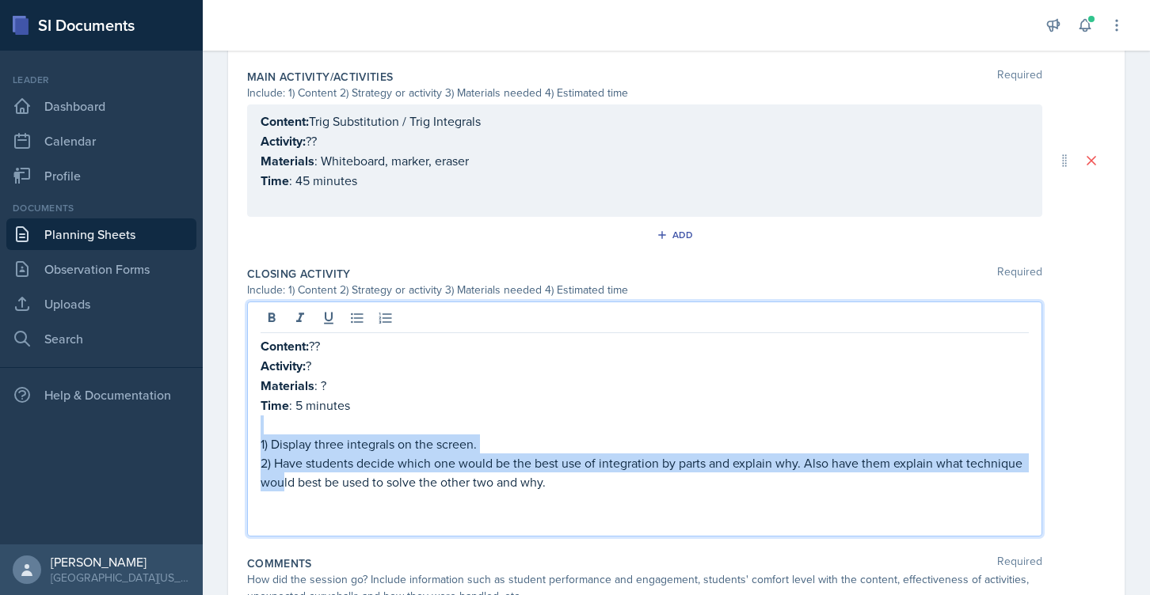
drag, startPoint x: 283, startPoint y: 485, endPoint x: 262, endPoint y: 416, distance: 72.1
click at [262, 416] on div "Content: ?? Activity: ? Materials : ? Time : 5 minutes 1) Display three integra…" at bounding box center [644, 433] width 768 height 193
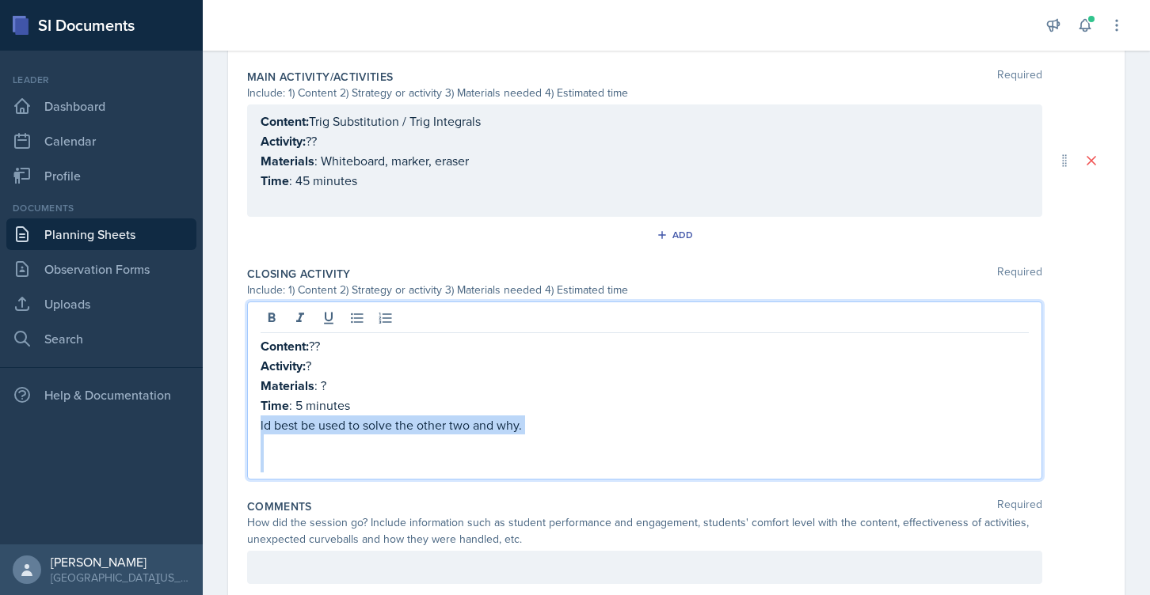
drag, startPoint x: 270, startPoint y: 452, endPoint x: 257, endPoint y: 419, distance: 35.9
click at [257, 419] on div "Content: ?? Activity: ? Materials : ? Time : 5 minutes ld best be used to solve…" at bounding box center [644, 391] width 795 height 178
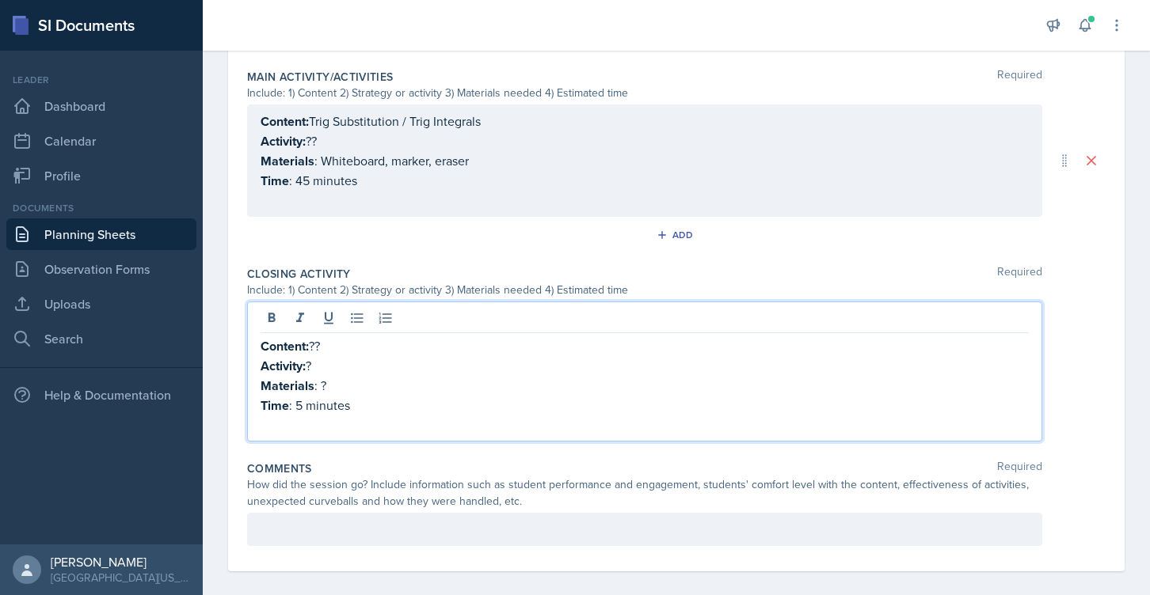
scroll to position [740, 0]
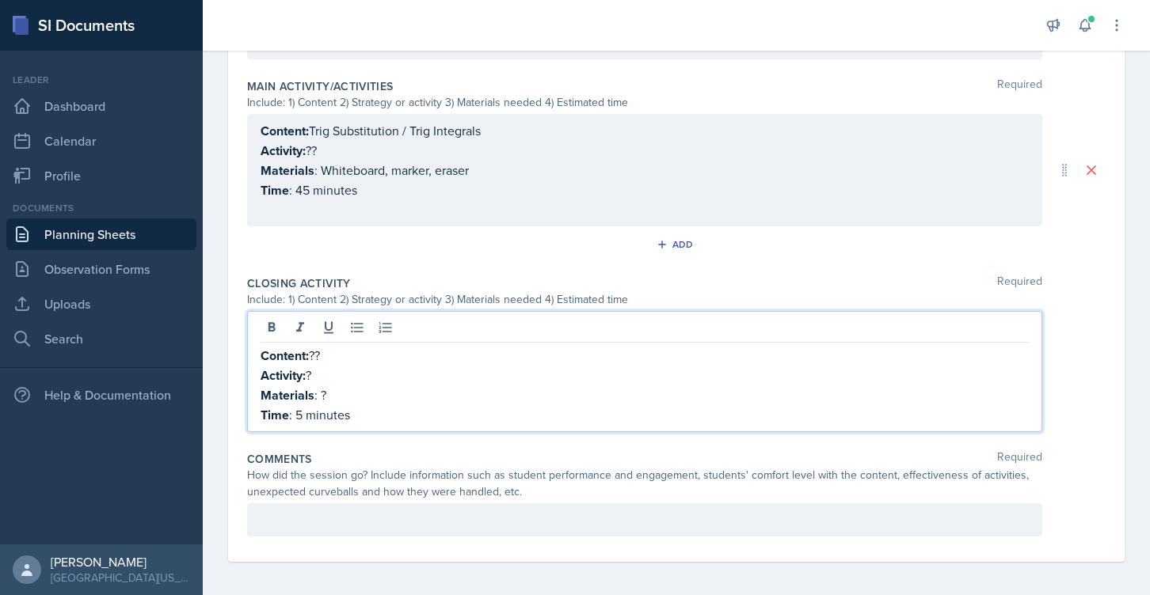
click at [851, 181] on p "Time : 45 minutes" at bounding box center [644, 191] width 768 height 20
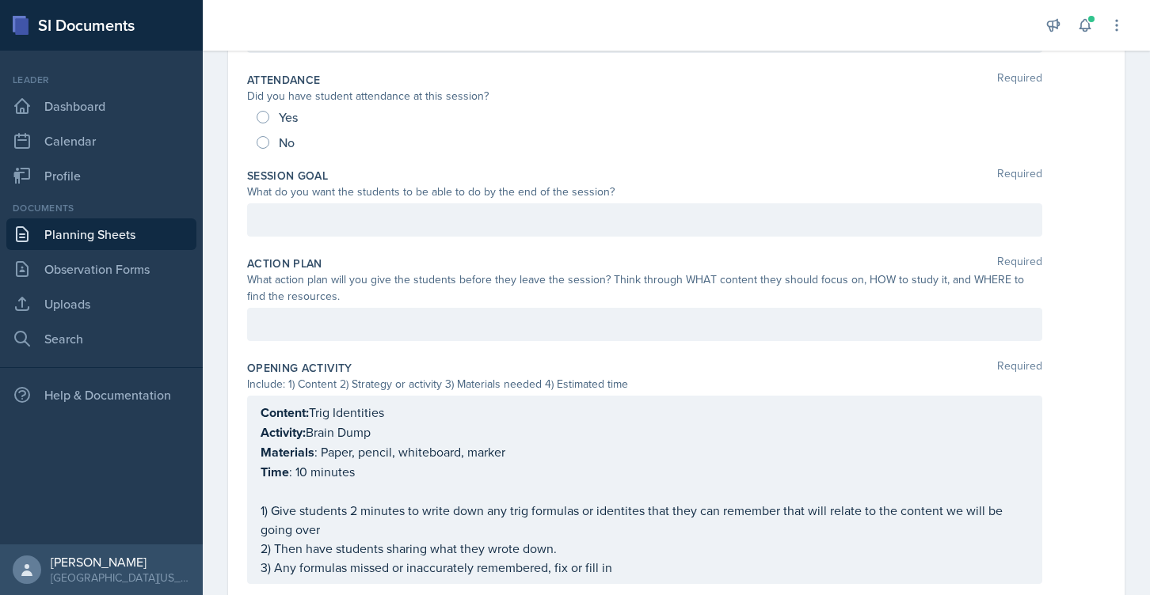
scroll to position [0, 0]
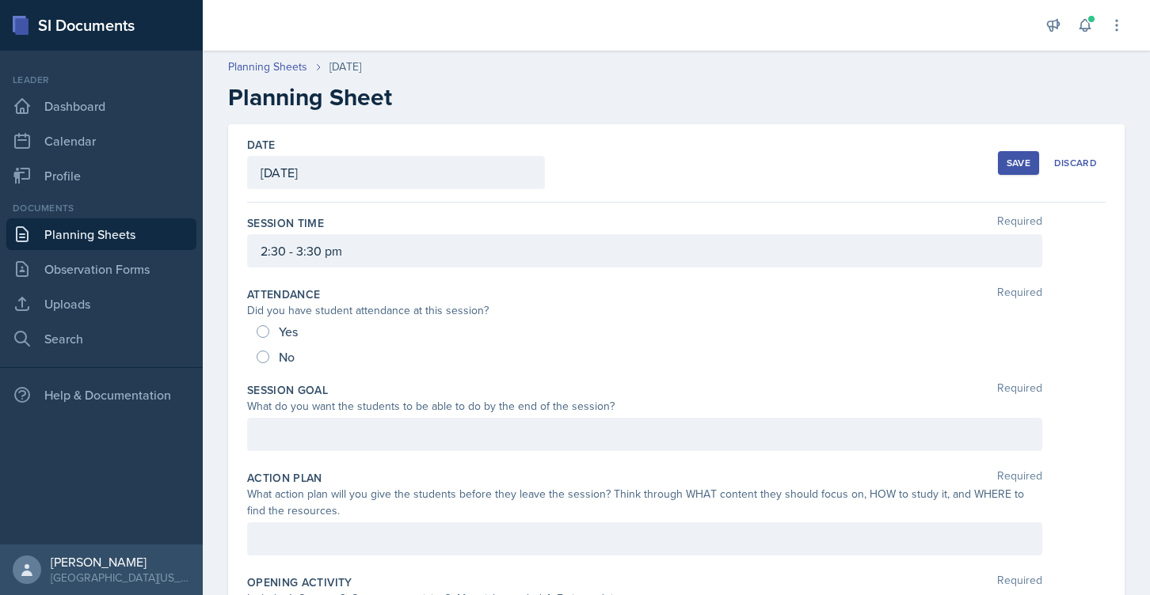
click at [1013, 166] on div "Save" at bounding box center [1018, 163] width 24 height 13
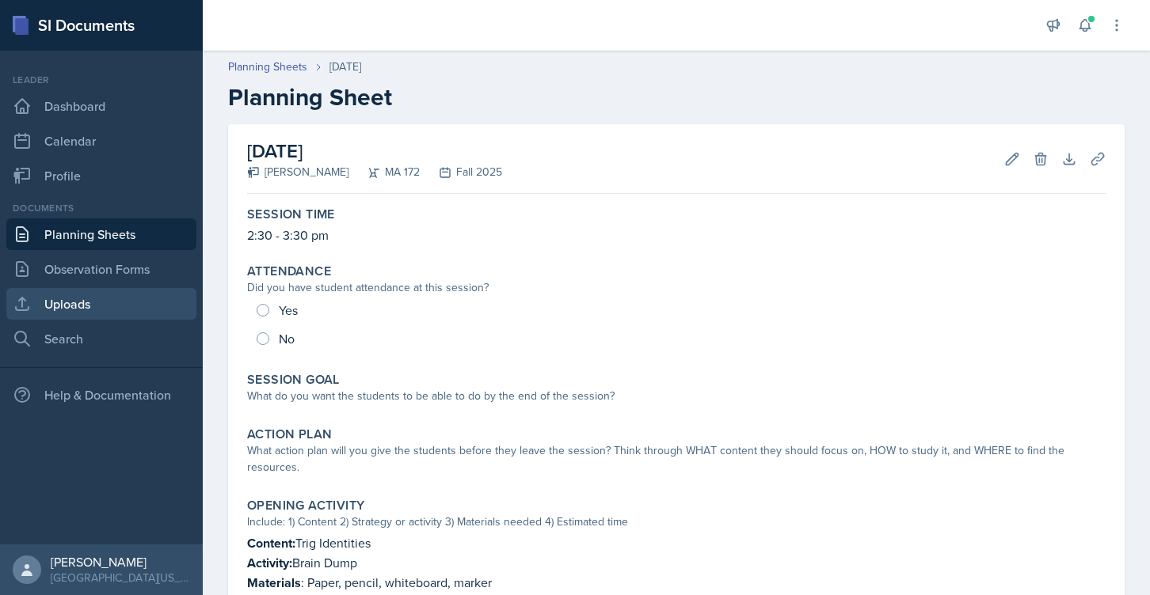
click at [107, 309] on link "Uploads" at bounding box center [101, 304] width 190 height 32
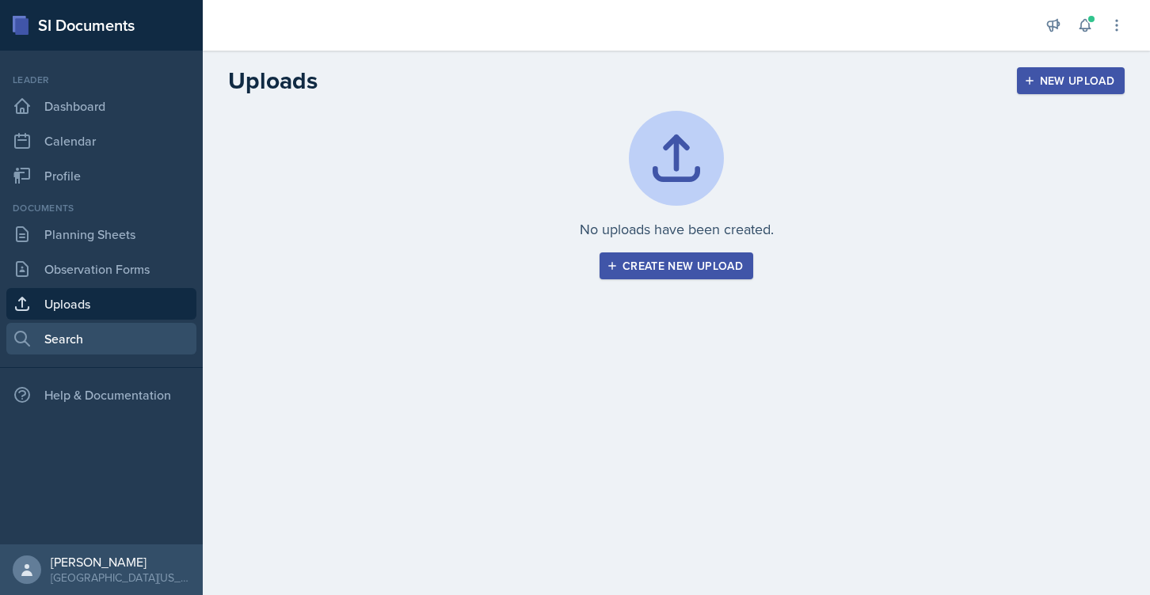
click at [71, 340] on link "Search" at bounding box center [101, 339] width 190 height 32
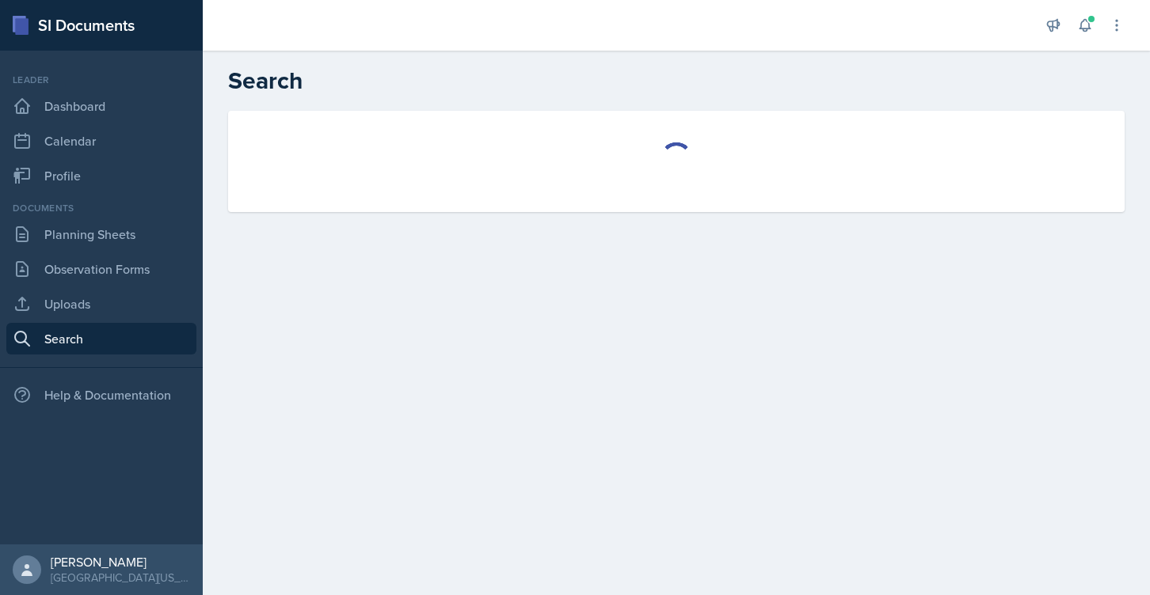
select select "all"
select select "1"
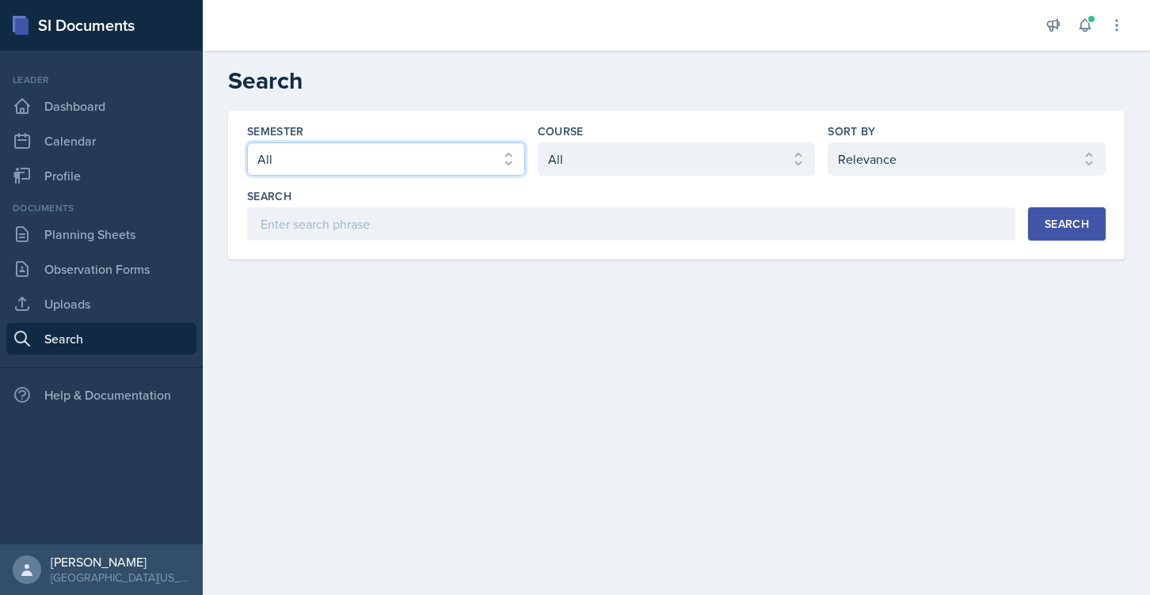
click at [318, 154] on select "Select semester All Fall 2025 Spring 2025 Fall 2024 Spring 2024 Fall 2023 Sprin…" at bounding box center [386, 159] width 278 height 33
select select "8a5eadef-2755-4ca9-bae1-c8a1437b7a0c"
click at [247, 143] on select "Select semester All Fall 2025 Spring 2025 Fall 2024 Spring 2024 Fall 2023 Sprin…" at bounding box center [386, 159] width 278 height 33
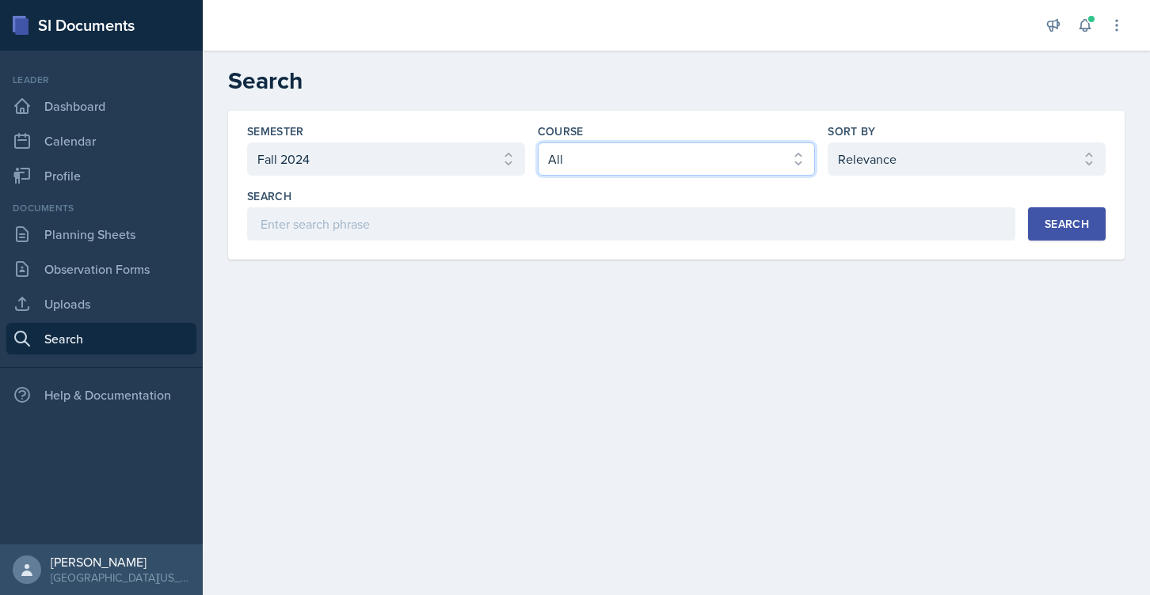
click at [551, 165] on select "Select course All ACC 211 ACC 212 ACC 307 BYS 119 BYS 215 BYS 300 CH 101 CH 121…" at bounding box center [677, 159] width 278 height 33
select select "b86fb2d2-23e3-43a7-aacc-a78edbe2eb67"
click at [538, 143] on select "Select course All ACC 211 ACC 212 ACC 307 BYS 119 BYS 215 BYS 300 CH 101 CH 121…" at bounding box center [677, 159] width 278 height 33
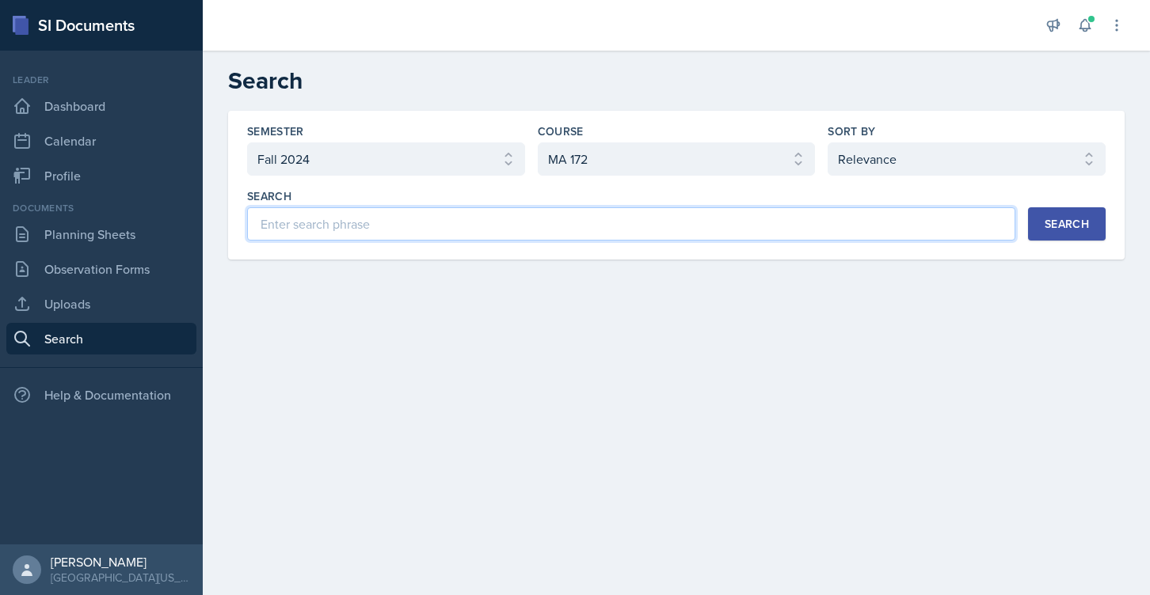
click at [390, 226] on input at bounding box center [631, 223] width 768 height 33
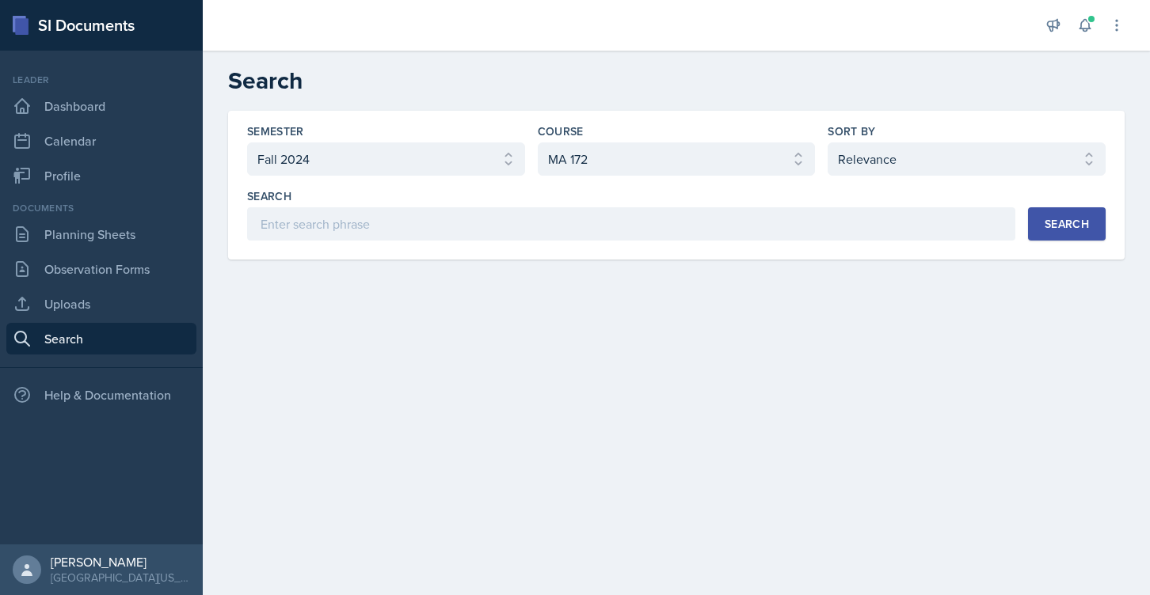
click at [1059, 215] on button "Search" at bounding box center [1067, 223] width 78 height 33
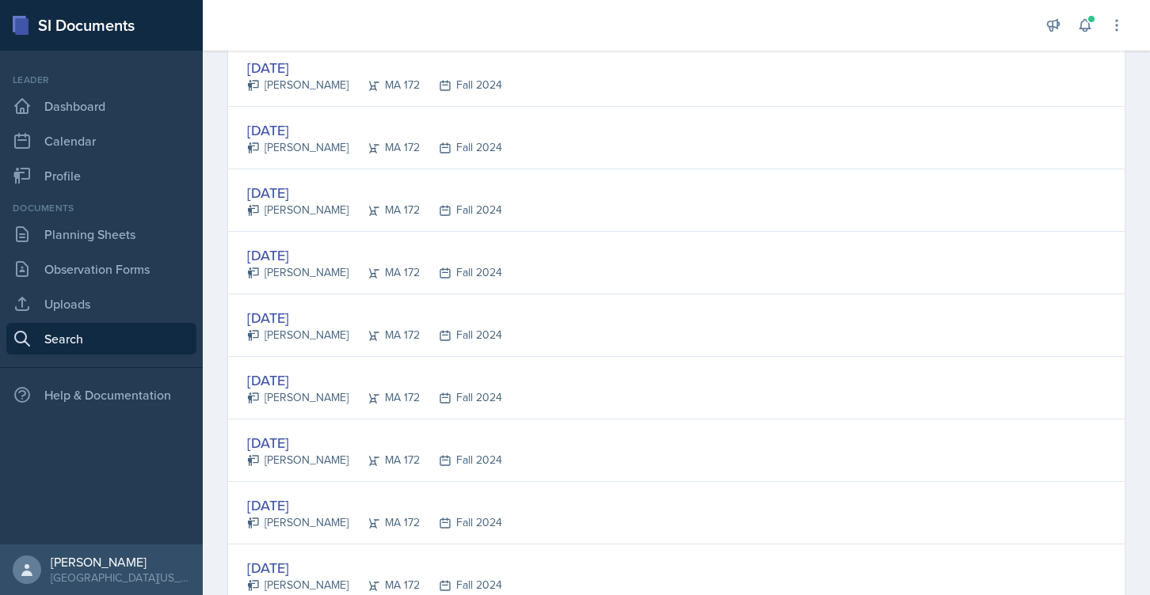
scroll to position [2948, 0]
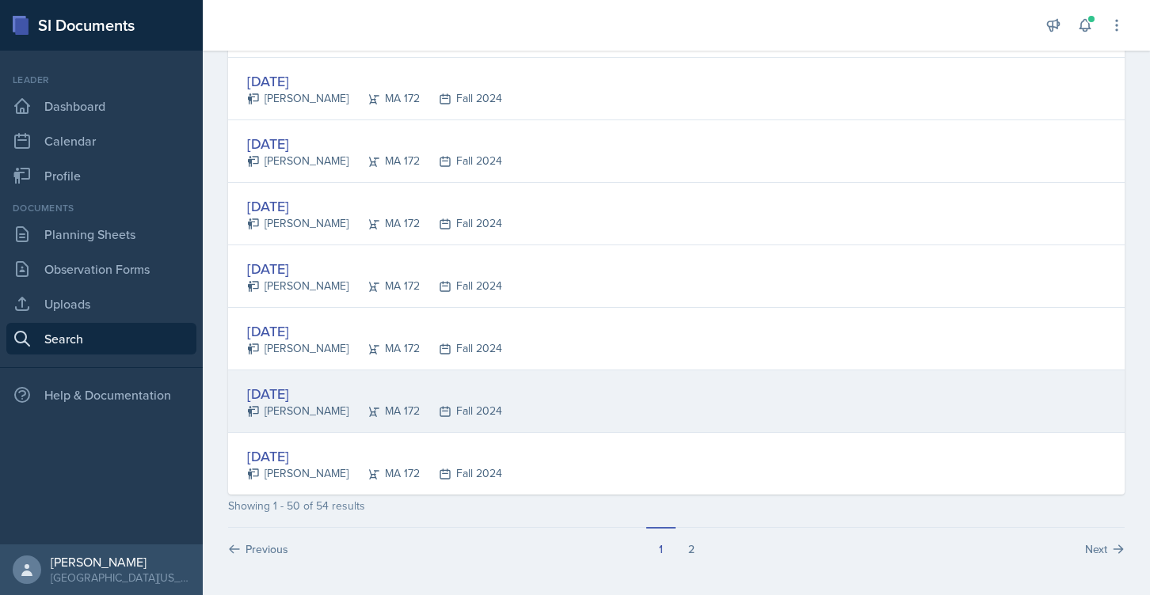
click at [308, 387] on div "[DATE]" at bounding box center [374, 393] width 255 height 21
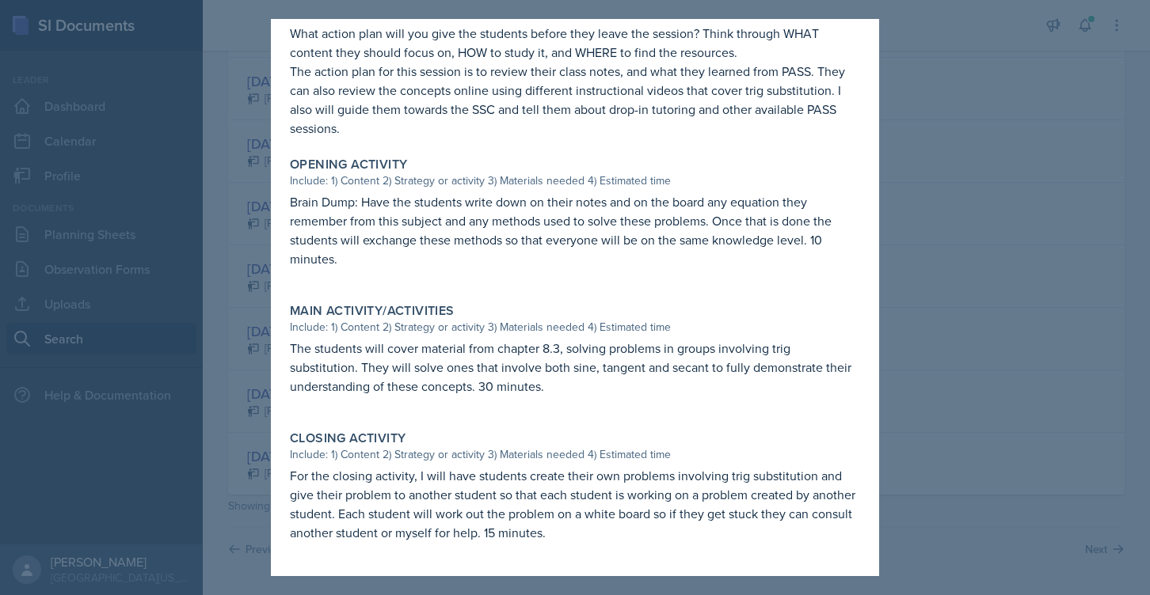
scroll to position [523, 0]
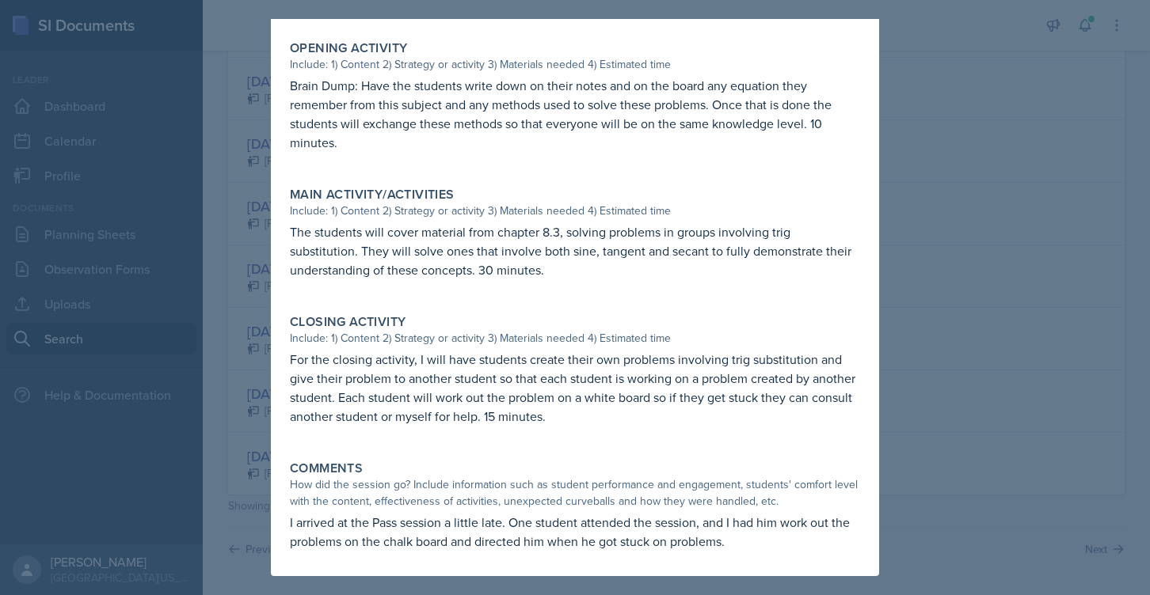
click at [966, 207] on div at bounding box center [575, 297] width 1150 height 595
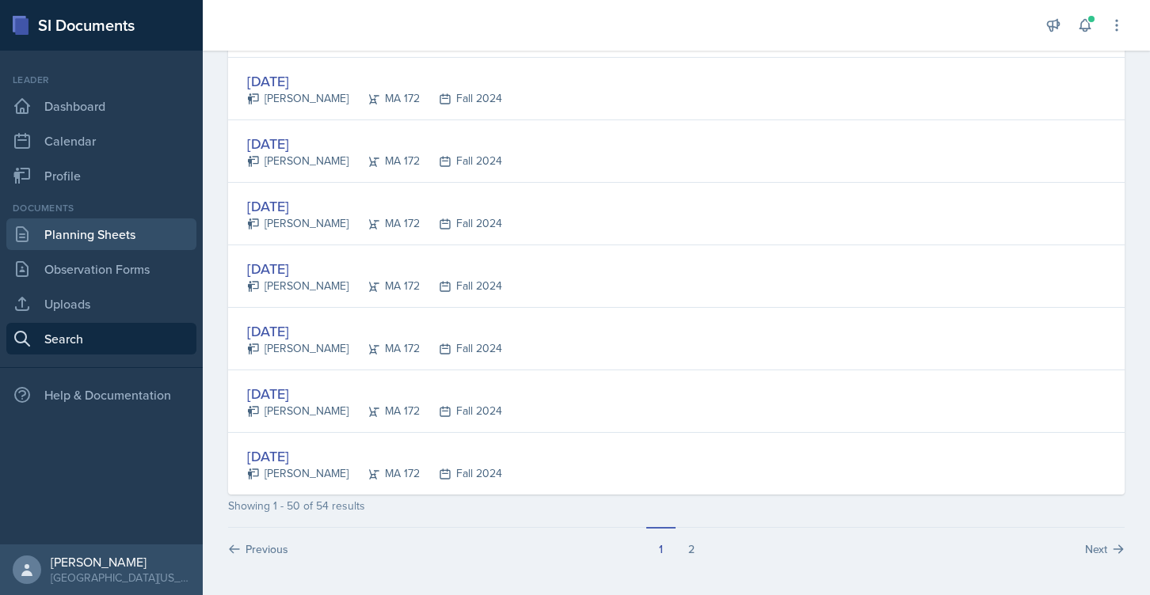
click at [72, 236] on link "Planning Sheets" at bounding box center [101, 235] width 190 height 32
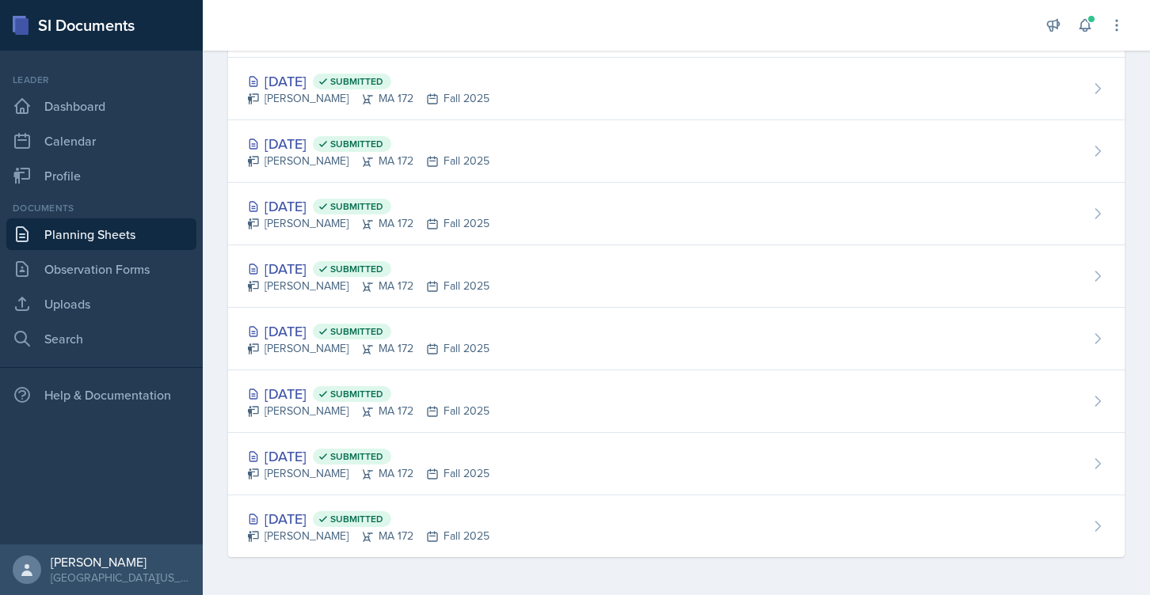
scroll to position [291, 0]
click at [101, 272] on link "Observation Forms" at bounding box center [101, 269] width 190 height 32
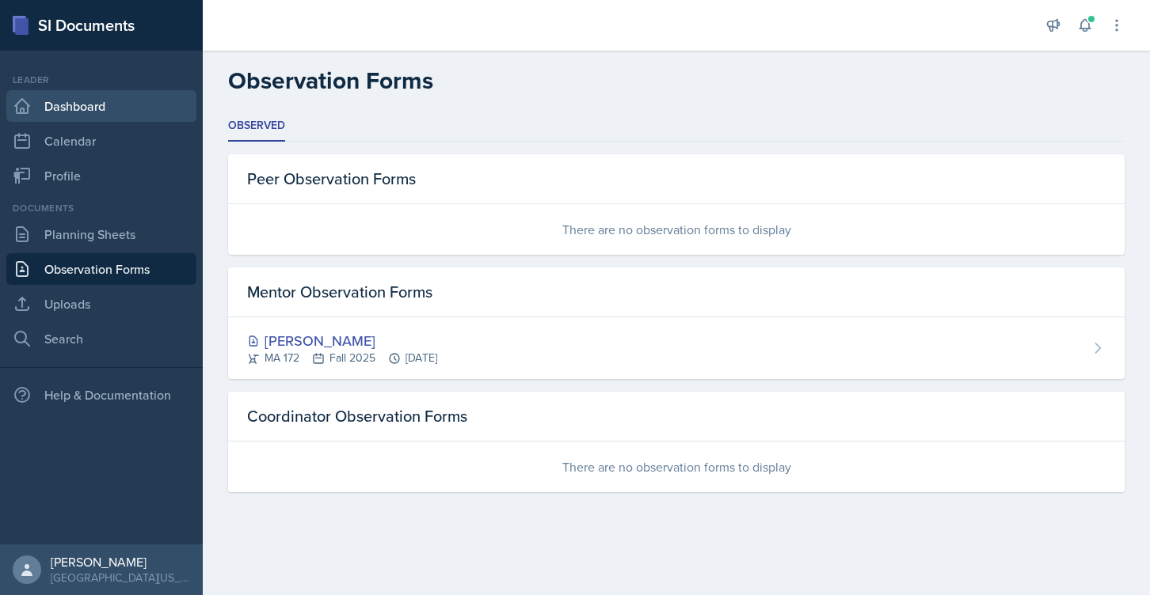
click at [89, 107] on link "Dashboard" at bounding box center [101, 106] width 190 height 32
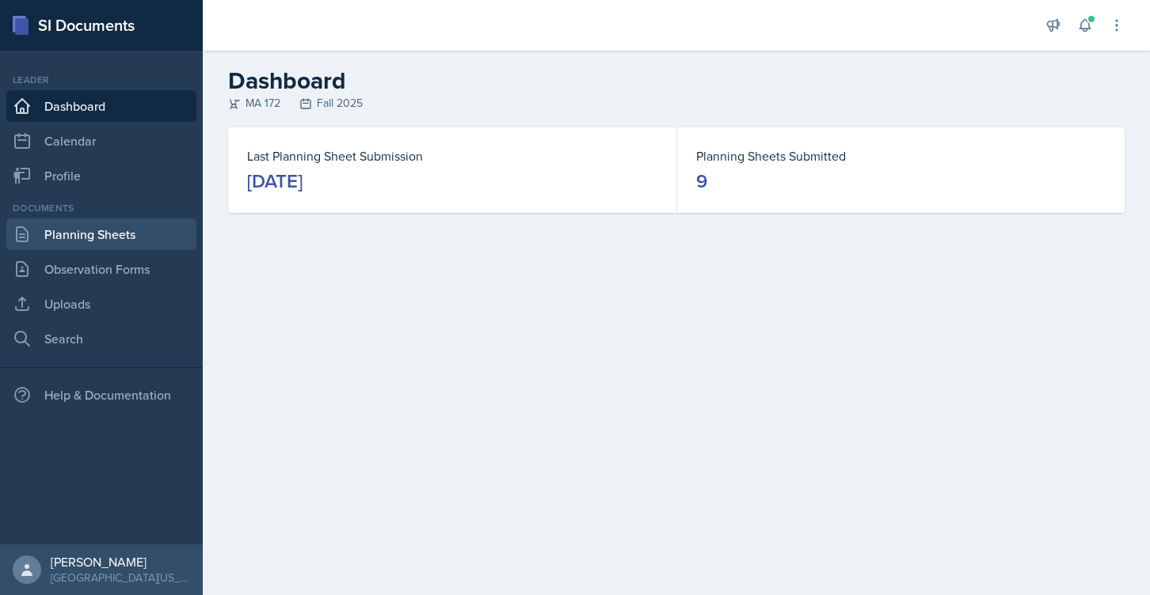
click at [108, 226] on link "Planning Sheets" at bounding box center [101, 235] width 190 height 32
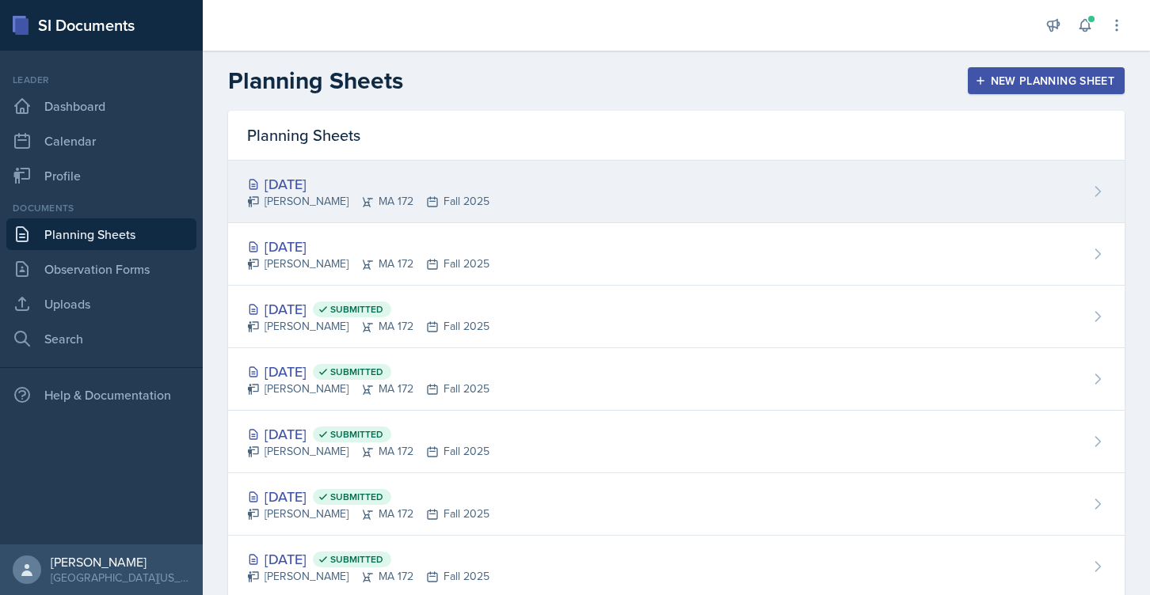
click at [329, 184] on div "[DATE]" at bounding box center [368, 183] width 242 height 21
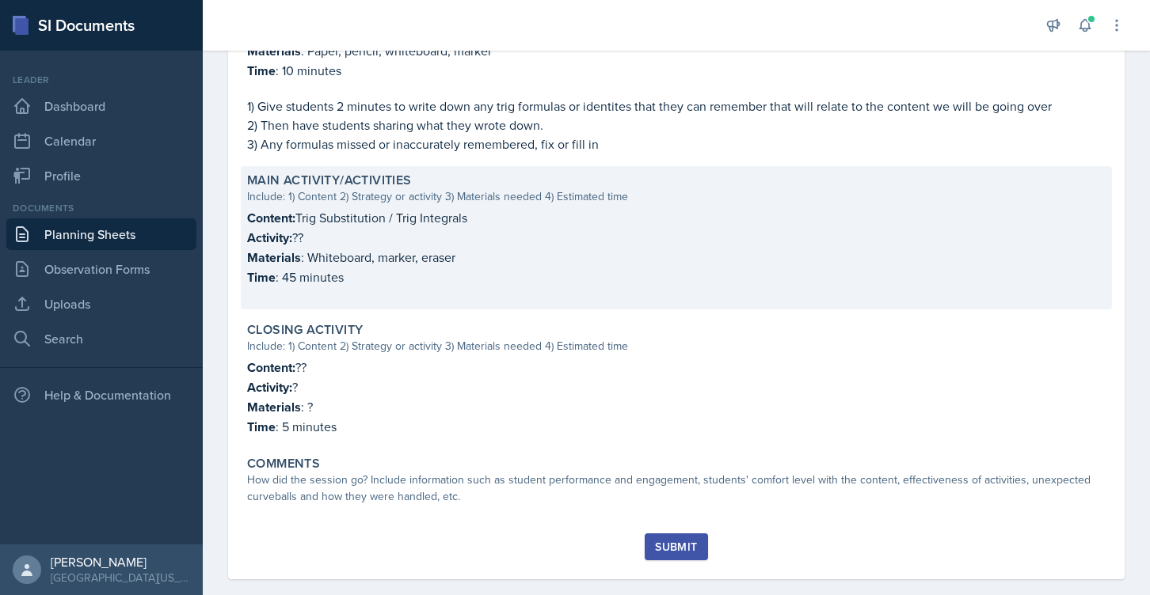
click at [340, 287] on p at bounding box center [676, 295] width 858 height 16
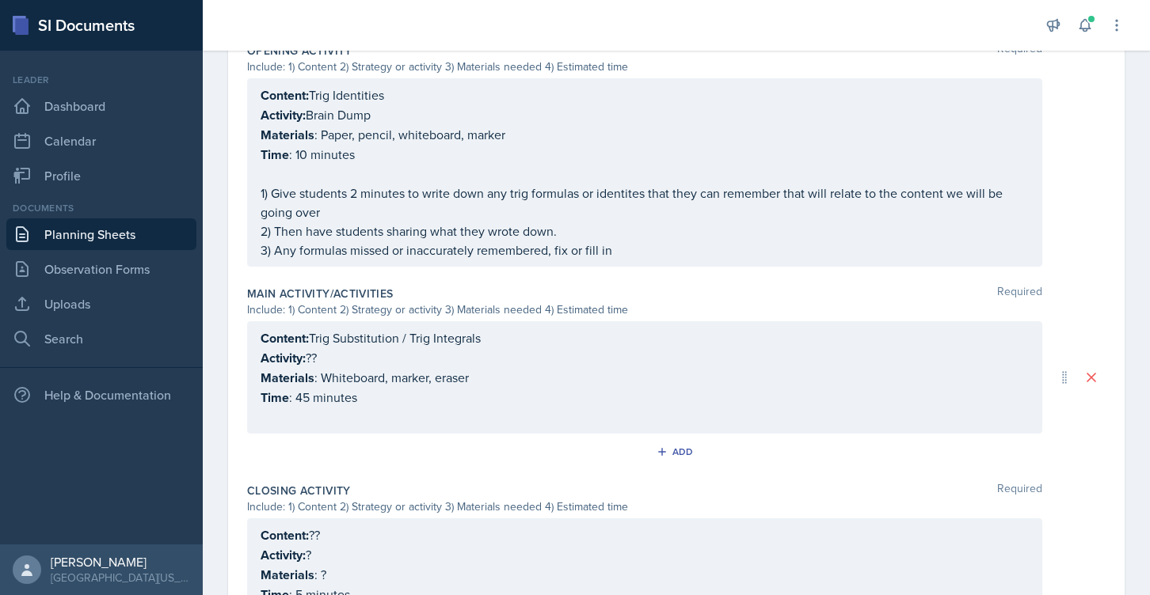
scroll to position [567, 0]
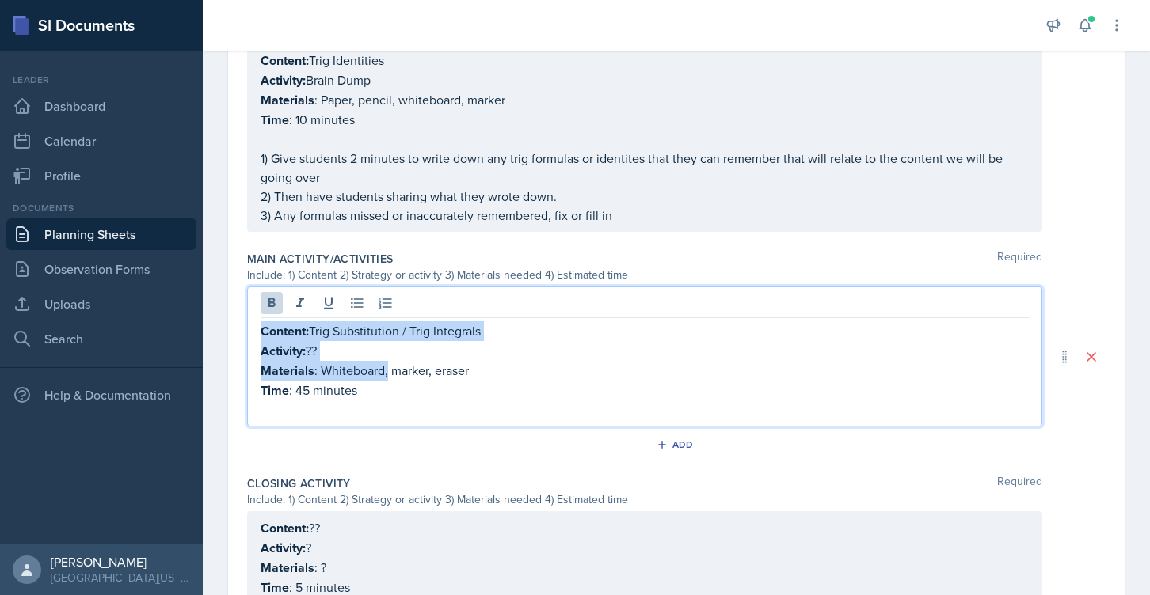
drag, startPoint x: 388, startPoint y: 377, endPoint x: 238, endPoint y: 301, distance: 167.8
click at [238, 301] on div "Date [DATE] [DATE] 31 1 2 3 4 5 6 7 8 9 10 11 12 13 14 15 16 17 18 19 20 21 22 …" at bounding box center [676, 149] width 896 height 1185
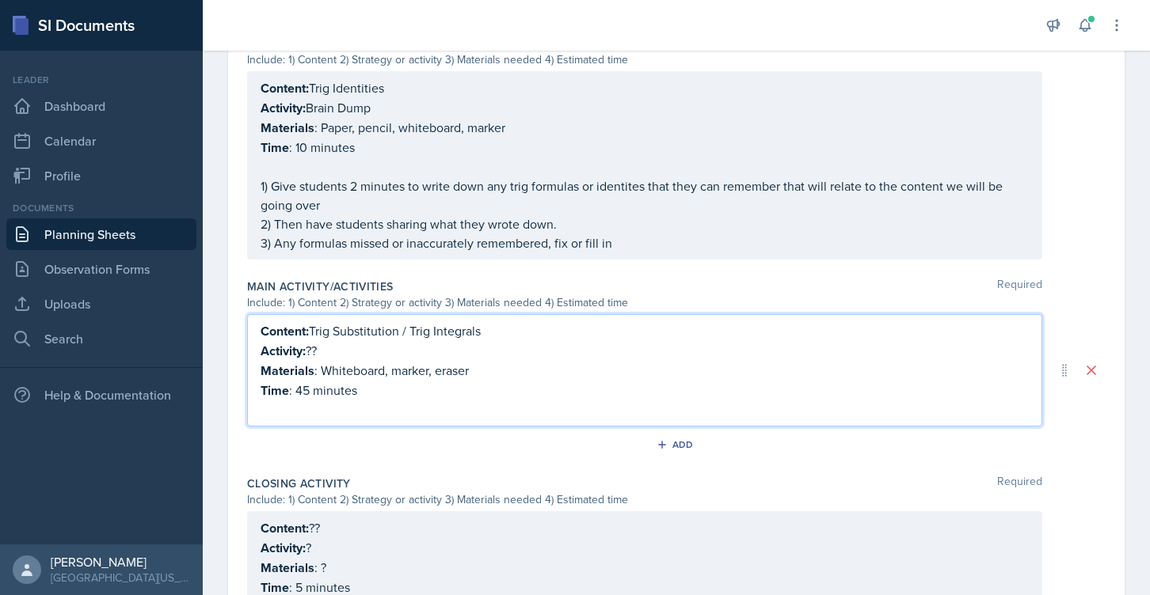
click at [350, 363] on p "Materials : Whiteboard, marker, eraser" at bounding box center [644, 371] width 768 height 20
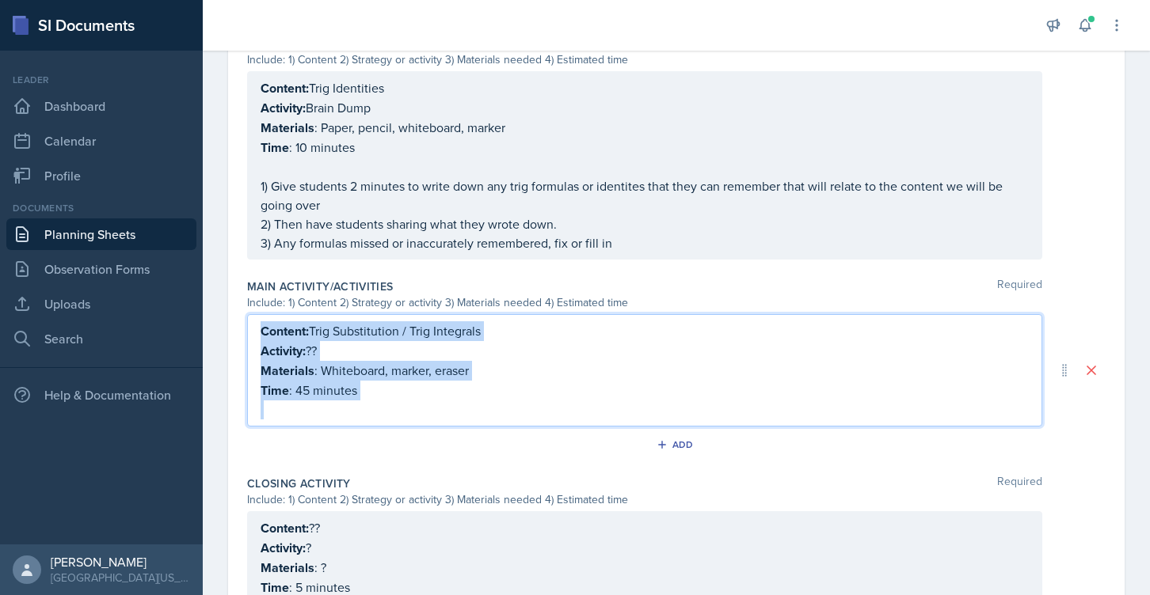
drag, startPoint x: 381, startPoint y: 404, endPoint x: 240, endPoint y: 326, distance: 160.9
click at [240, 326] on div "Date [DATE] [DATE] 31 1 2 3 4 5 6 7 8 9 10 11 12 13 14 15 16 17 18 19 20 21 22 …" at bounding box center [676, 164] width 896 height 1158
copy div "Content: Trig Substitution / Trig Integrals Activity: ?? Materials : Whiteboard…"
click at [681, 444] on div "Add" at bounding box center [677, 445] width 34 height 13
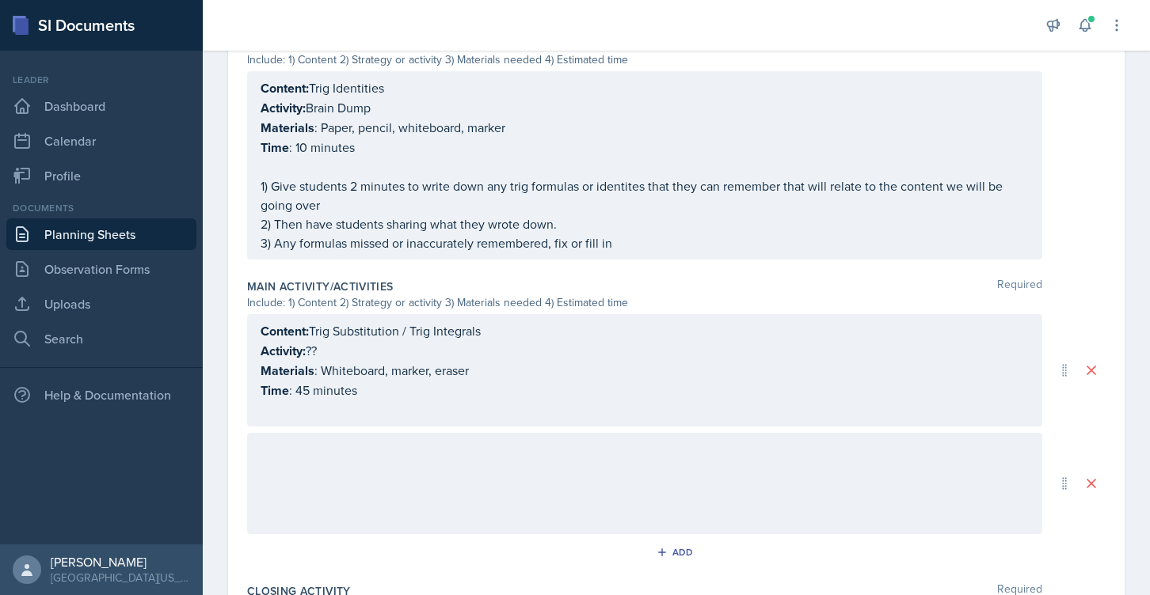
click at [396, 455] on div at bounding box center [644, 483] width 795 height 101
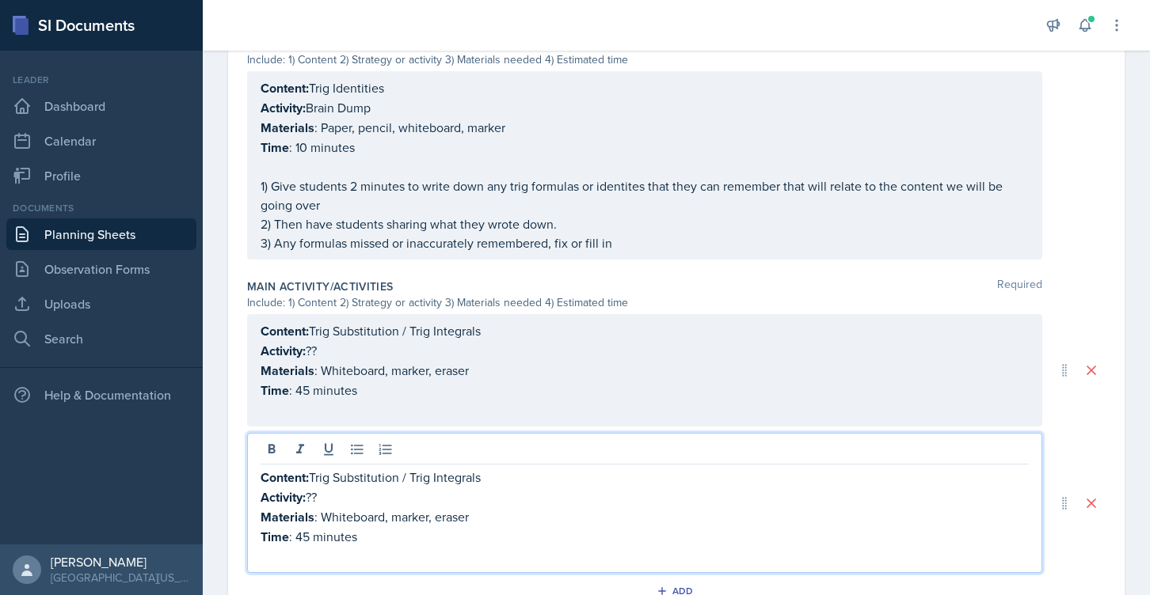
scroll to position [542, 0]
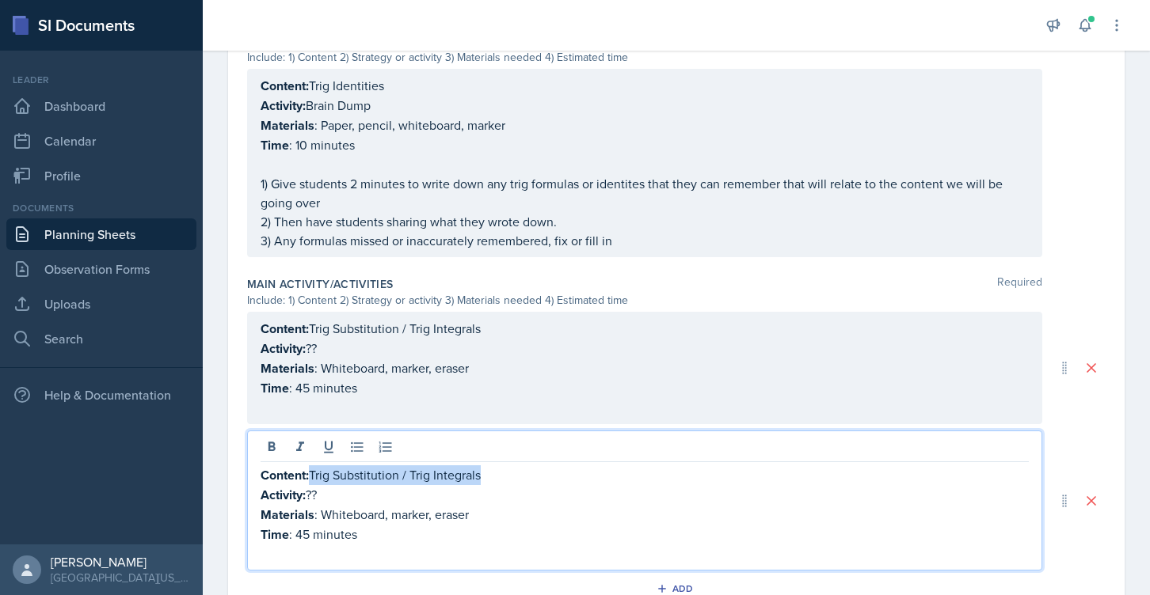
drag, startPoint x: 314, startPoint y: 477, endPoint x: 560, endPoint y: 477, distance: 246.2
click at [560, 477] on p "Content: Trig Substitution / Trig Integrals" at bounding box center [644, 476] width 768 height 20
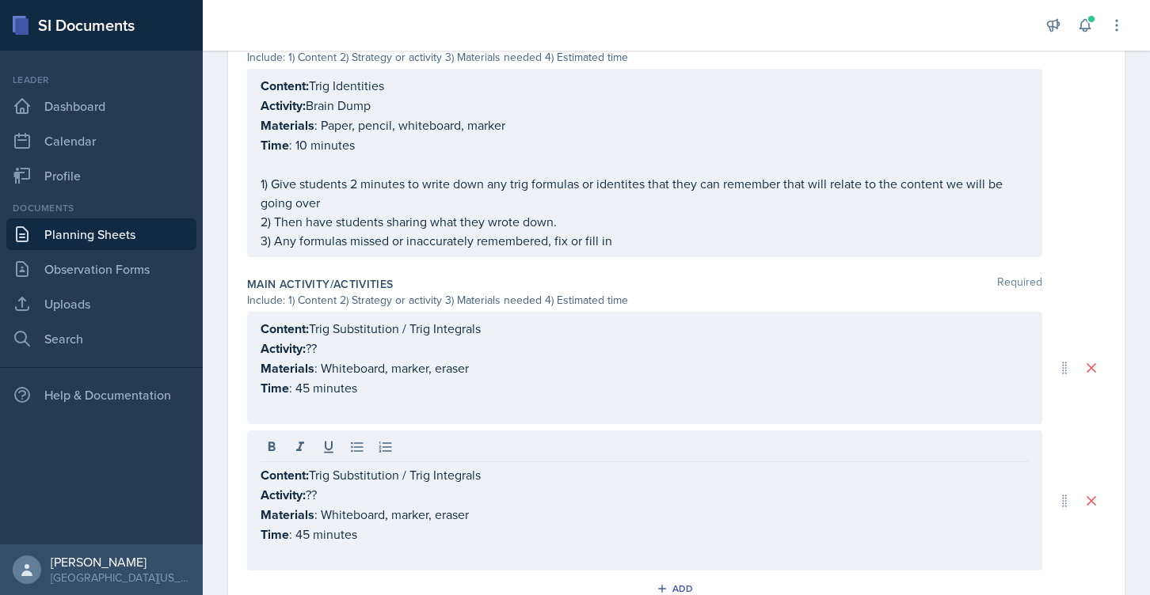
click at [424, 462] on div "Content: Trig Substitution / Trig Integrals Activity: ?? Materials : Whiteboard…" at bounding box center [644, 501] width 795 height 140
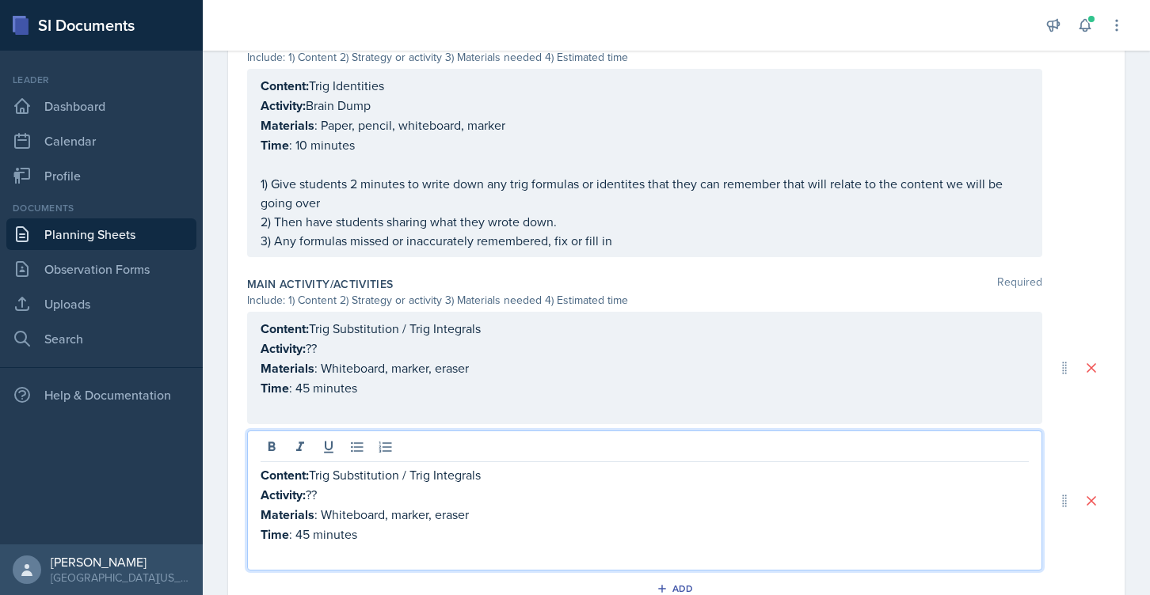
click at [400, 476] on p "Content: Trig Substitution / Trig Integrals" at bounding box center [644, 476] width 768 height 20
drag, startPoint x: 432, startPoint y: 474, endPoint x: 488, endPoint y: 473, distance: 55.4
click at [488, 473] on p "Content: Trig Substitution / Trig Integrals" at bounding box center [644, 476] width 768 height 20
click at [311, 492] on p "Activity: ??" at bounding box center [644, 495] width 768 height 20
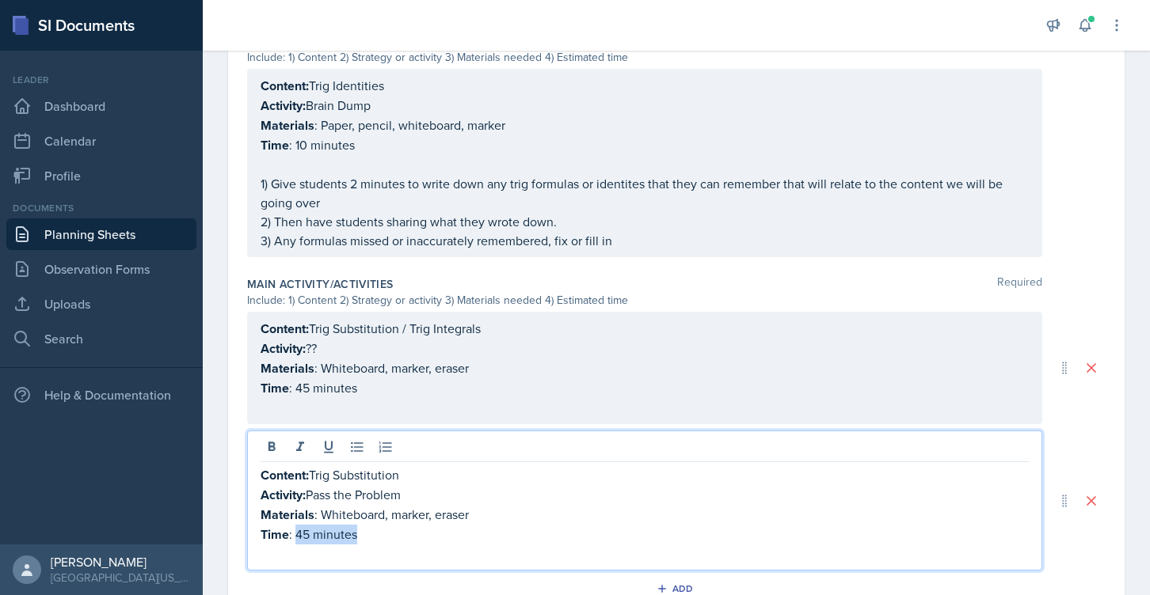
drag, startPoint x: 297, startPoint y: 530, endPoint x: 398, endPoint y: 530, distance: 101.3
click at [398, 530] on p "Time : 45 minutes" at bounding box center [644, 535] width 768 height 20
click at [309, 528] on p "Time : 20 minutes" at bounding box center [644, 535] width 768 height 20
click at [299, 390] on p "Time : 45 minutes" at bounding box center [644, 388] width 768 height 20
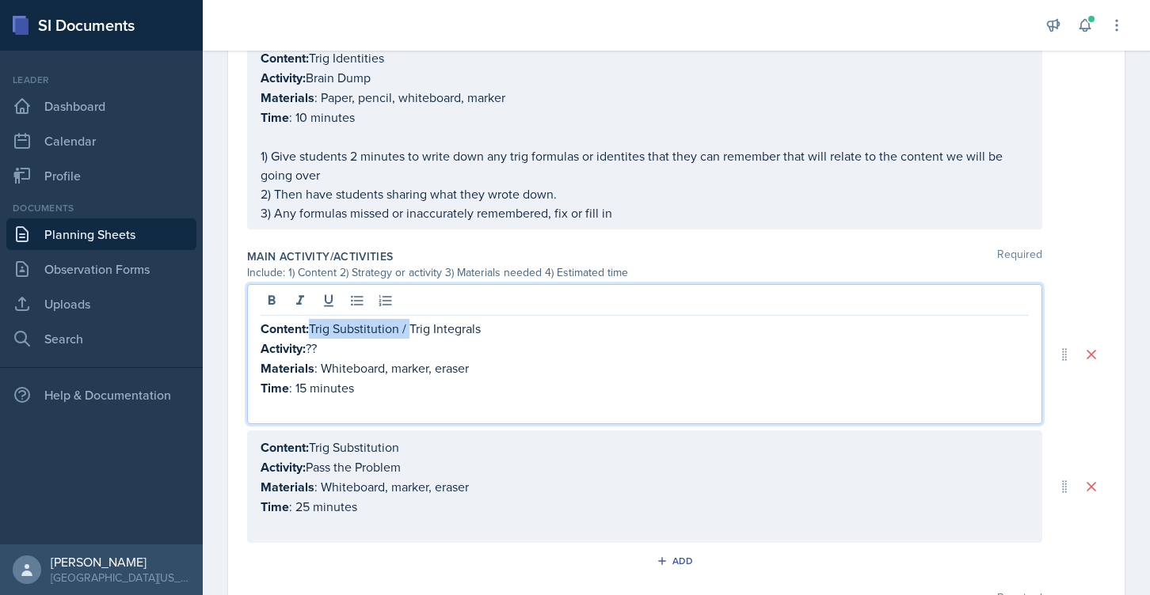
drag, startPoint x: 415, startPoint y: 327, endPoint x: 315, endPoint y: 326, distance: 99.8
click at [315, 326] on p "Content: Trig Substitution / Trig Integrals" at bounding box center [644, 329] width 768 height 20
click at [315, 345] on p "Activity: ??" at bounding box center [644, 349] width 768 height 20
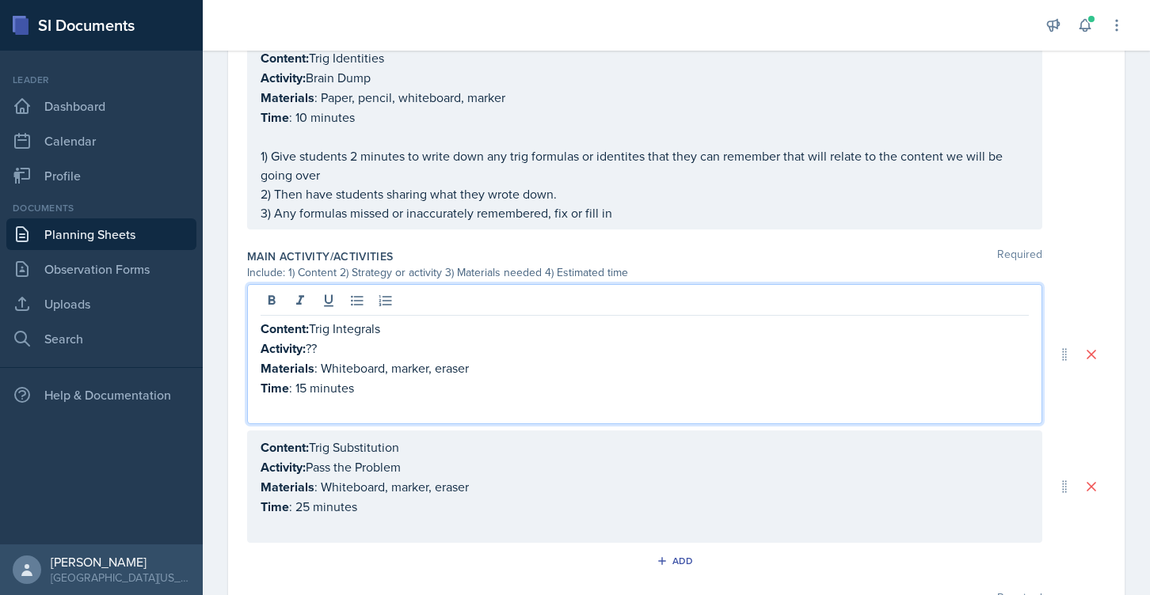
click at [312, 349] on p "Activity: ??" at bounding box center [644, 349] width 768 height 20
click at [451, 363] on p "Materials : Whiteboard, marker, eraser" at bounding box center [644, 369] width 768 height 20
click at [385, 386] on p "Time : 15 minutes" at bounding box center [644, 388] width 768 height 20
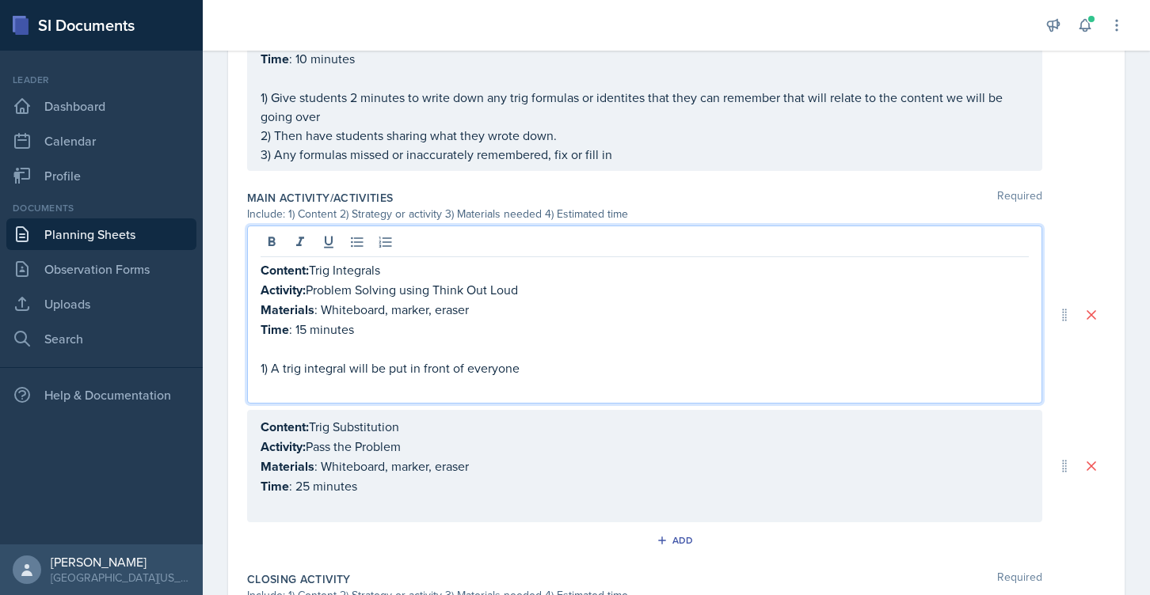
scroll to position [652, 0]
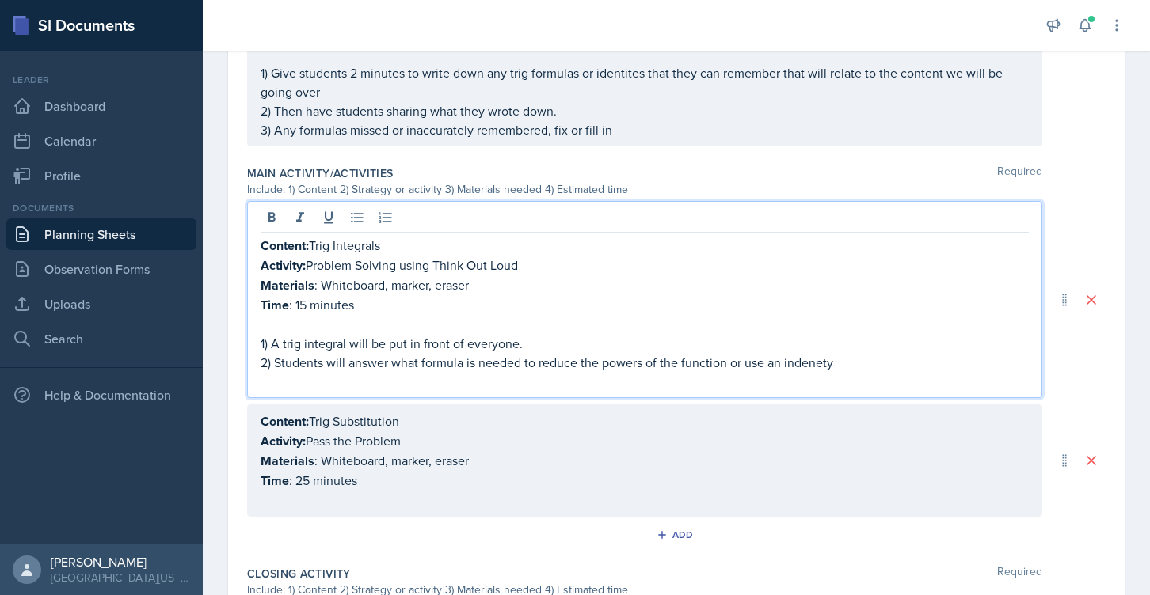
click at [813, 360] on p "2) Students will answer what formula is needed to reduce the powers of the func…" at bounding box center [644, 362] width 768 height 19
click at [808, 375] on p at bounding box center [644, 381] width 768 height 19
click at [808, 365] on p "2) Students will answer what formula is needed to reduce the powers of the func…" at bounding box center [644, 362] width 768 height 19
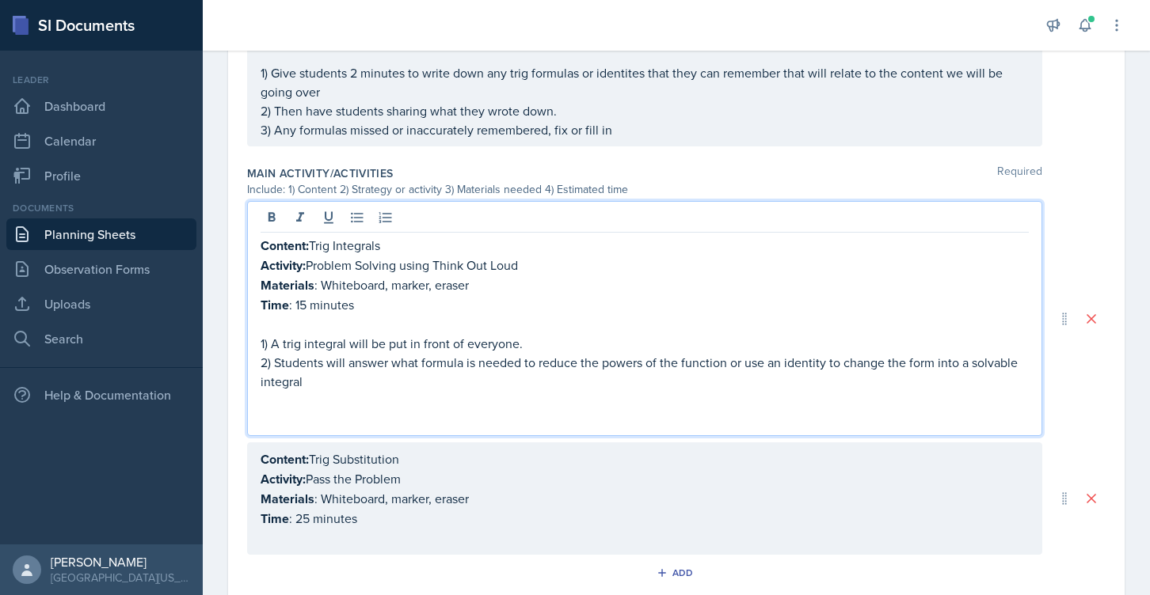
click at [273, 340] on p "1) A trig integral will be put in front of everyone." at bounding box center [644, 343] width 768 height 19
click at [270, 360] on p "2) Students will answer what formula is needed to reduce the powers of the func…" at bounding box center [644, 372] width 768 height 38
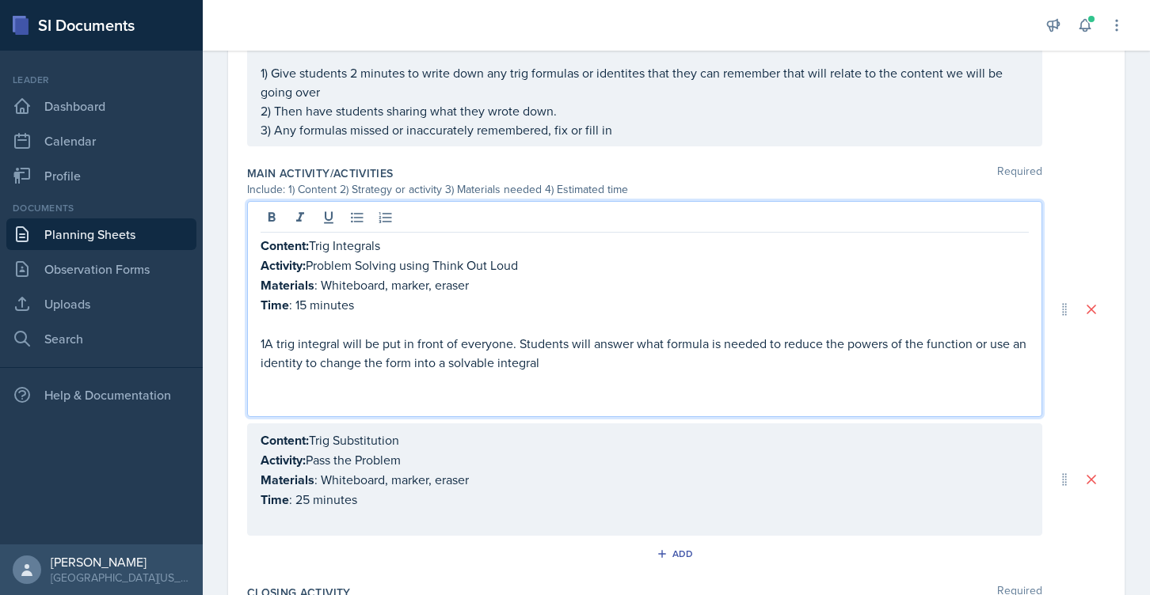
click at [264, 334] on p "1A trig integral will be put in front of everyone. Students will answer what fo…" at bounding box center [644, 353] width 768 height 38
click at [548, 352] on p "A trig integral will be put in front of everyone. Students will answer what for…" at bounding box center [644, 353] width 768 height 38
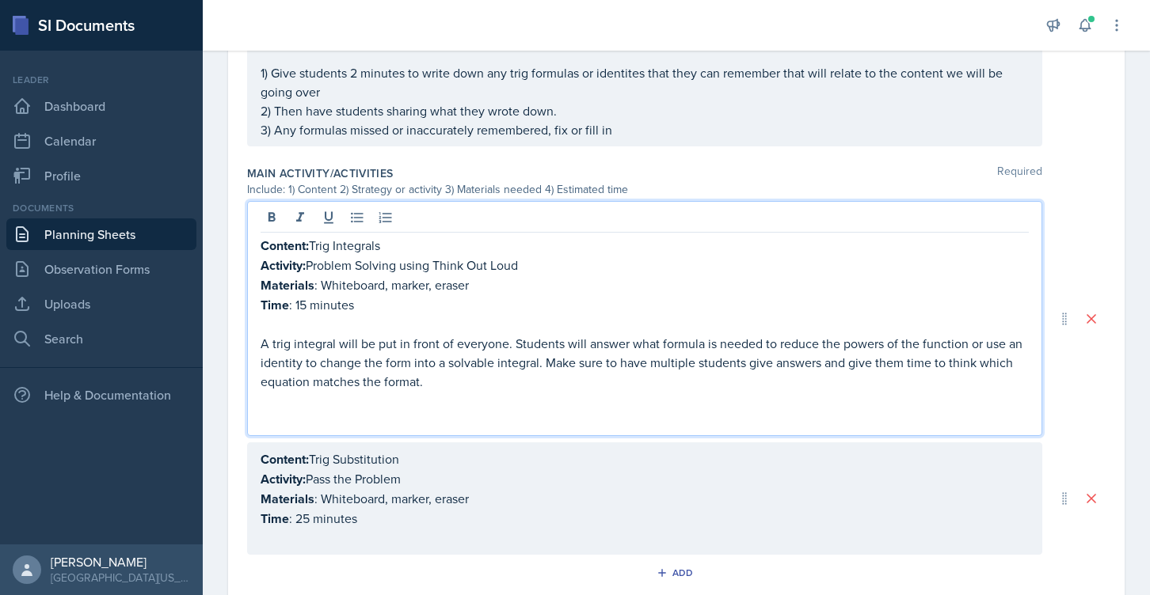
click at [448, 405] on p at bounding box center [644, 400] width 768 height 19
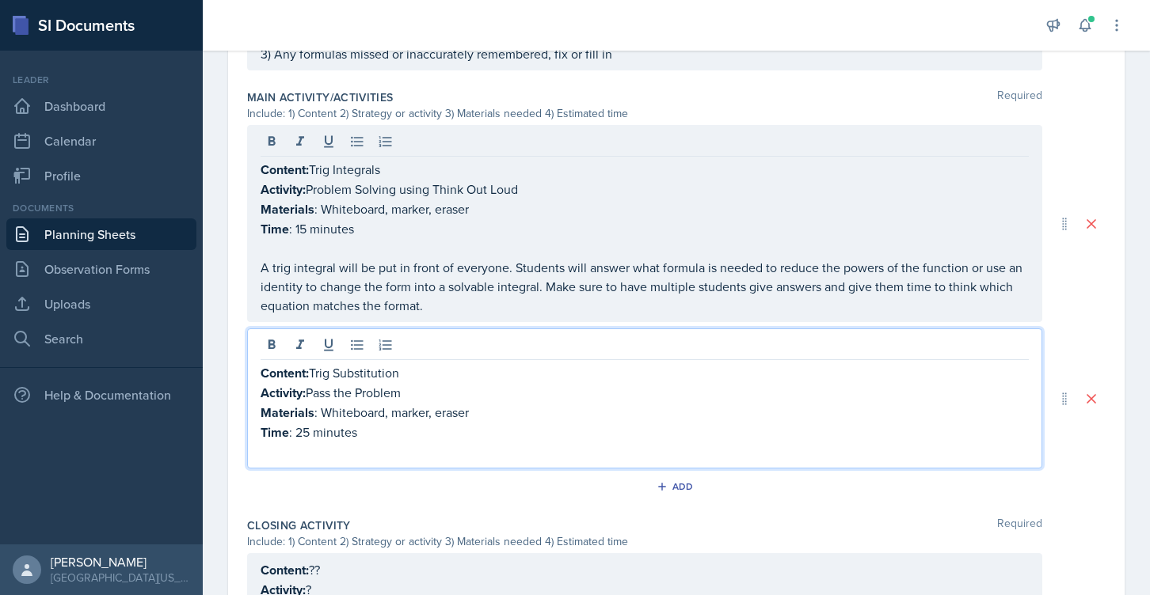
click at [388, 443] on p at bounding box center [644, 452] width 768 height 19
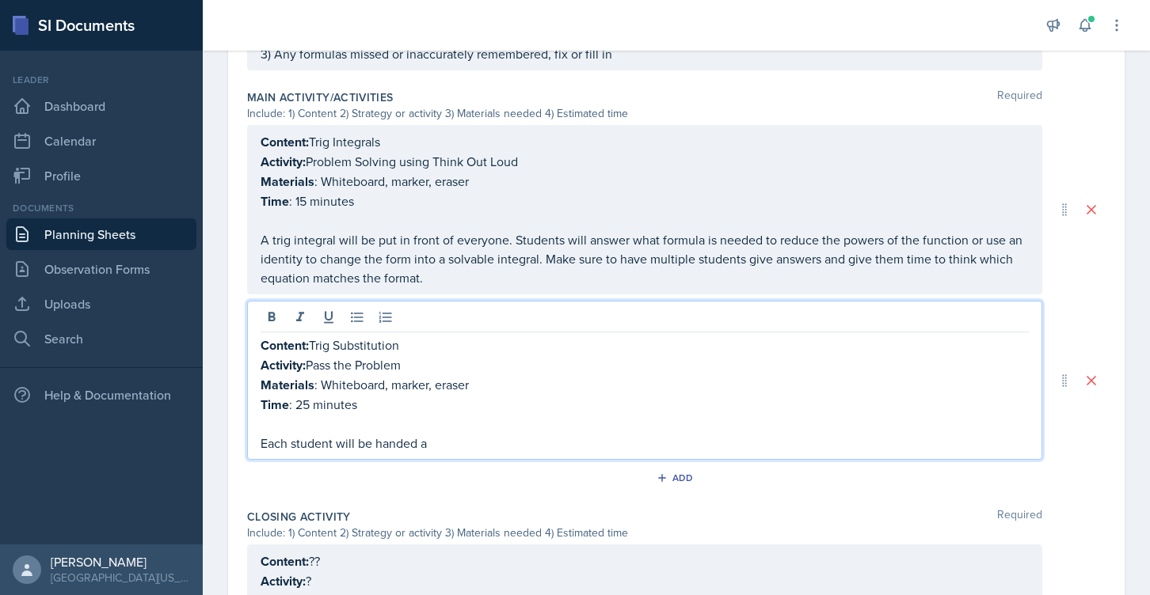
click at [471, 375] on p "Materials : Whiteboard, marker, eraser" at bounding box center [644, 385] width 768 height 20
click at [486, 435] on p "Each student will be handed a" at bounding box center [644, 443] width 768 height 19
click at [641, 436] on p "Each student will be handed a slip of paper with a trig substitution probelm on…" at bounding box center [644, 443] width 768 height 19
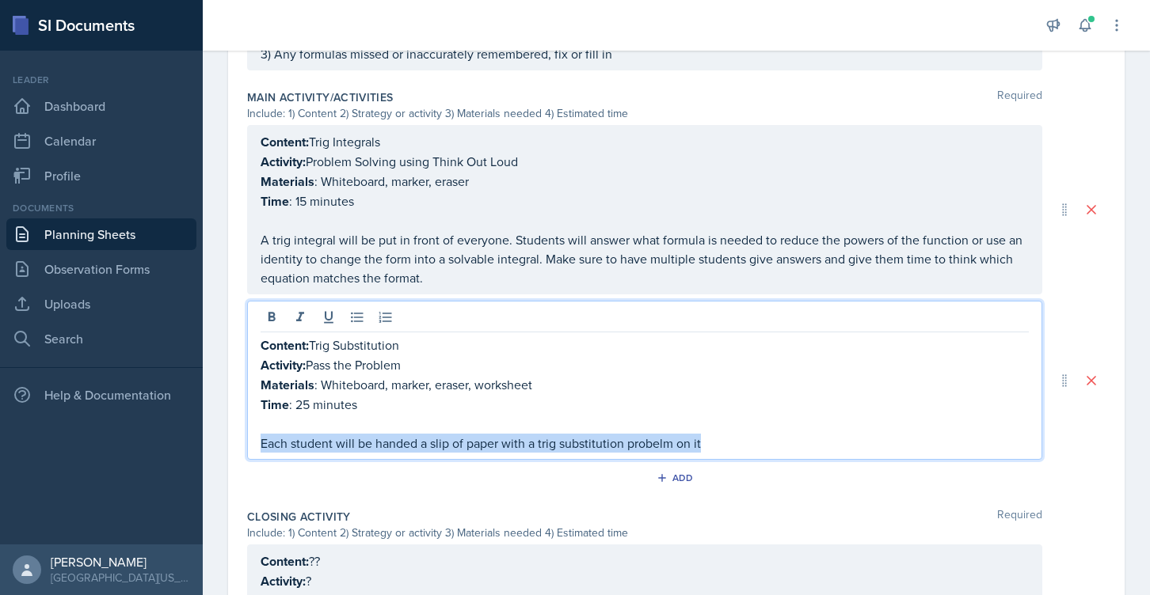
click at [648, 437] on p "Each student will be handed a slip of paper with a trig substitution probelm on…" at bounding box center [644, 443] width 768 height 19
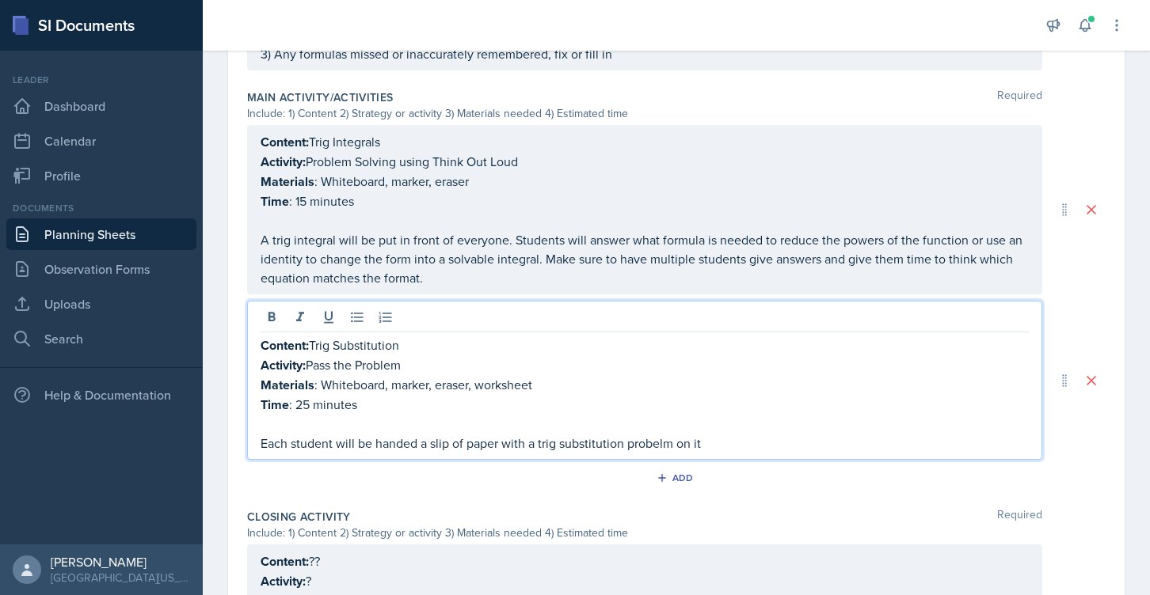
click at [636, 434] on p "Each student will be handed a slip of paper with a trig substitution probelm on…" at bounding box center [644, 443] width 768 height 19
click at [648, 441] on p "Each student will be handed a slip of paper with a trig substitution probelm on…" at bounding box center [644, 443] width 768 height 19
click at [728, 444] on p "Each student will be handed a slip of paper with a trig substitution problem on…" at bounding box center [644, 443] width 768 height 19
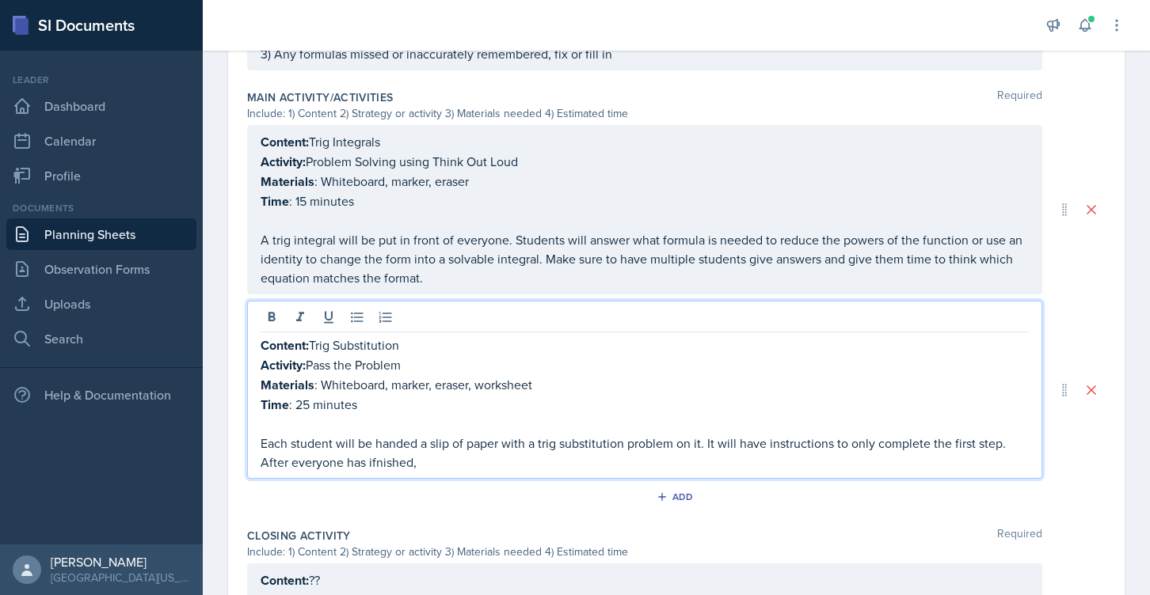
click at [398, 457] on p "Each student will be handed a slip of paper with a trig substitution problem on…" at bounding box center [644, 453] width 768 height 38
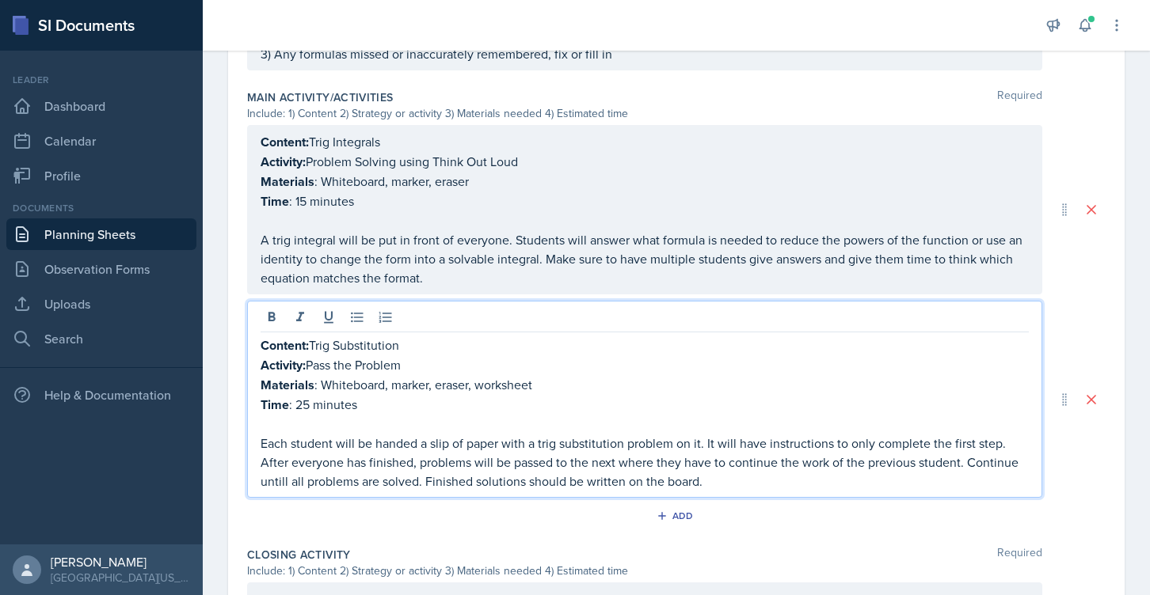
click at [278, 478] on p "Each student will be handed a slip of paper with a trig substitution problem on…" at bounding box center [644, 462] width 768 height 57
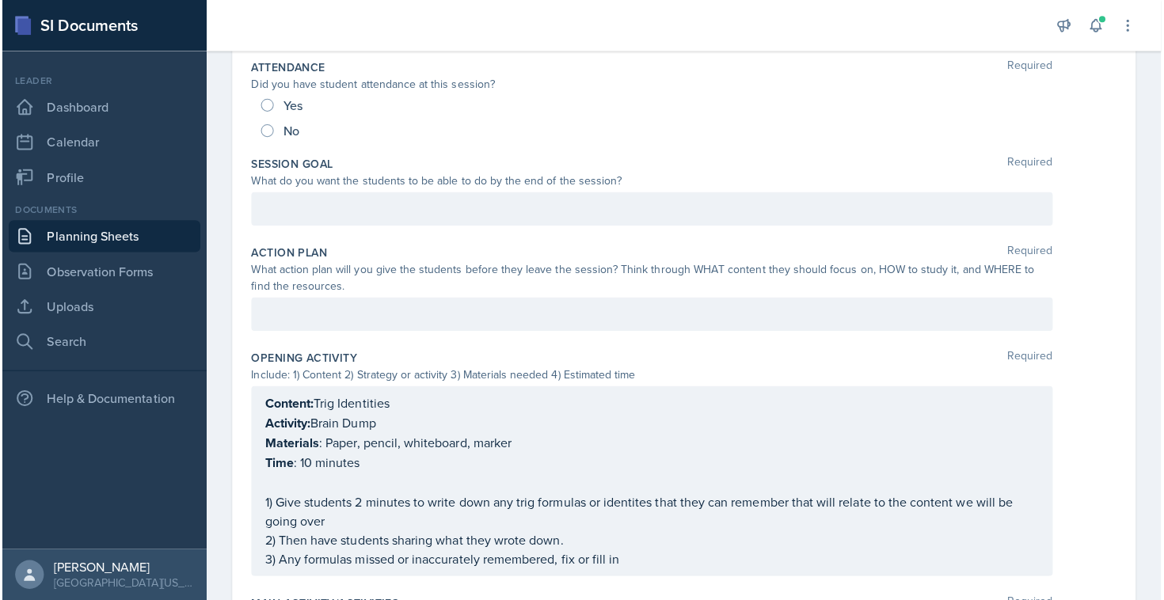
scroll to position [0, 0]
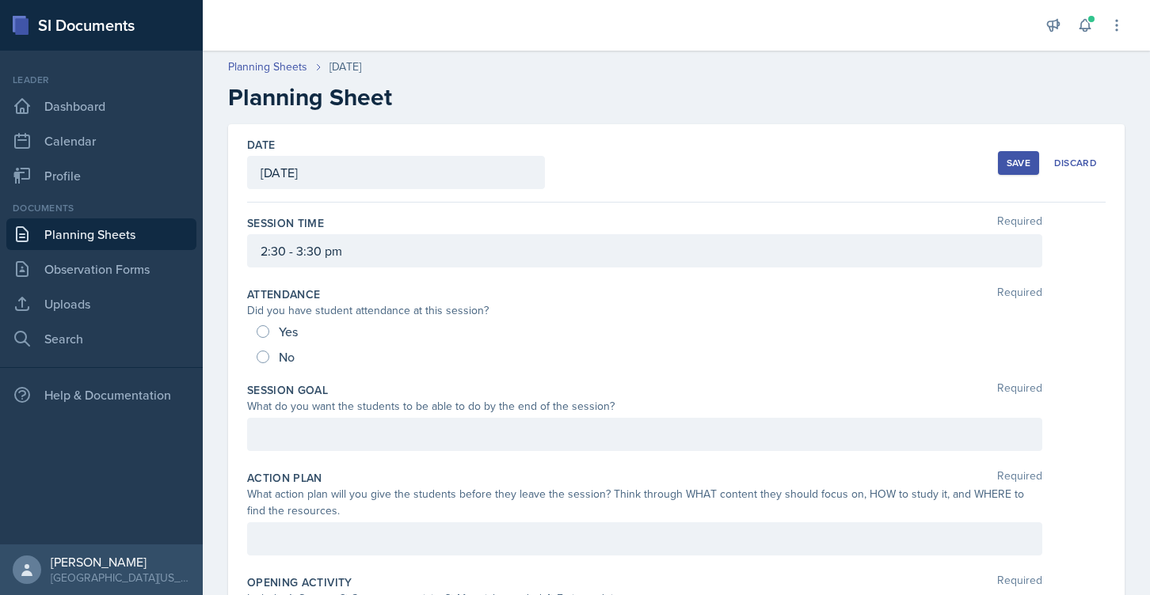
click at [1008, 173] on button "Save" at bounding box center [1018, 163] width 41 height 24
